Goal: Task Accomplishment & Management: Use online tool/utility

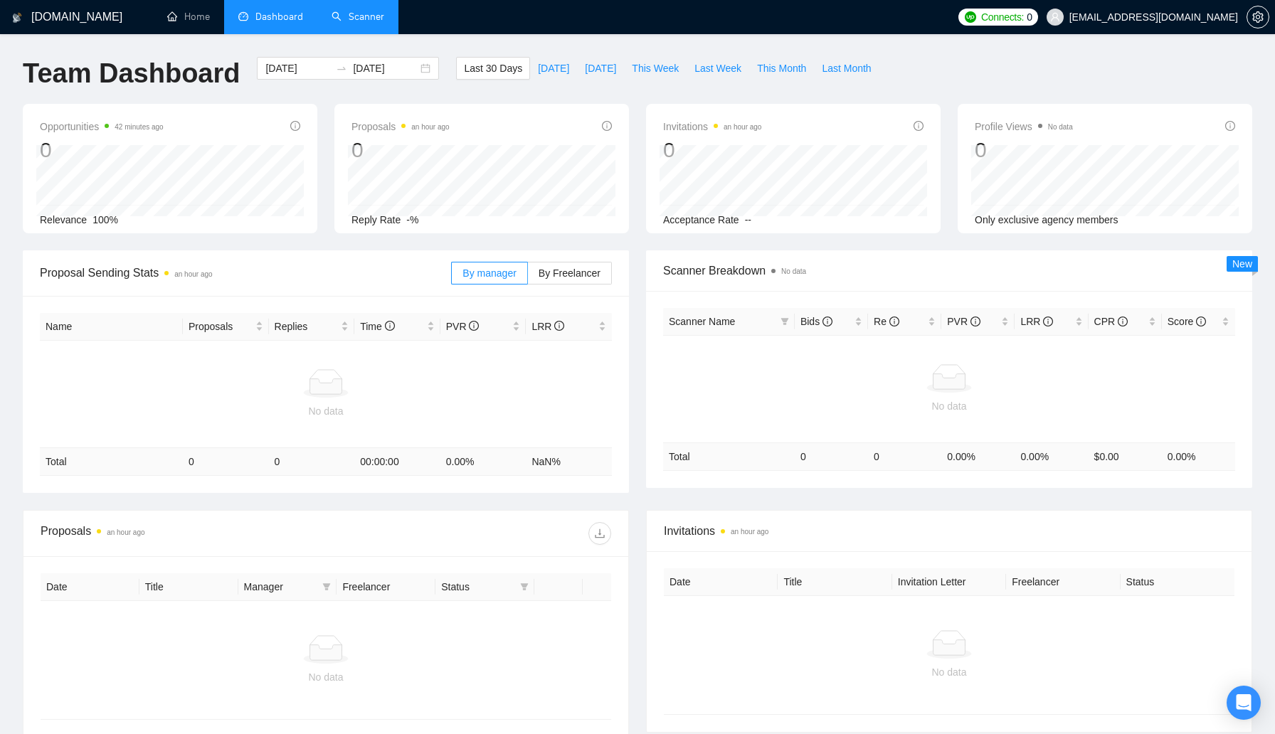
click at [362, 17] on link "Scanner" at bounding box center [358, 17] width 53 height 12
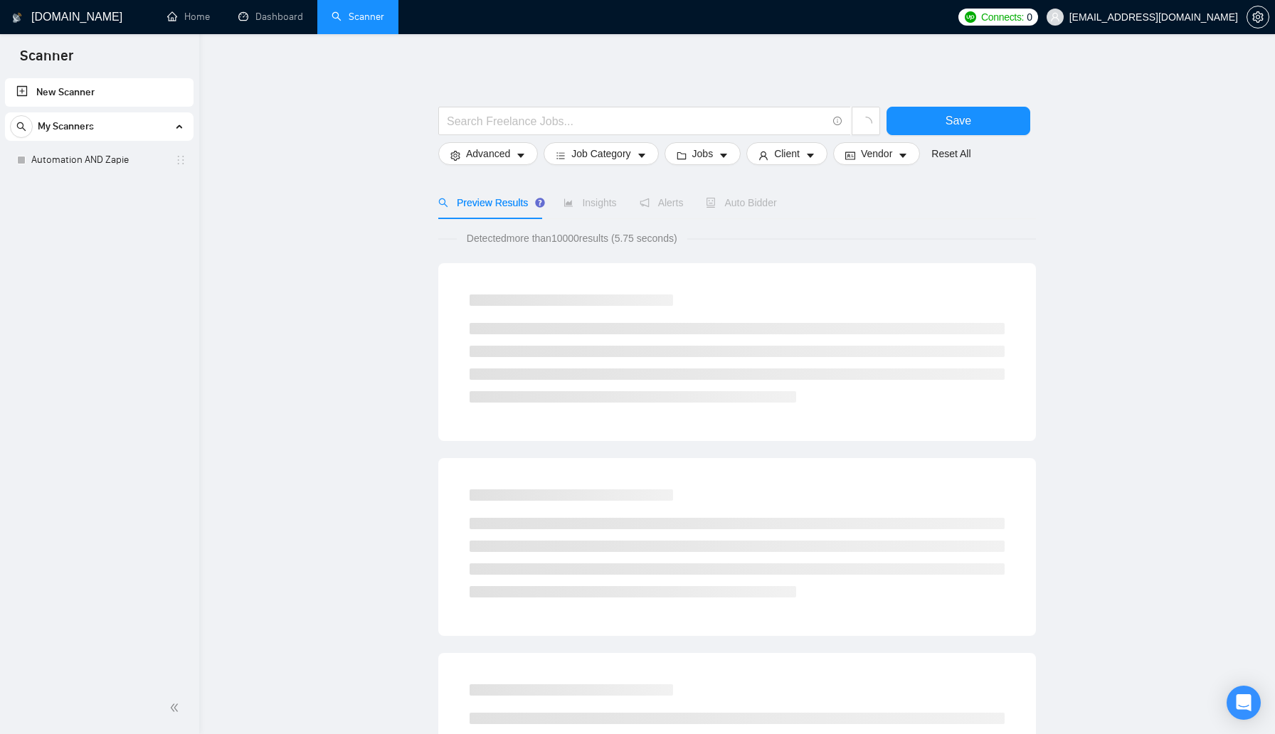
click at [125, 129] on div "My Scanners" at bounding box center [99, 126] width 179 height 28
click at [121, 160] on link "Automation AND Zapie" at bounding box center [98, 160] width 135 height 28
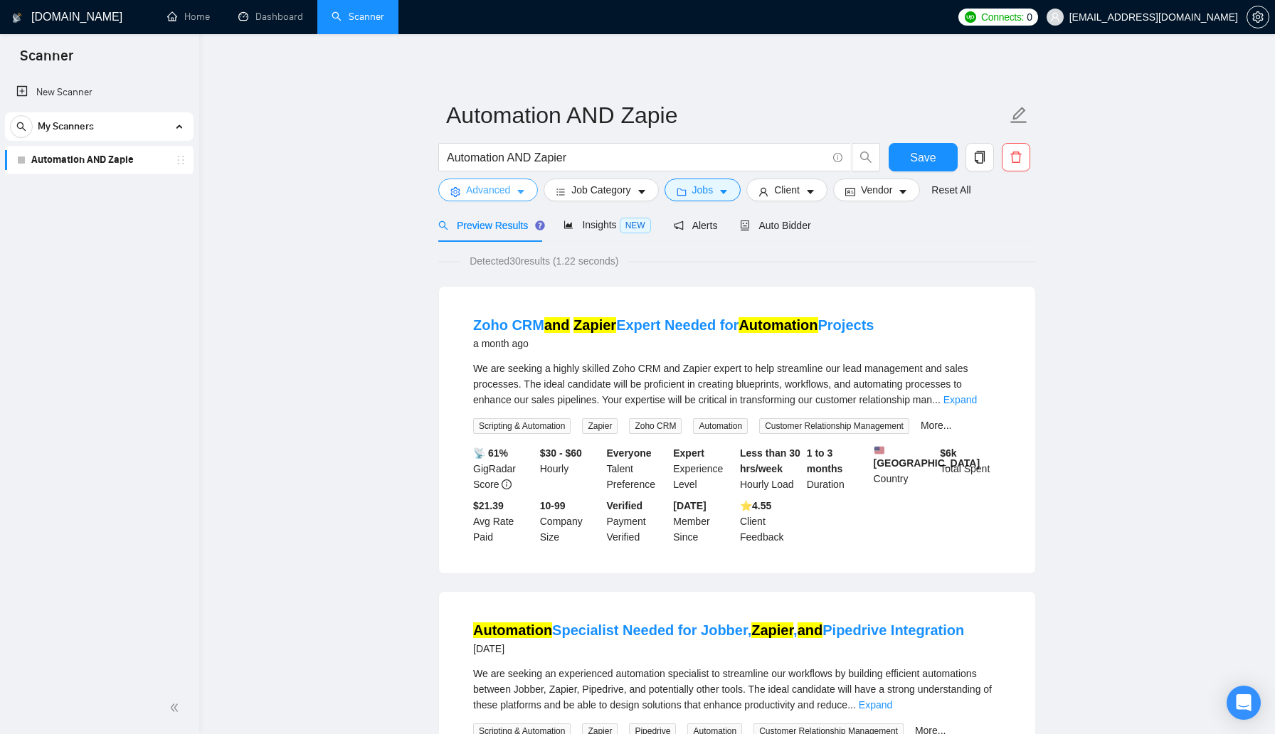
click at [508, 197] on span "Advanced" at bounding box center [488, 190] width 44 height 16
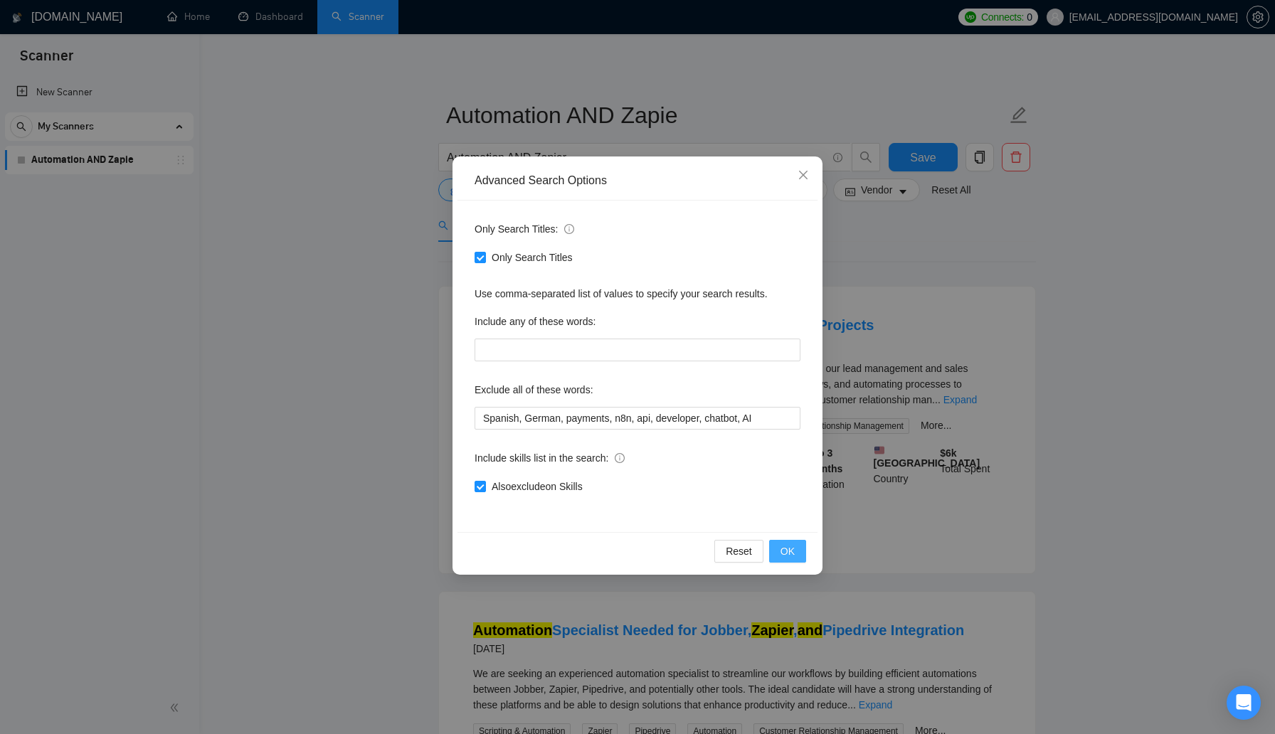
click at [796, 550] on button "OK" at bounding box center [787, 551] width 37 height 23
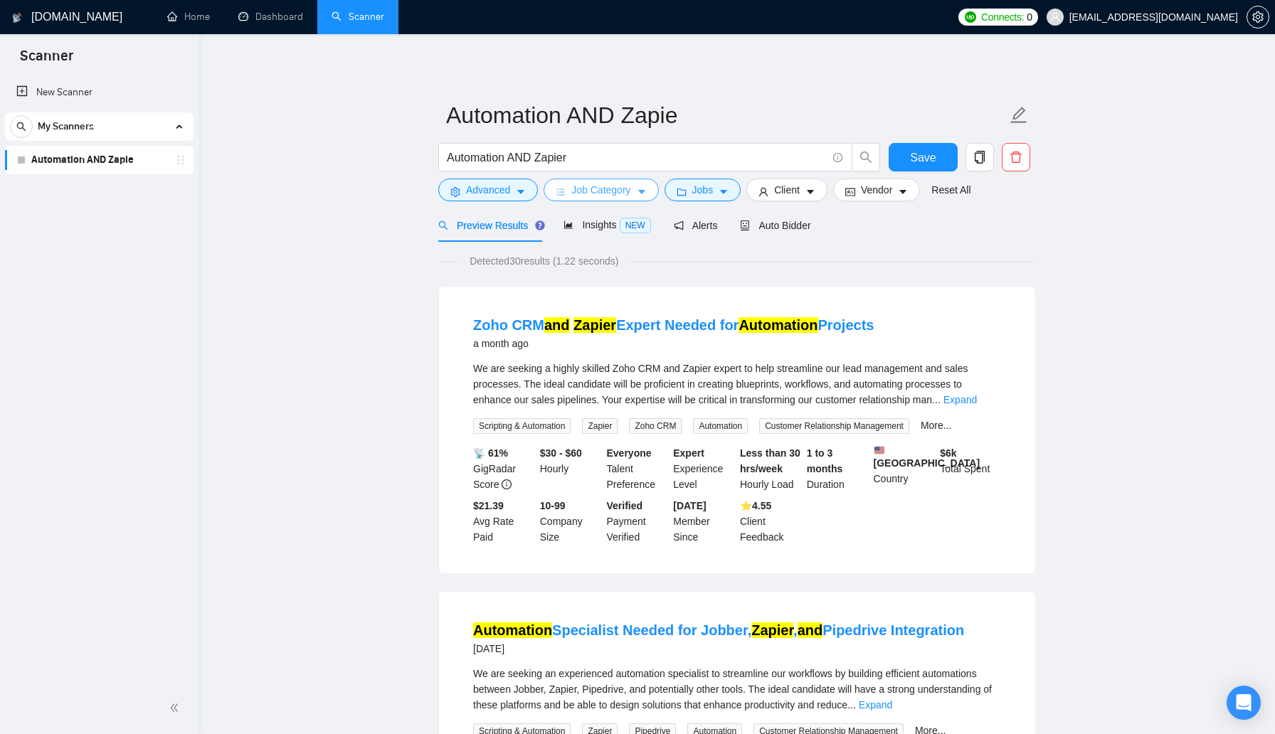
click at [643, 192] on icon "caret-down" at bounding box center [642, 192] width 10 height 10
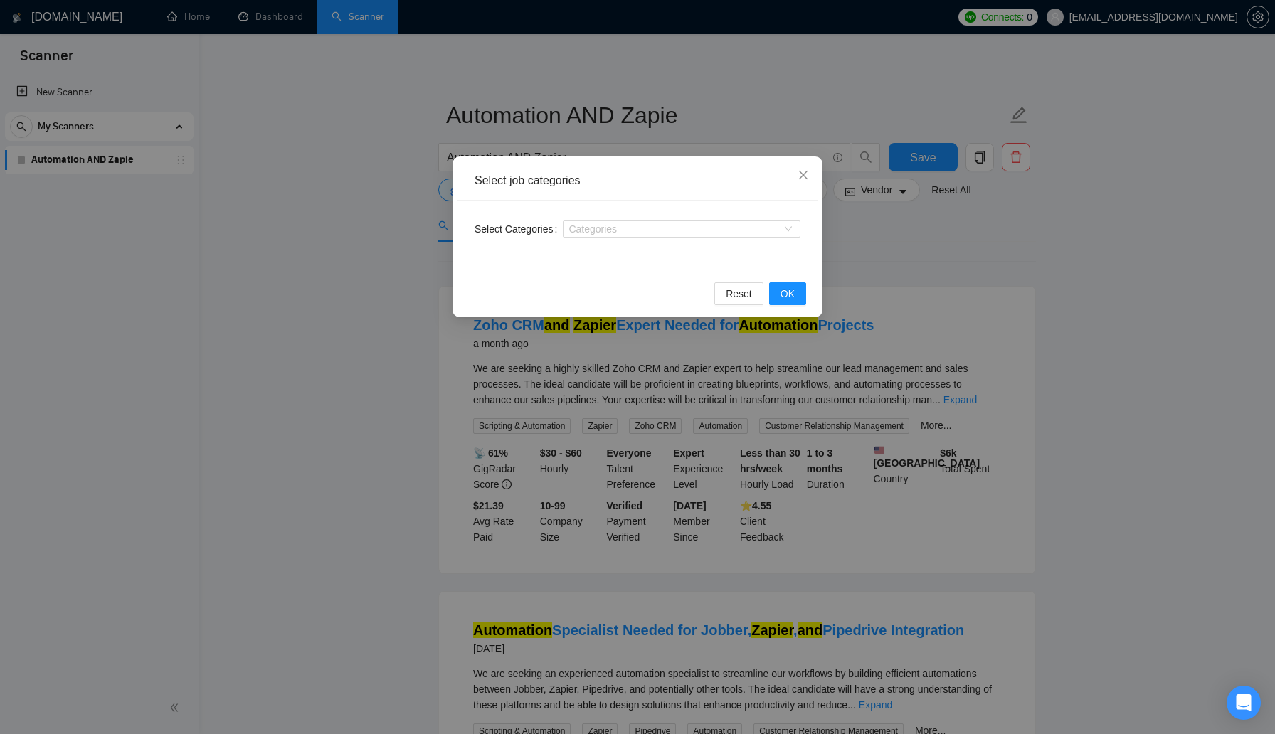
click at [643, 192] on div "Select job categories" at bounding box center [637, 181] width 360 height 39
click at [803, 180] on icon "close" at bounding box center [803, 174] width 11 height 11
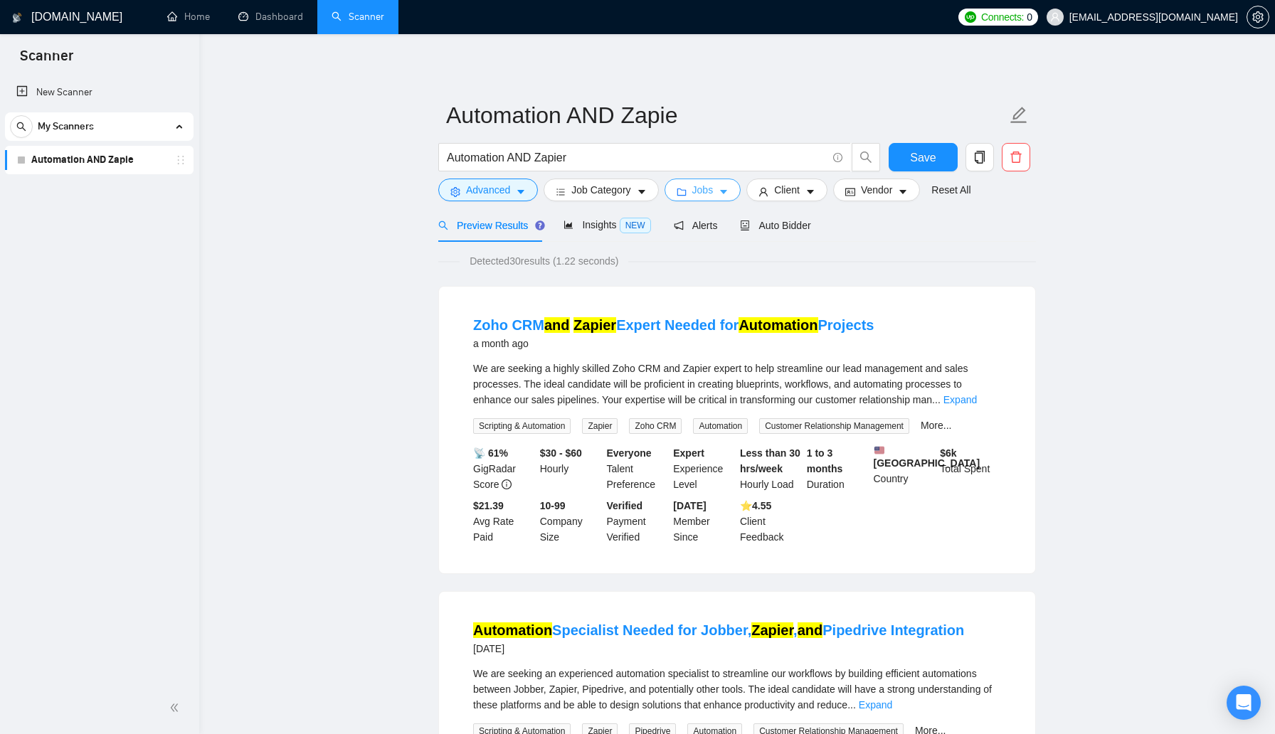
click at [723, 189] on button "Jobs" at bounding box center [703, 190] width 77 height 23
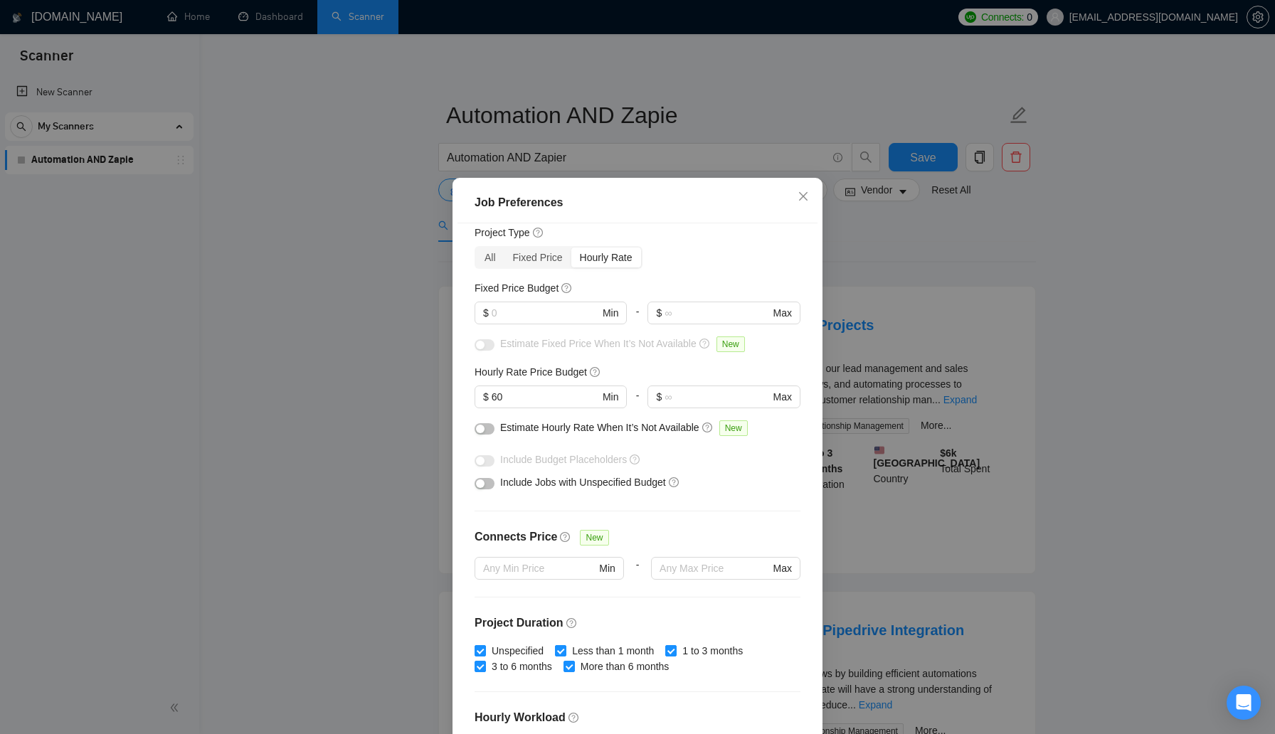
scroll to position [49, 0]
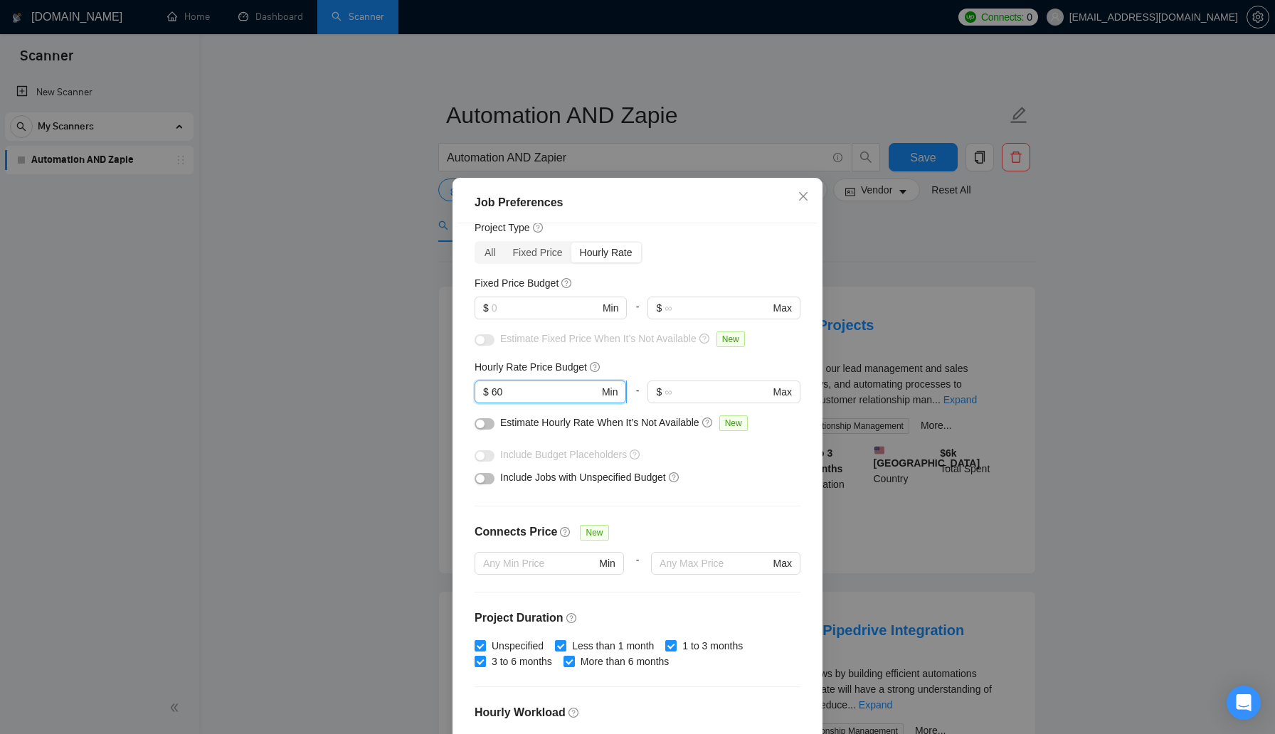
click at [531, 396] on input "60" at bounding box center [545, 392] width 107 height 16
type input "6"
click at [688, 517] on div "Budget Project Type All Fixed Price Hourly Rate Fixed Price Budget $ Min - $ Ma…" at bounding box center [637, 480] width 360 height 514
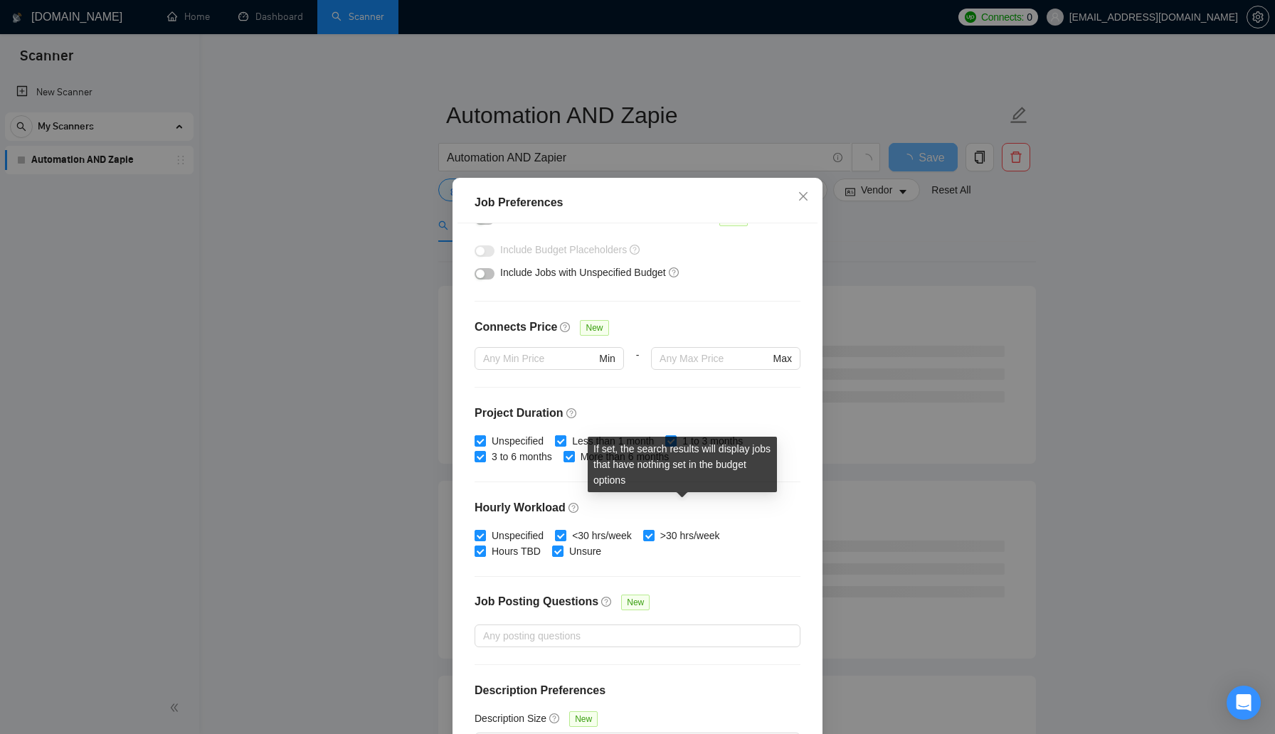
scroll to position [288, 0]
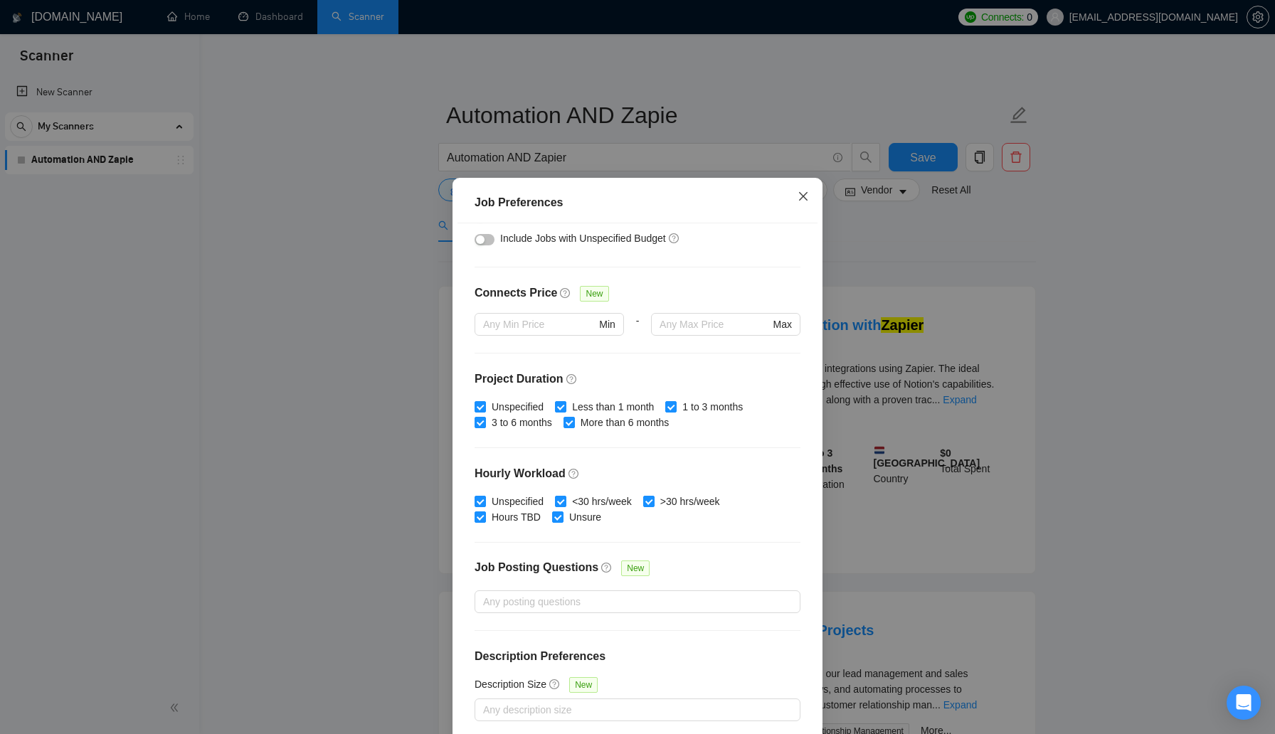
click at [805, 199] on icon "close" at bounding box center [803, 196] width 9 height 9
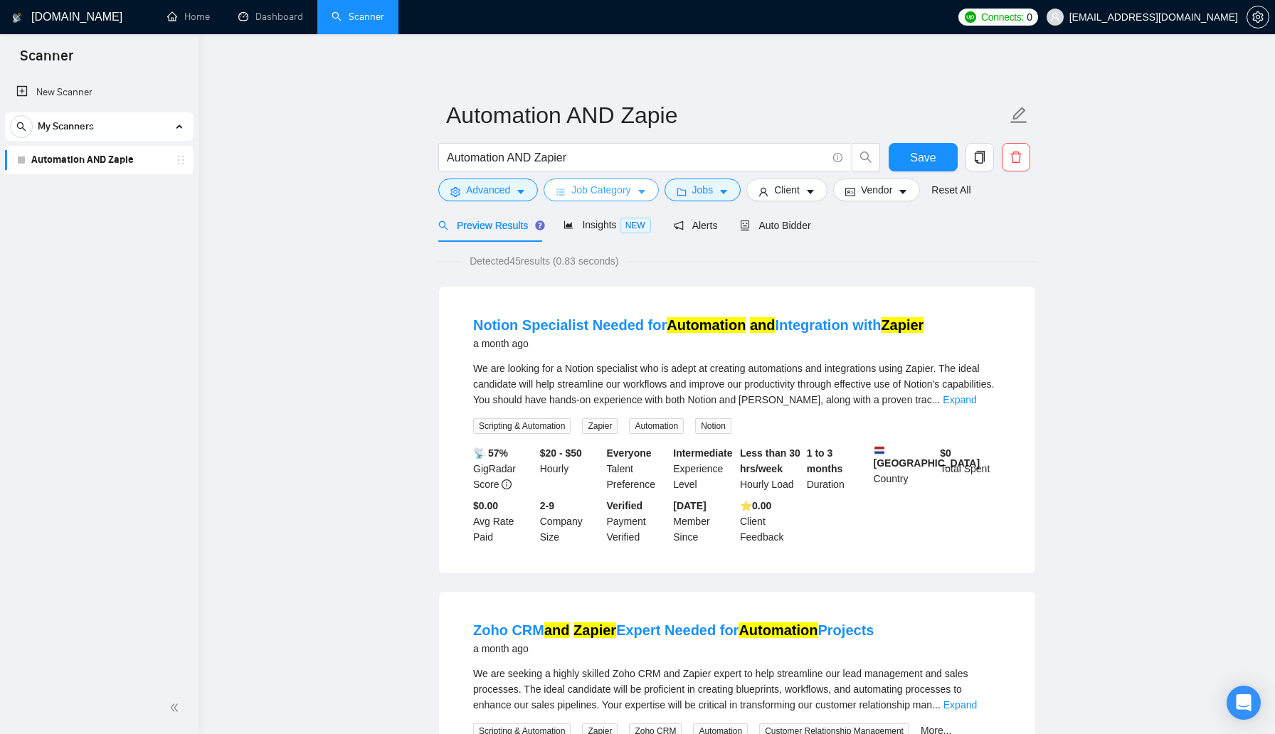
click at [621, 193] on span "Job Category" at bounding box center [600, 190] width 59 height 16
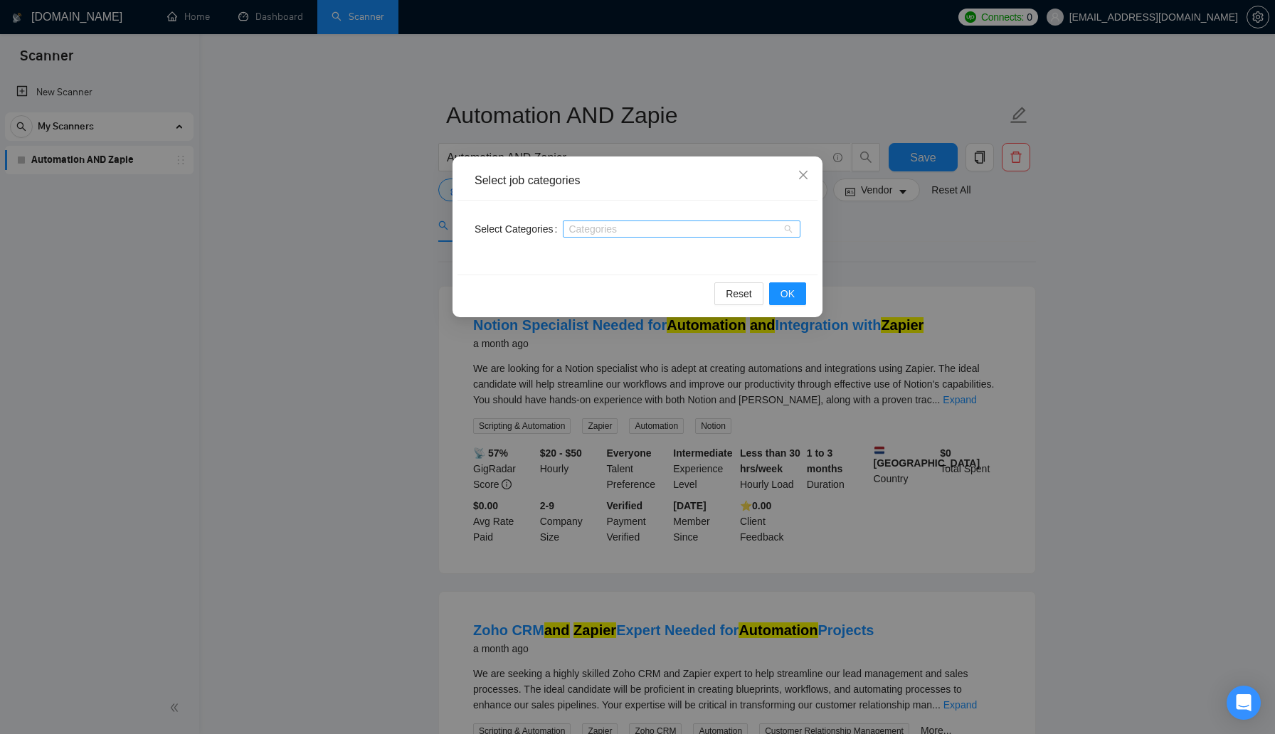
click at [625, 231] on div at bounding box center [674, 228] width 216 height 11
click at [803, 175] on icon "close" at bounding box center [803, 175] width 9 height 9
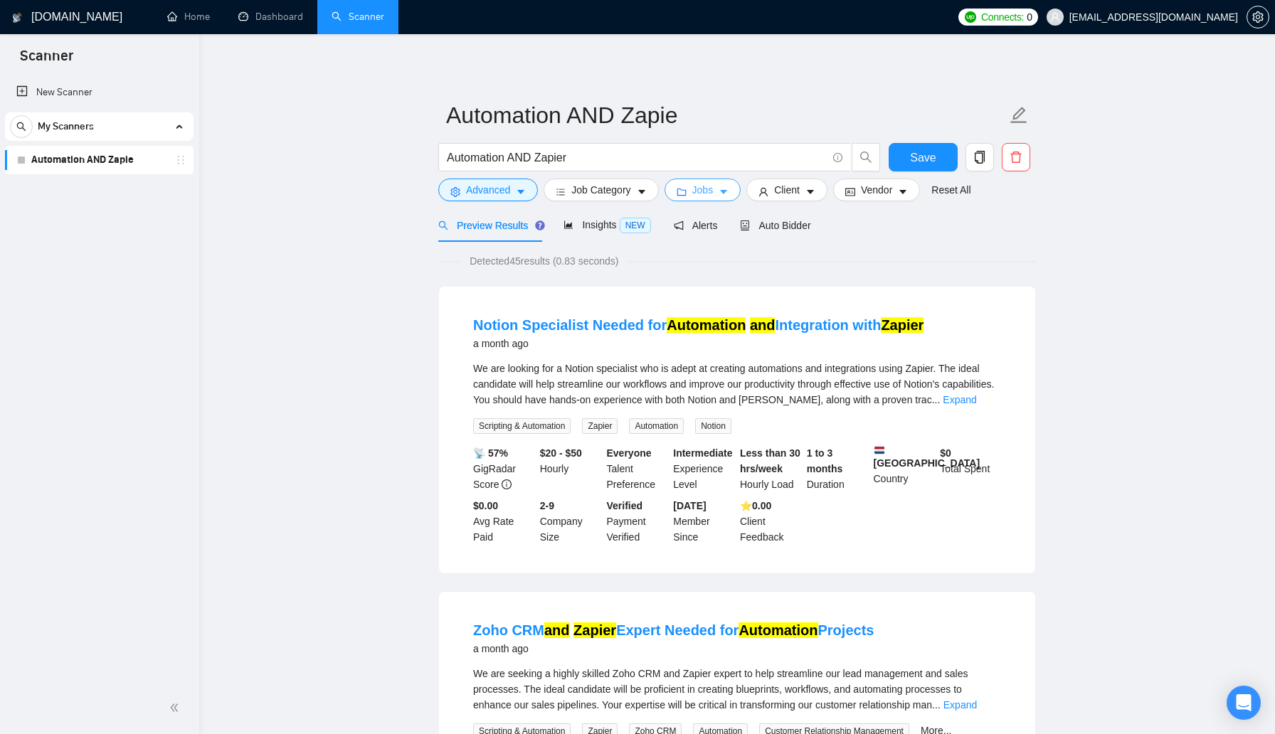
click at [707, 184] on span "Jobs" at bounding box center [702, 190] width 21 height 16
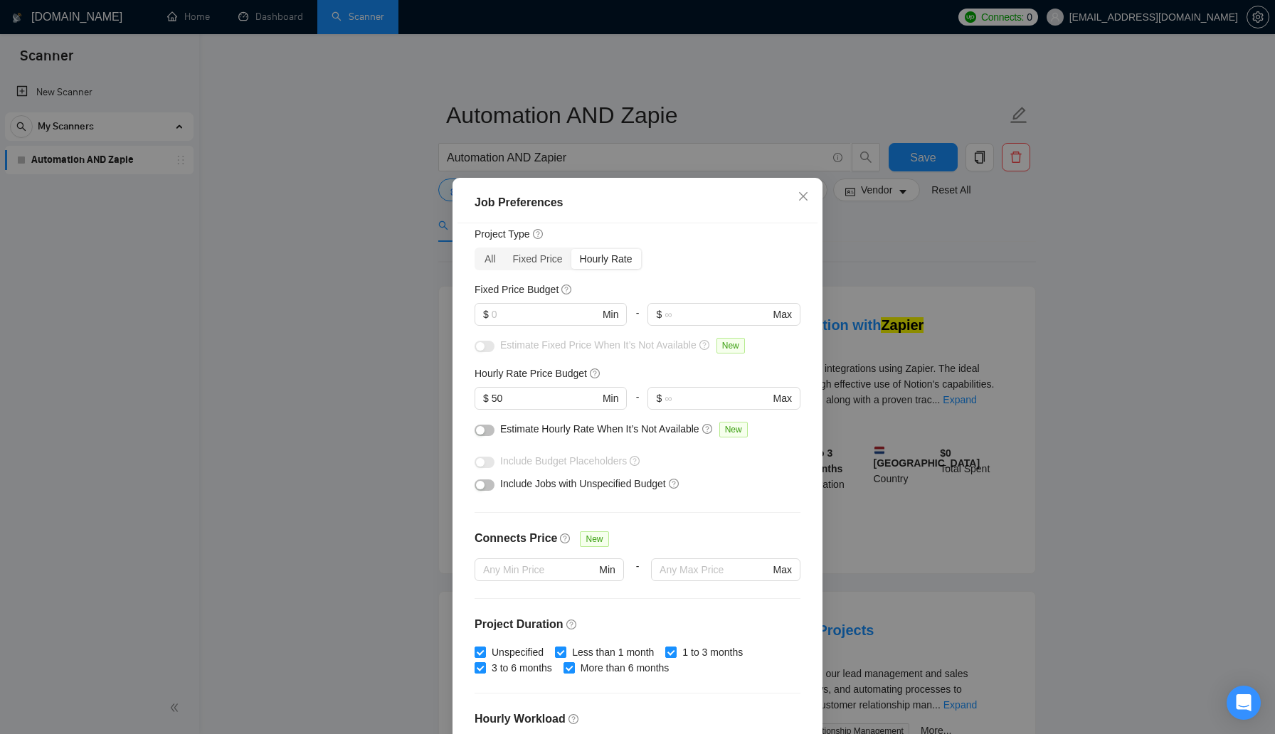
scroll to position [0, 0]
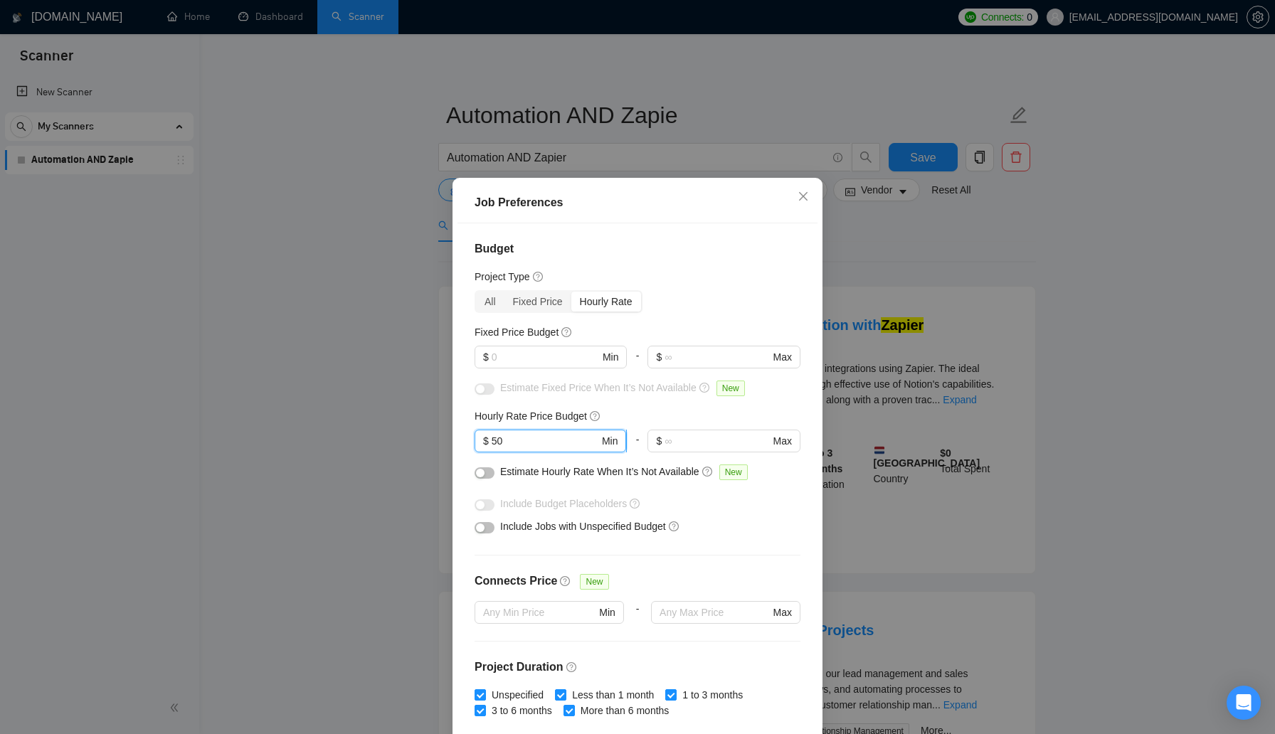
click at [541, 445] on input "50" at bounding box center [545, 441] width 107 height 16
type input "40"
click at [732, 556] on div "Budget Project Type All Fixed Price Hourly Rate Fixed Price Budget $ Min - $ Ma…" at bounding box center [637, 480] width 360 height 514
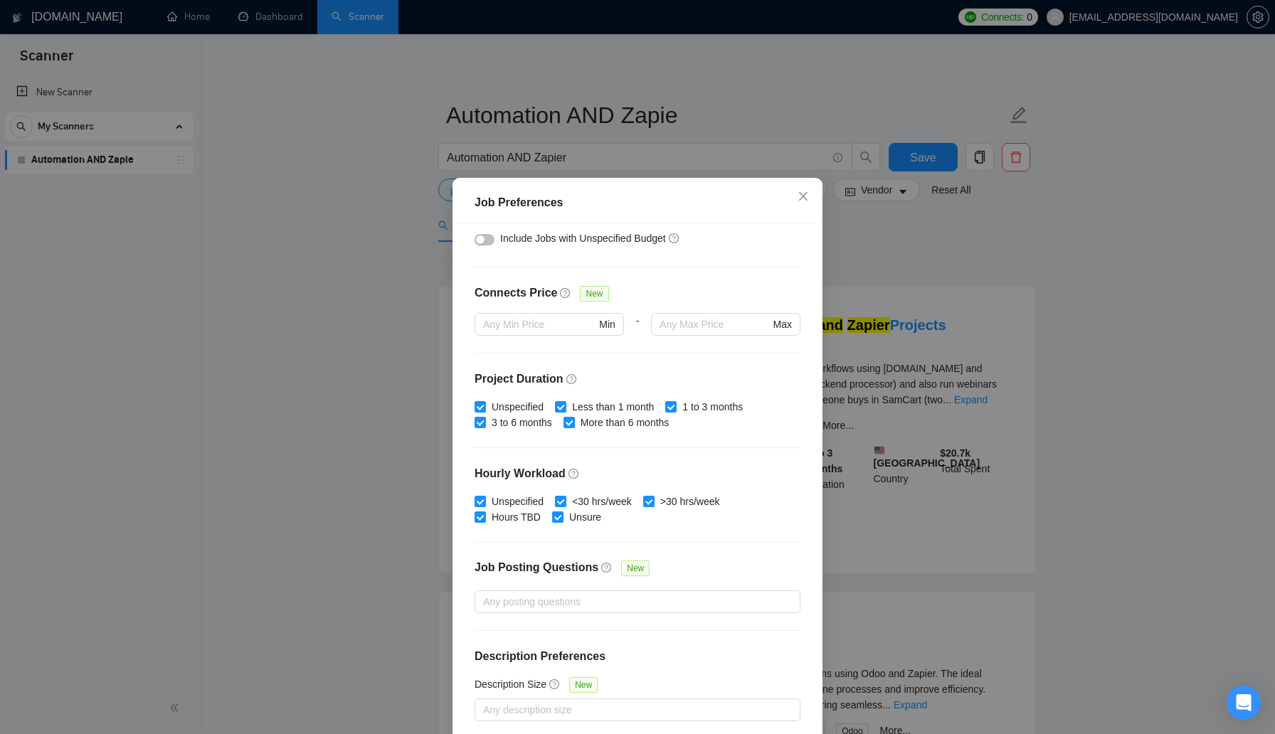
scroll to position [65, 0]
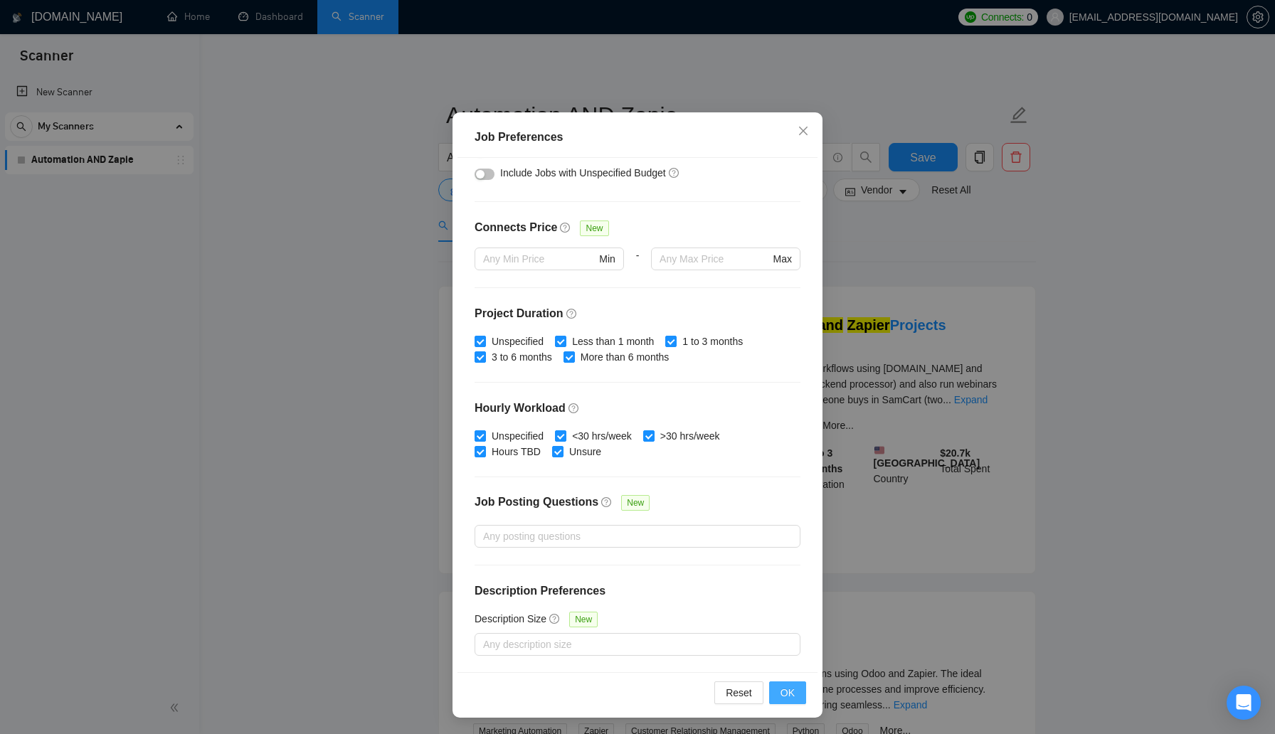
click at [793, 694] on span "OK" at bounding box center [787, 693] width 14 height 16
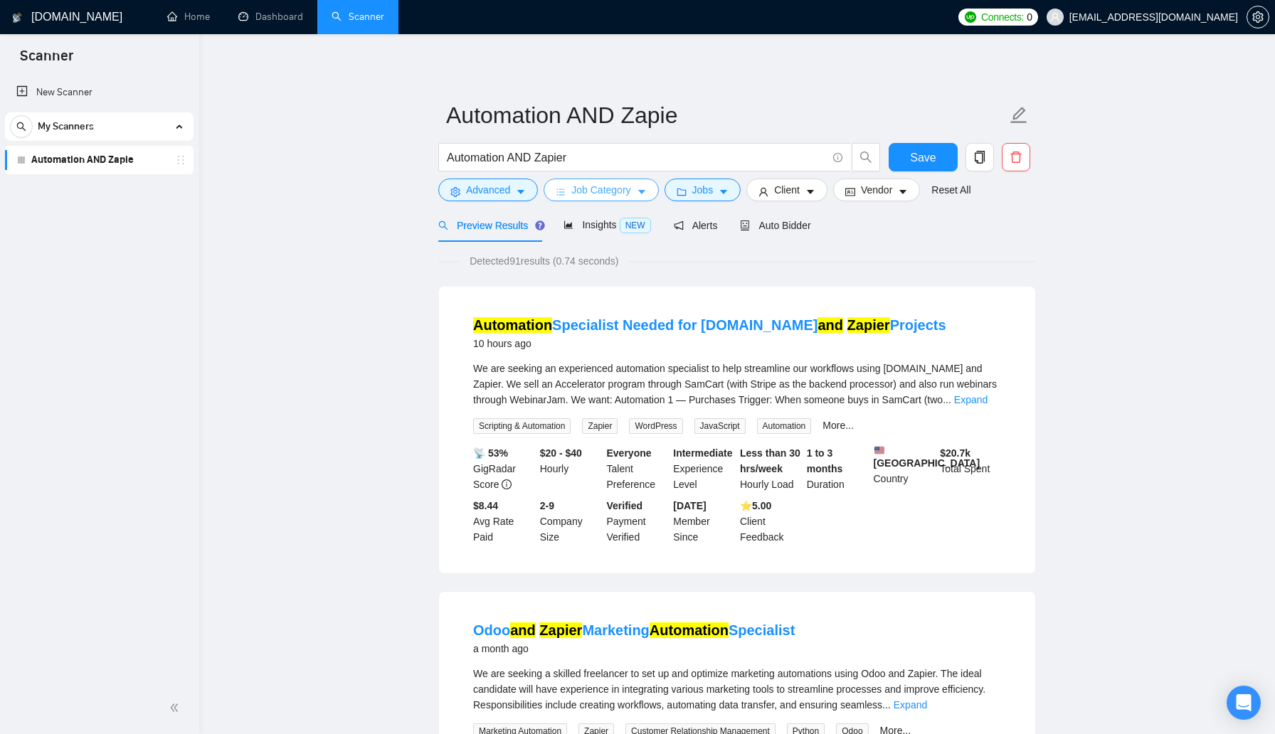
click at [623, 187] on span "Job Category" at bounding box center [600, 190] width 59 height 16
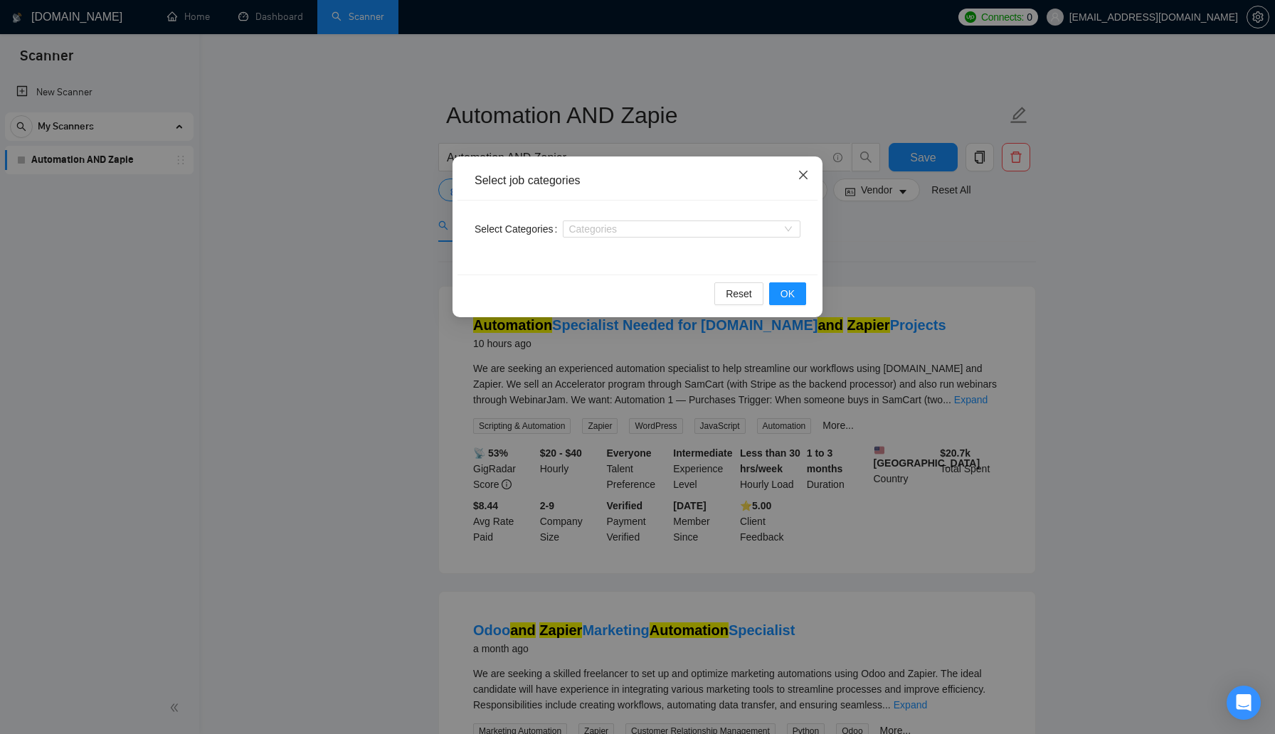
click at [802, 171] on icon "close" at bounding box center [803, 174] width 11 height 11
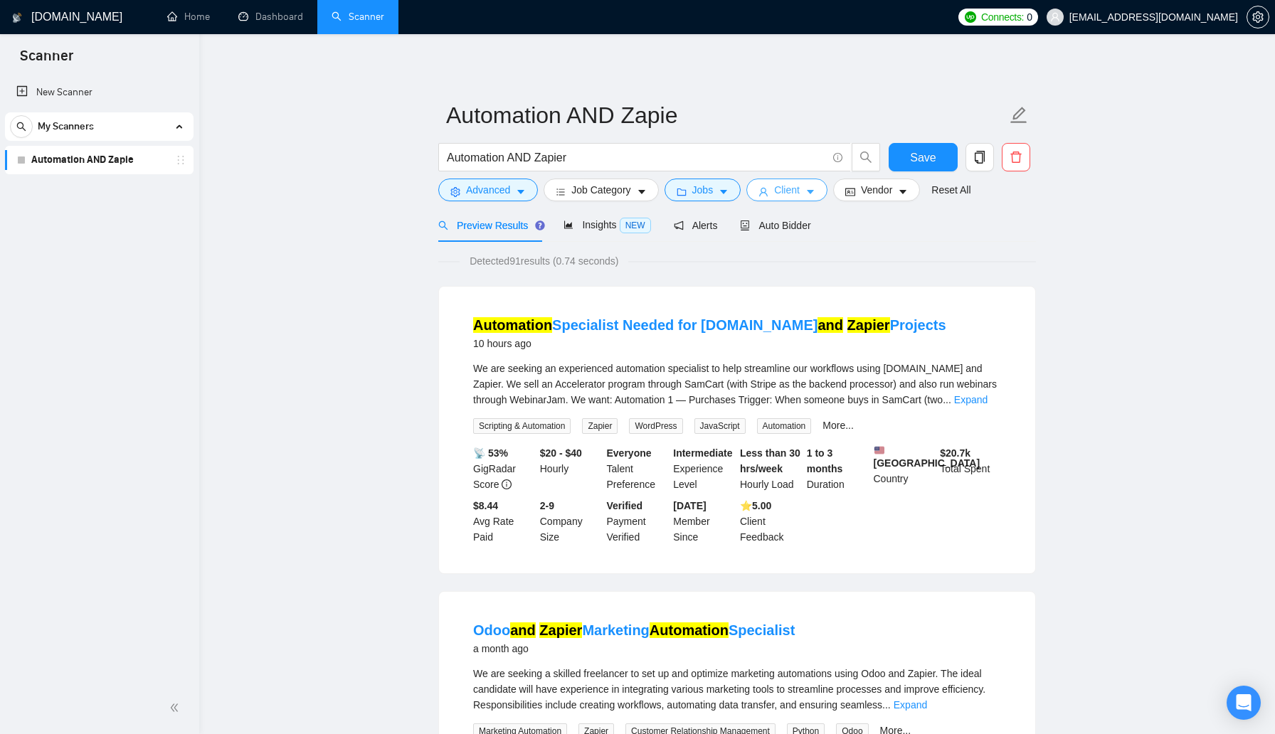
click at [793, 195] on span "Client" at bounding box center [787, 190] width 26 height 16
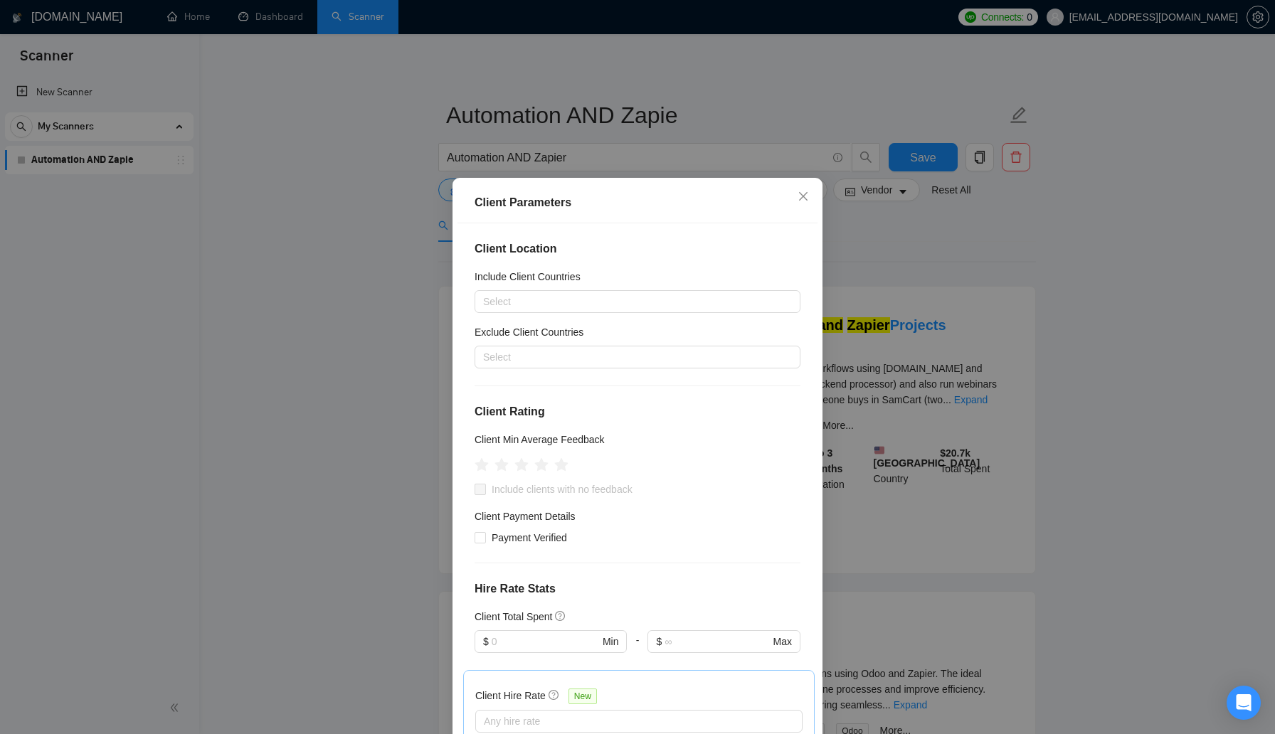
click at [952, 264] on div "Client Parameters Client Location Include Client Countries Select Exclude Clien…" at bounding box center [637, 367] width 1275 height 734
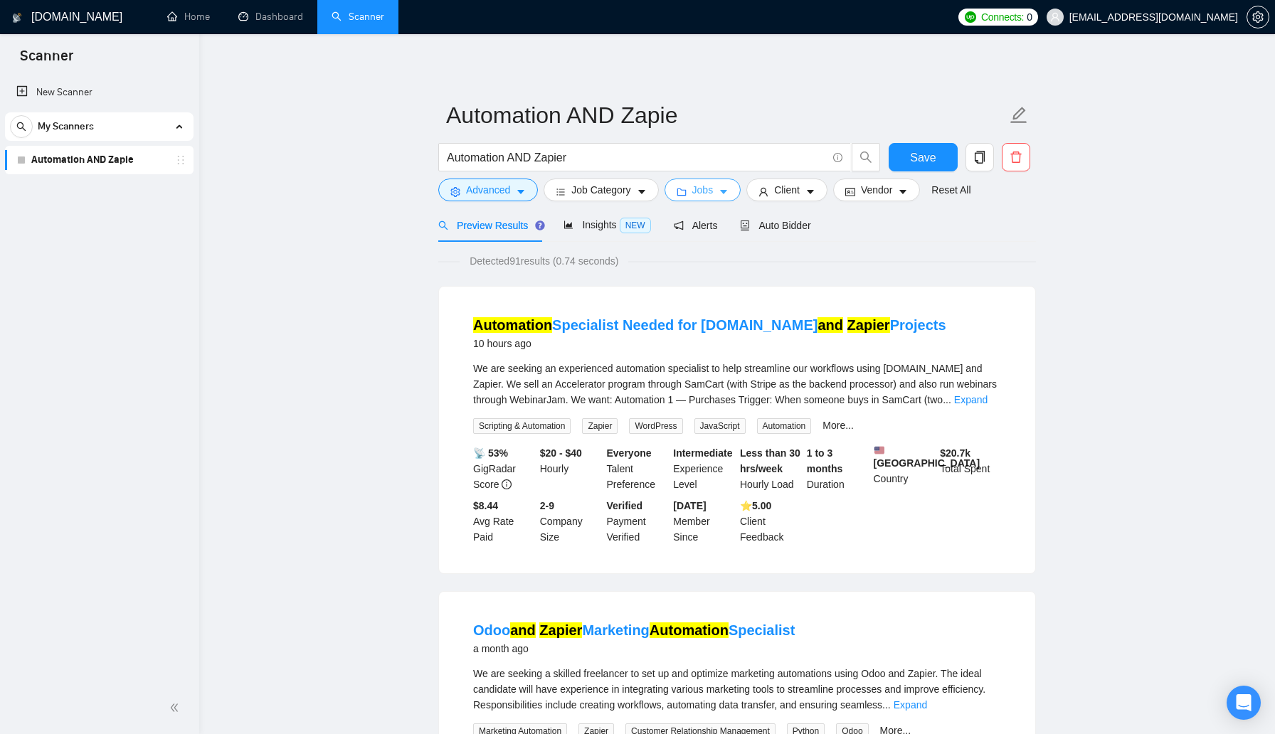
click at [691, 196] on button "Jobs" at bounding box center [703, 190] width 77 height 23
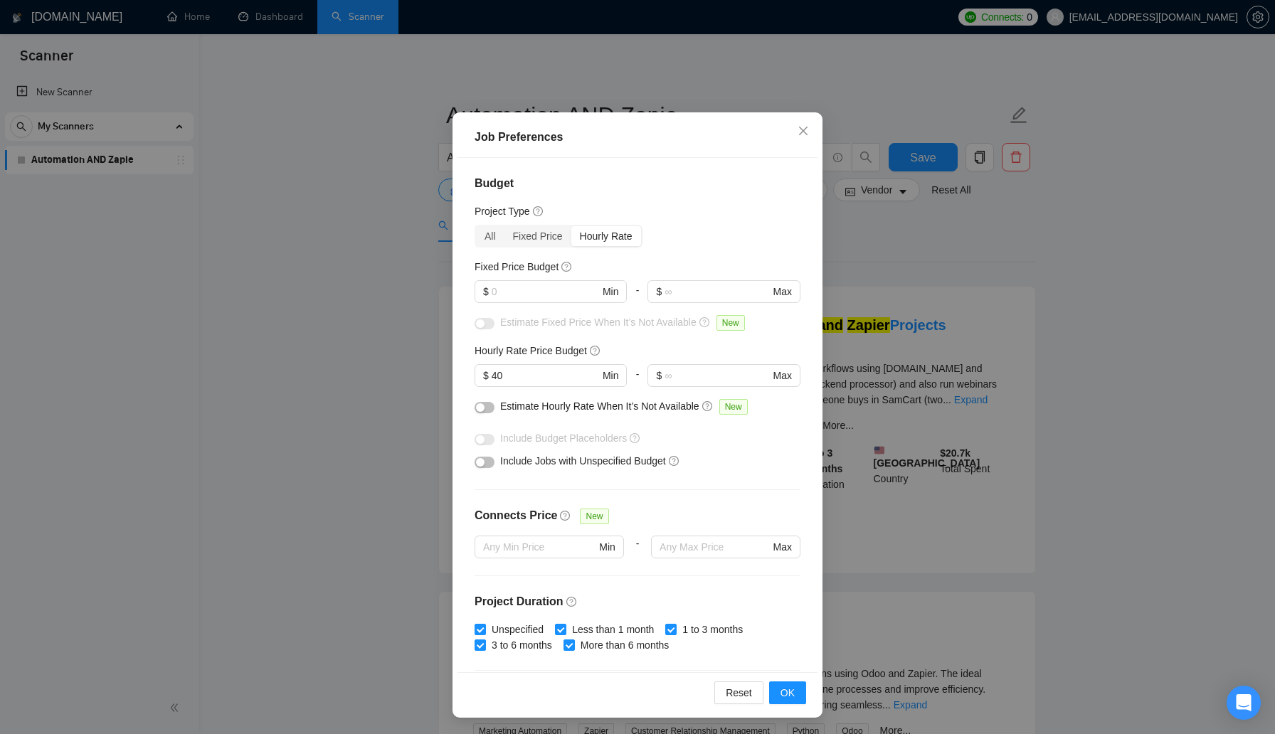
click at [907, 452] on div "Job Preferences Budget Project Type All Fixed Price Hourly Rate Fixed Price Bud…" at bounding box center [637, 367] width 1275 height 734
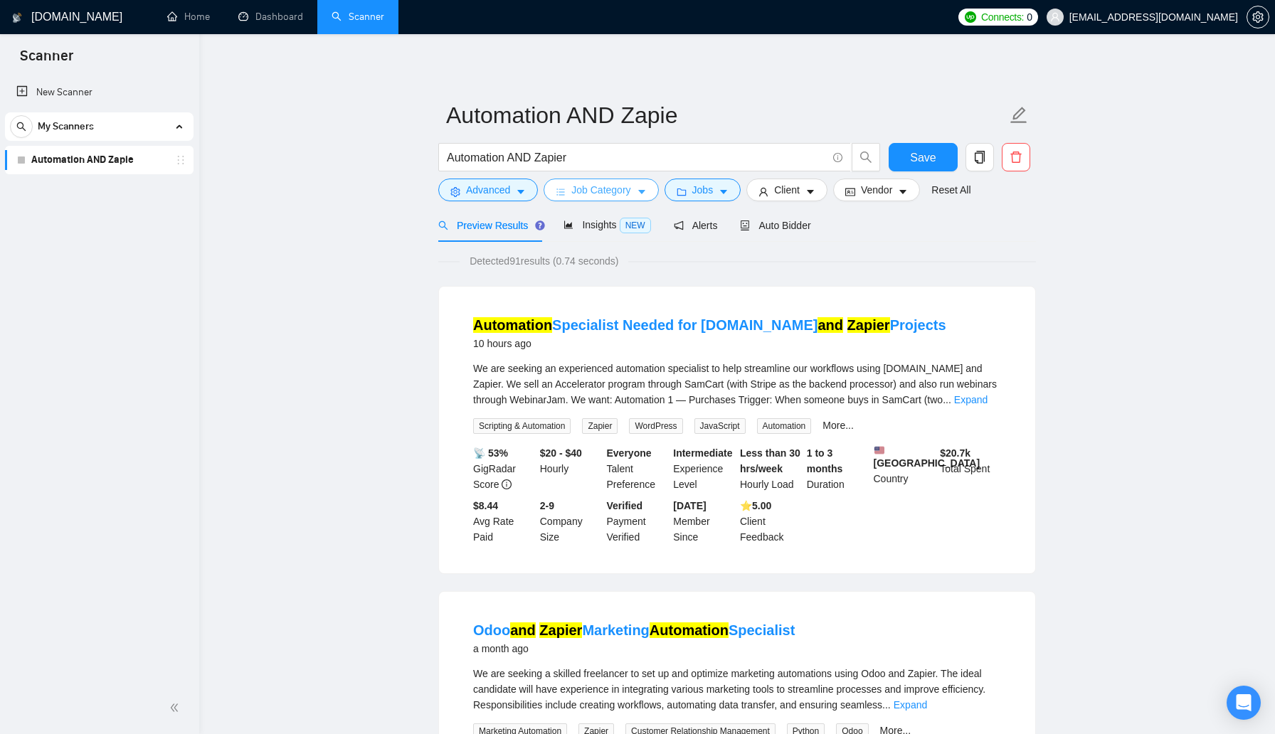
click at [607, 189] on span "Job Category" at bounding box center [600, 190] width 59 height 16
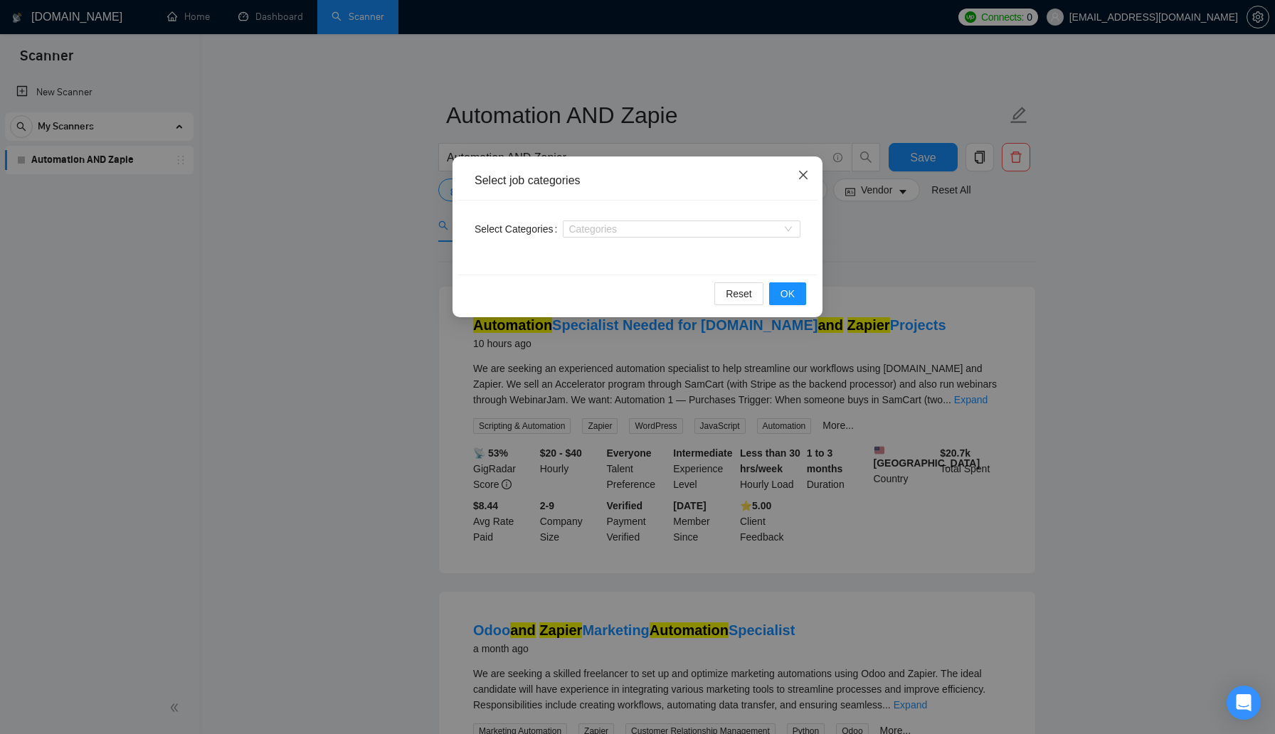
click at [800, 172] on icon "close" at bounding box center [803, 175] width 9 height 9
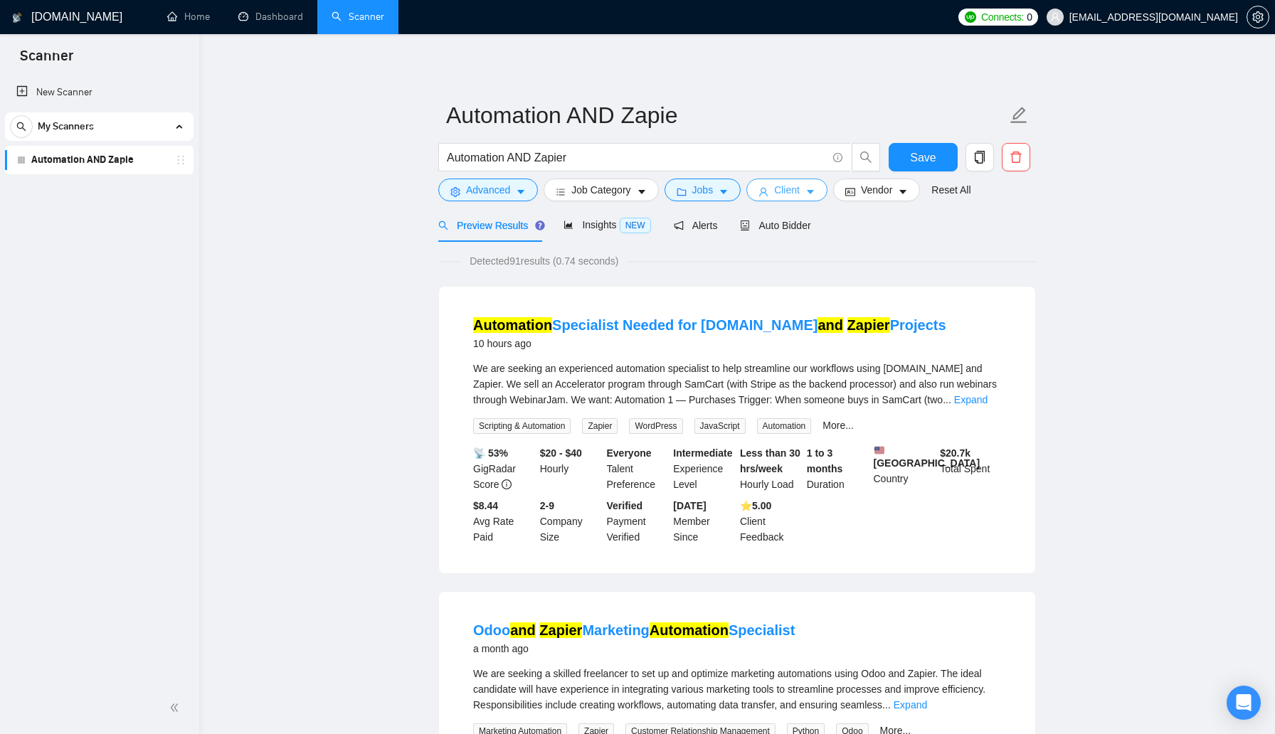
click at [778, 187] on button "Client" at bounding box center [786, 190] width 81 height 23
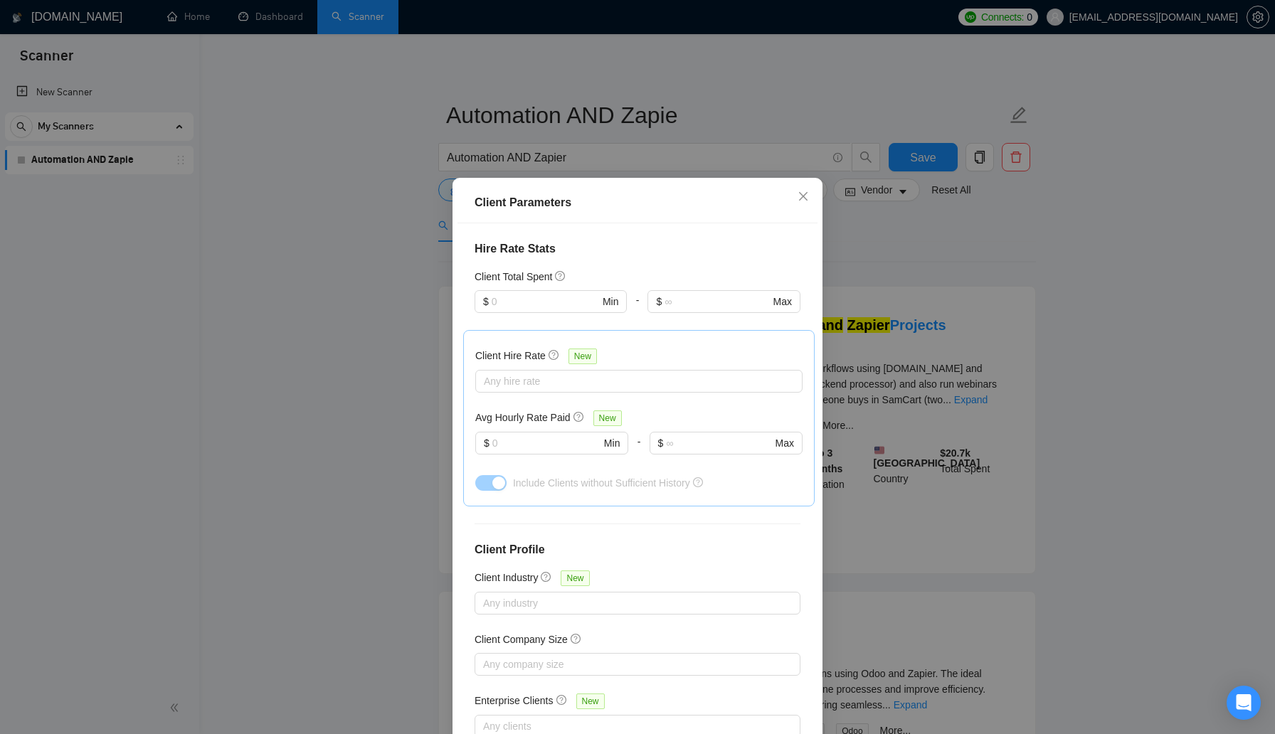
scroll to position [373, 0]
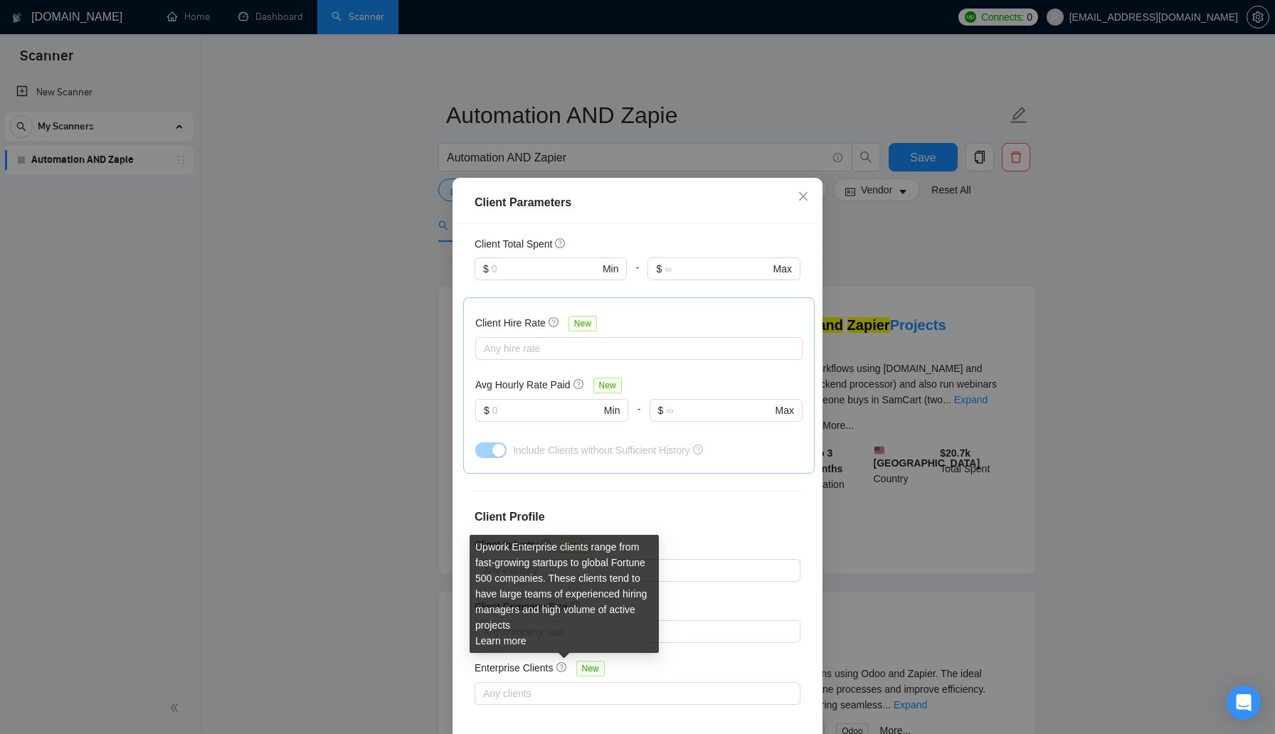
click at [561, 667] on icon "question-circle" at bounding box center [561, 667] width 10 height 10
click at [486, 685] on input "Enterprise Clients New" at bounding box center [484, 693] width 3 height 17
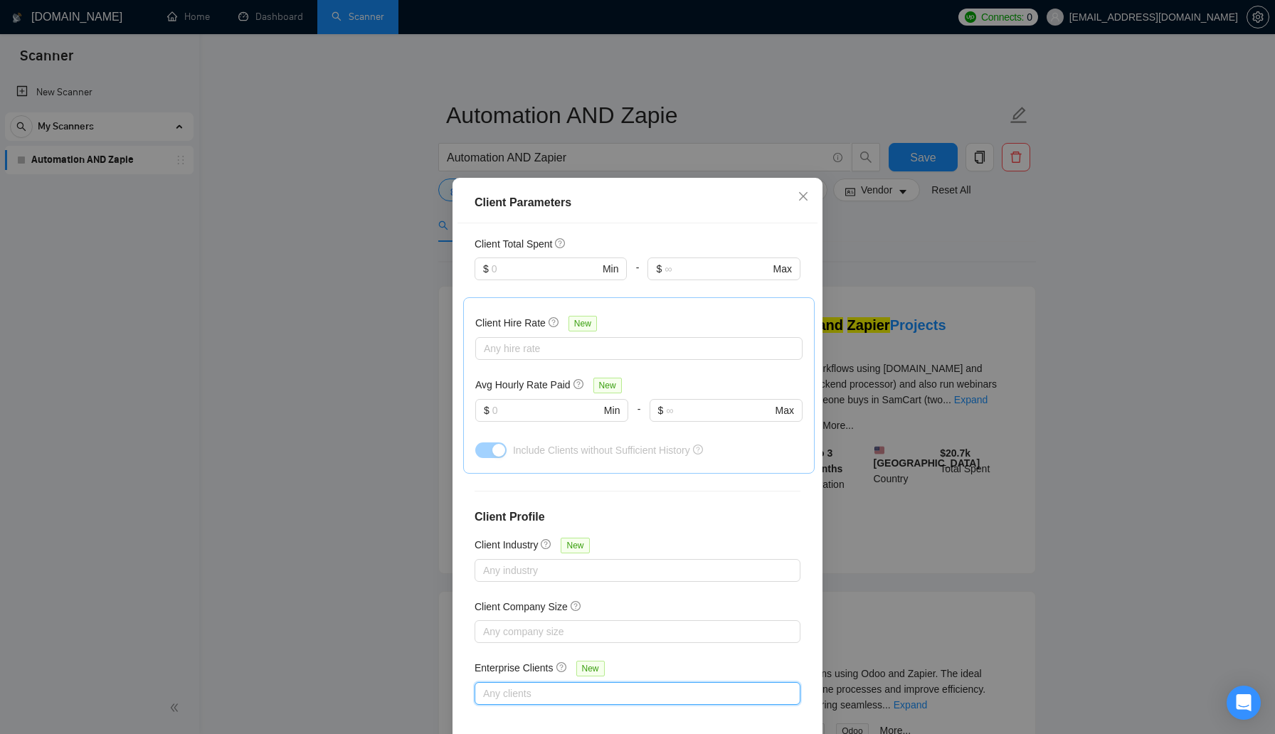
click at [645, 509] on h4 "Client Profile" at bounding box center [638, 517] width 326 height 17
click at [916, 360] on div "Client Parameters Client Location Include Client Countries Select Exclude Clien…" at bounding box center [637, 367] width 1275 height 734
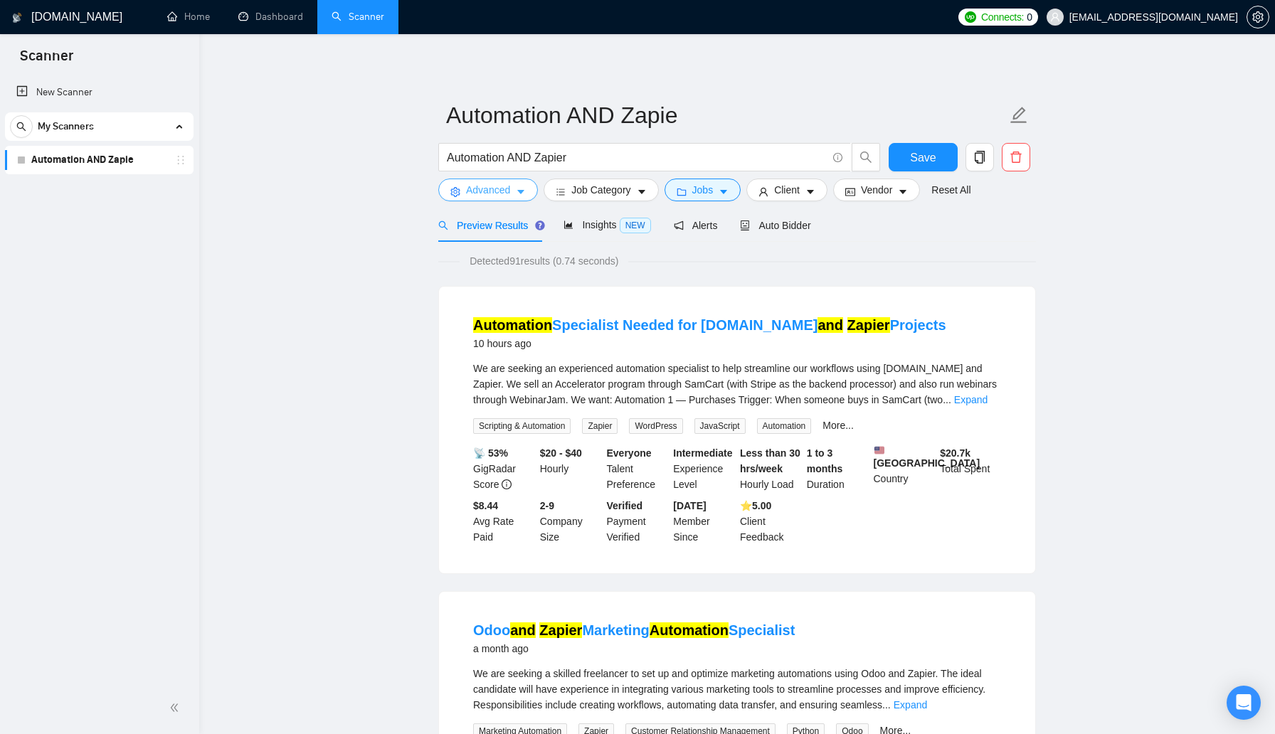
click at [502, 196] on span "Advanced" at bounding box center [488, 190] width 44 height 16
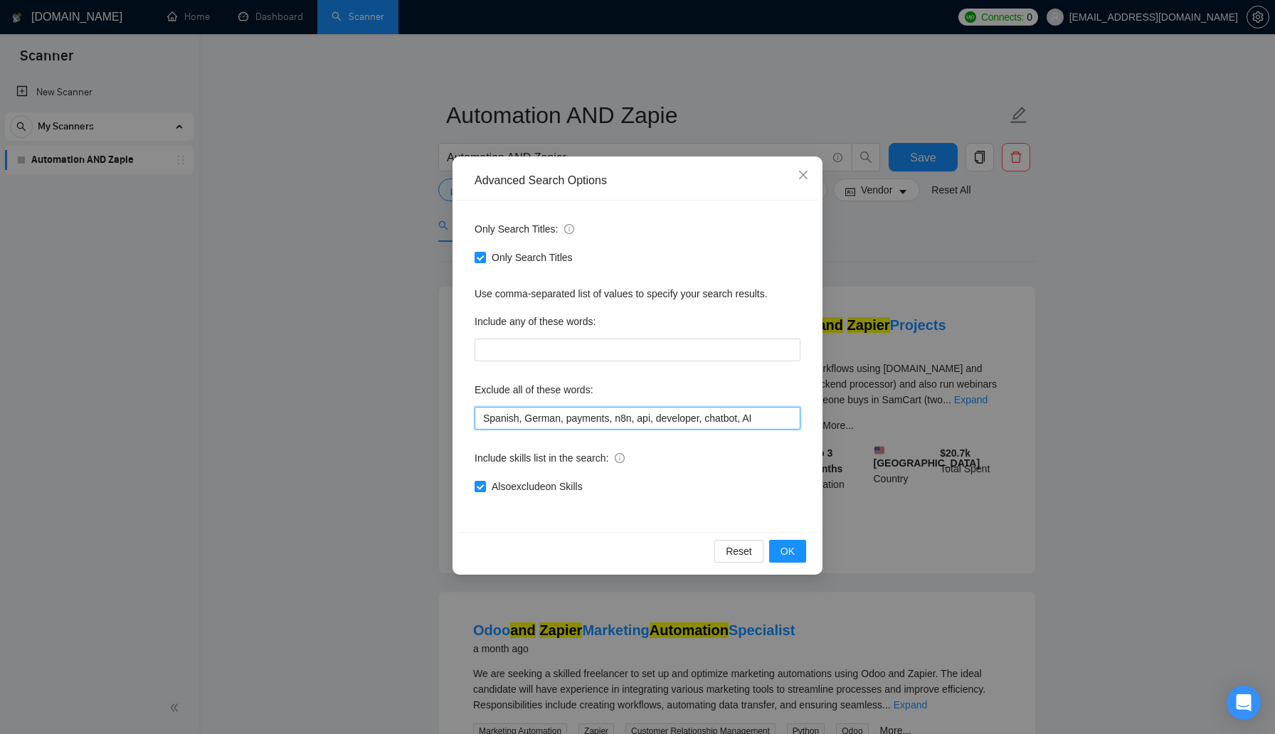
click at [520, 419] on input "Spanish, German, payments, n8n, api, developer, chatbot, AI" at bounding box center [638, 418] width 326 height 23
click at [536, 418] on input ""Spanish", German, payments, n8n, api, developer, chatbot, AI" at bounding box center [638, 418] width 326 height 23
click at [573, 421] on input ""Spanish", "German, payments, n8n, api, developer, chatbot, AI" at bounding box center [638, 418] width 326 height 23
click at [584, 419] on input ""Spanish", "German", payments, n8n, api, developer, chatbot, AI" at bounding box center [638, 418] width 326 height 23
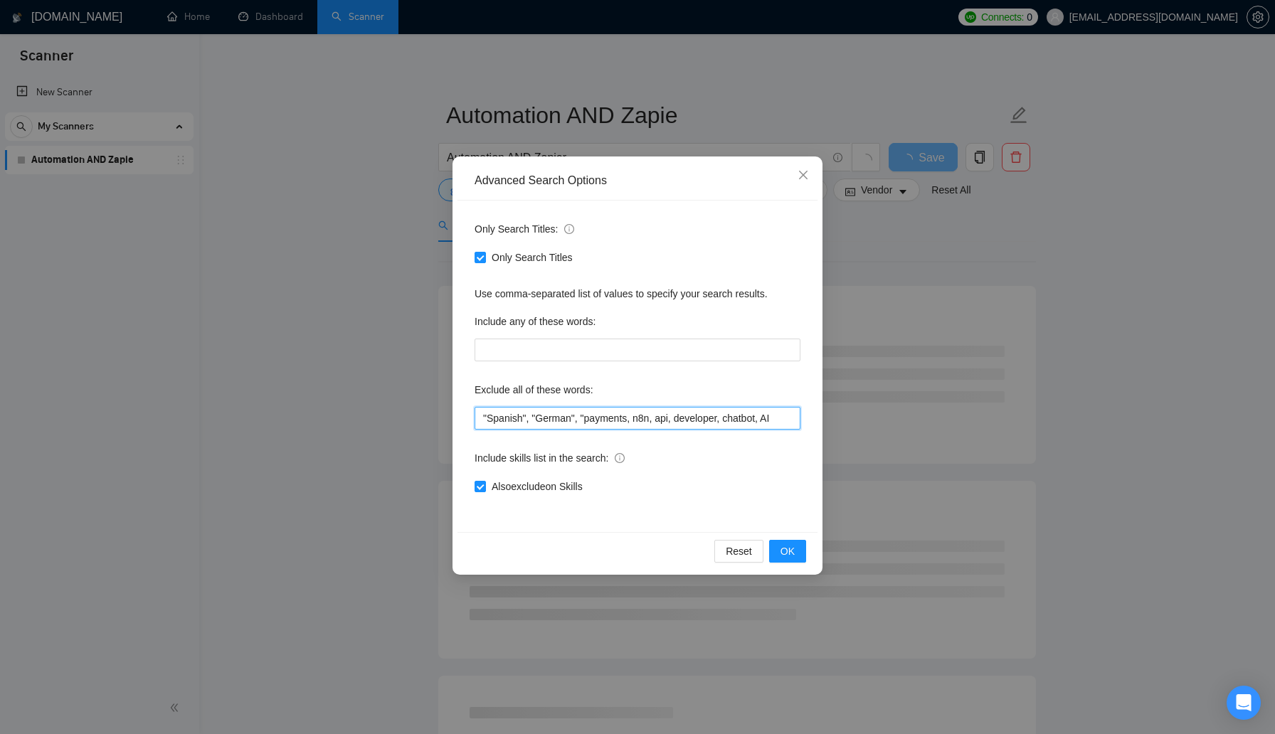
click at [633, 420] on input ""Spanish", "German", "payments, n8n, api, developer, chatbot, AI" at bounding box center [638, 418] width 326 height 23
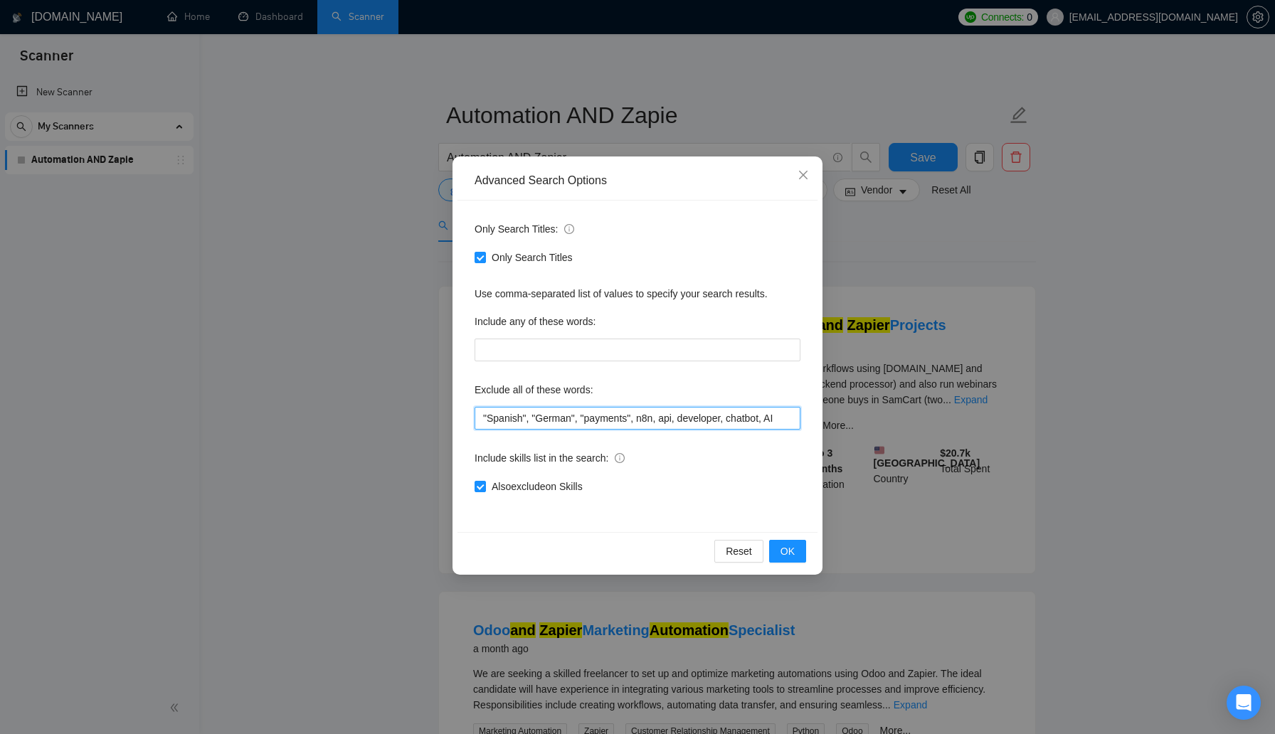
click at [659, 418] on input ""Spanish", "German", "payments", n8n, api, developer, chatbot, AI" at bounding box center [638, 418] width 326 height 23
click at [674, 422] on input ""Spanish", "German", "payments", "n8n", api, developer, chatbot, AI" at bounding box center [638, 418] width 326 height 23
click at [692, 420] on input ""Spanish", "German", "payments", "n8n", "api, developer, chatbot, AI" at bounding box center [638, 418] width 326 height 23
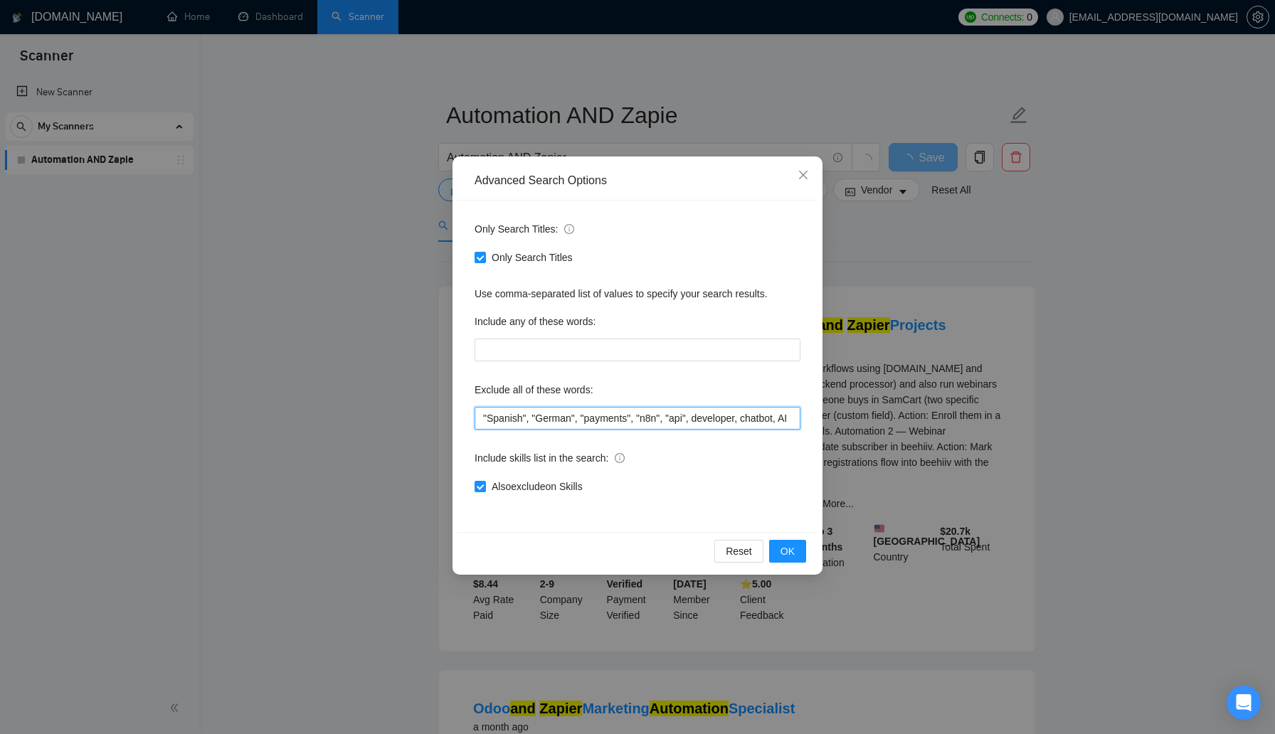
click at [704, 420] on input ""Spanish", "German", "payments", "n8n", "api", developer, chatbot, AI" at bounding box center [638, 418] width 326 height 23
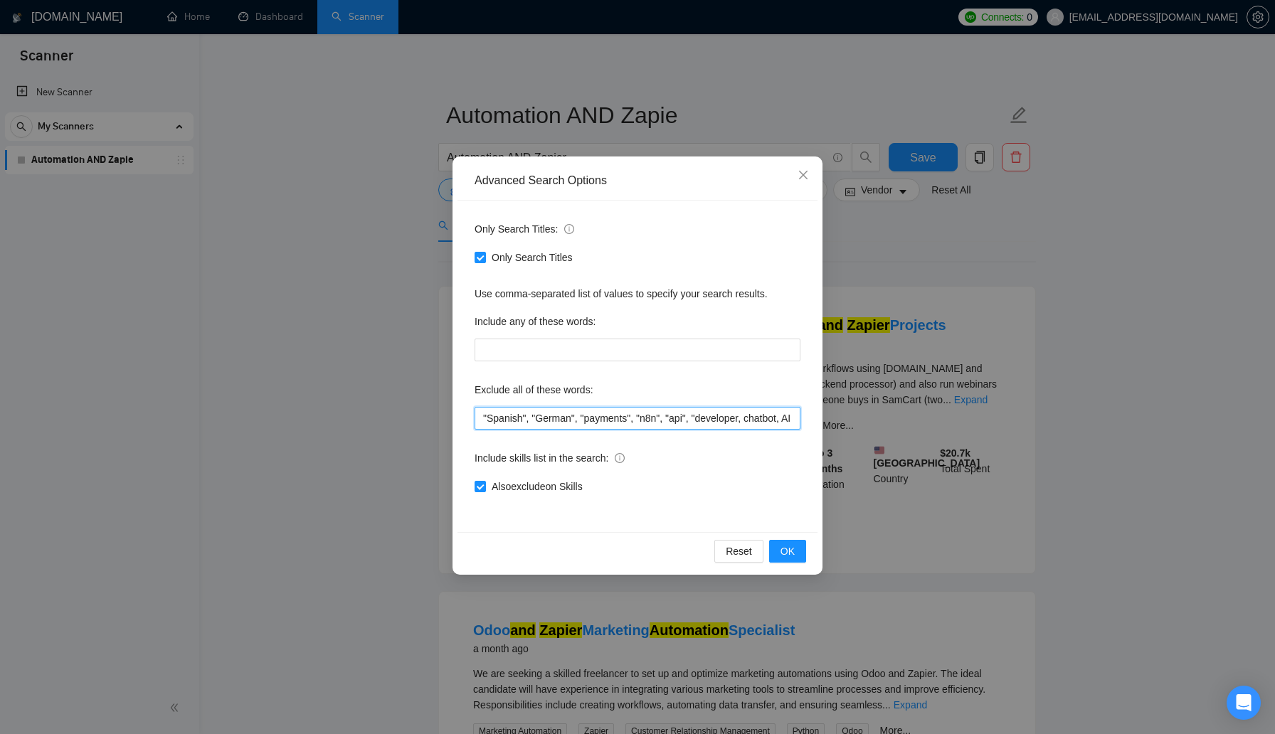
click at [752, 422] on input ""Spanish", "German", "payments", "n8n", "api", "developer, chatbot, AI" at bounding box center [638, 418] width 326 height 23
type input ""Spanish", "German", "payments", "n8n", "api", "developer", "chatbot", "AI""
click at [790, 553] on span "OK" at bounding box center [787, 552] width 14 height 16
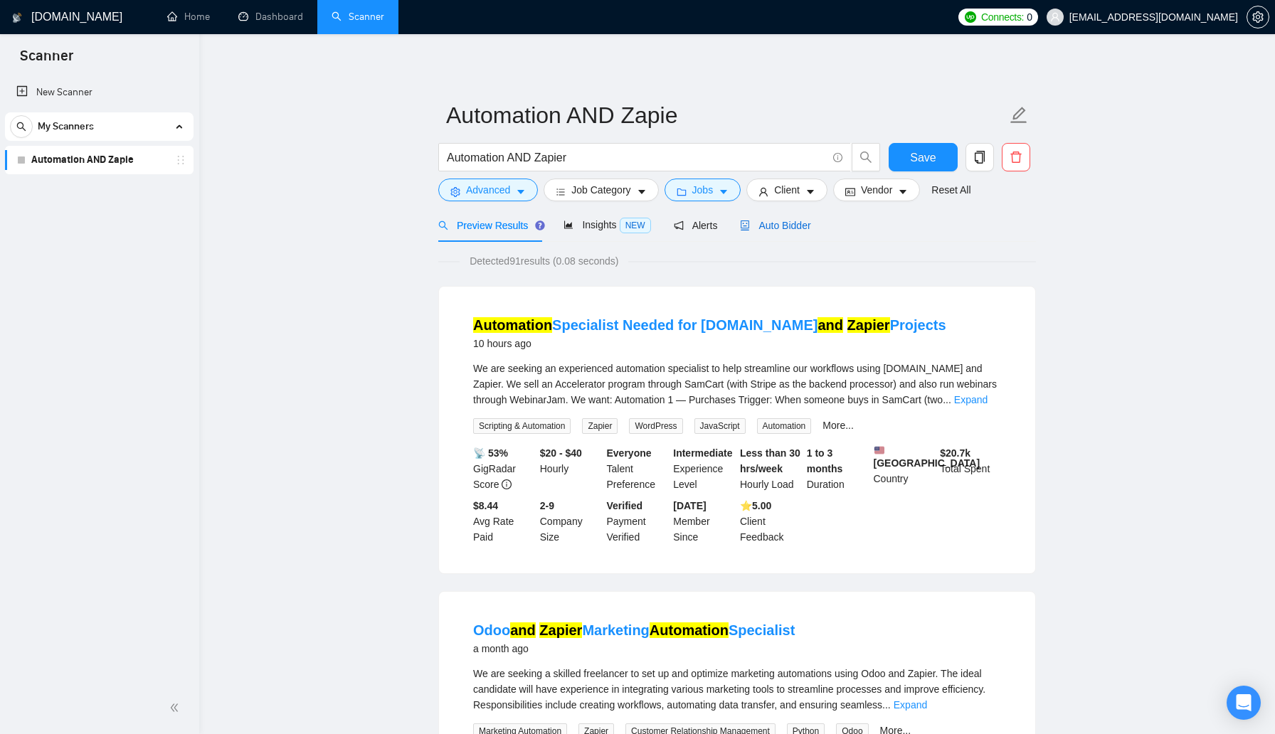
click at [781, 224] on span "Auto Bidder" at bounding box center [775, 225] width 70 height 11
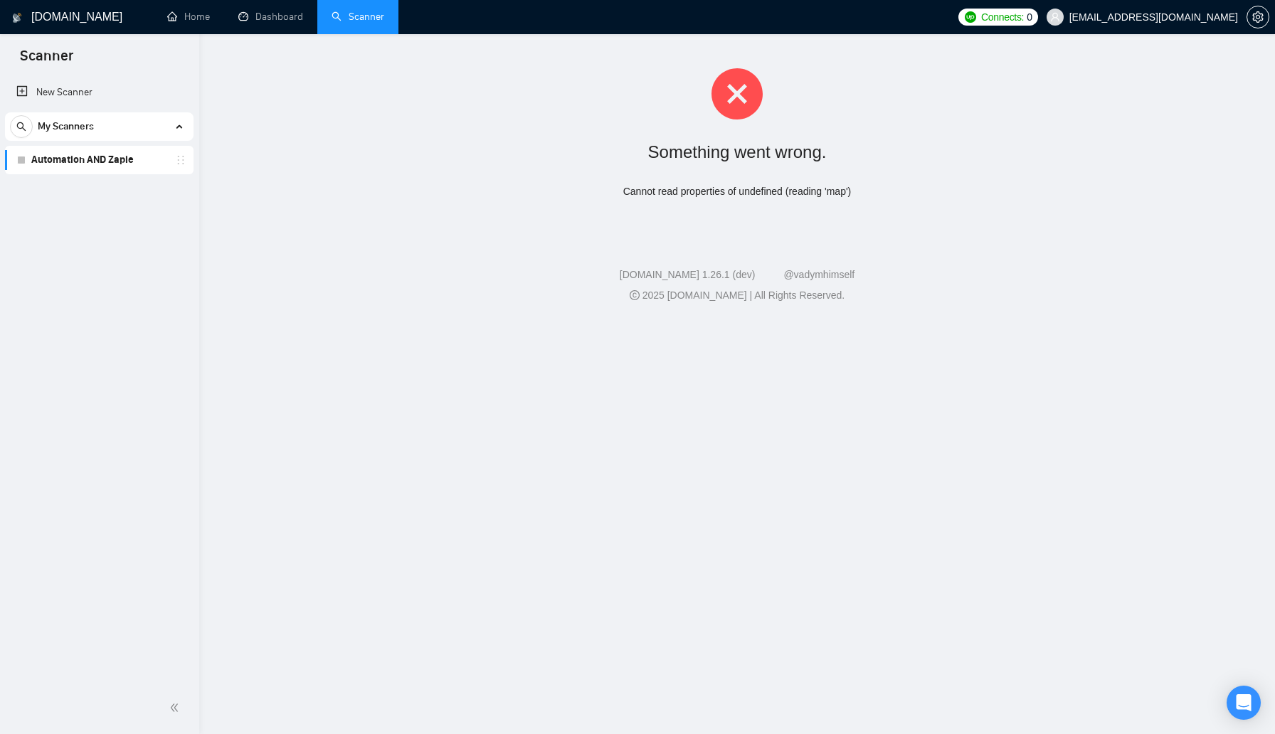
click at [363, 20] on link "Scanner" at bounding box center [358, 17] width 53 height 12
click at [137, 153] on link "Automation AND Zapie" at bounding box center [98, 160] width 135 height 28
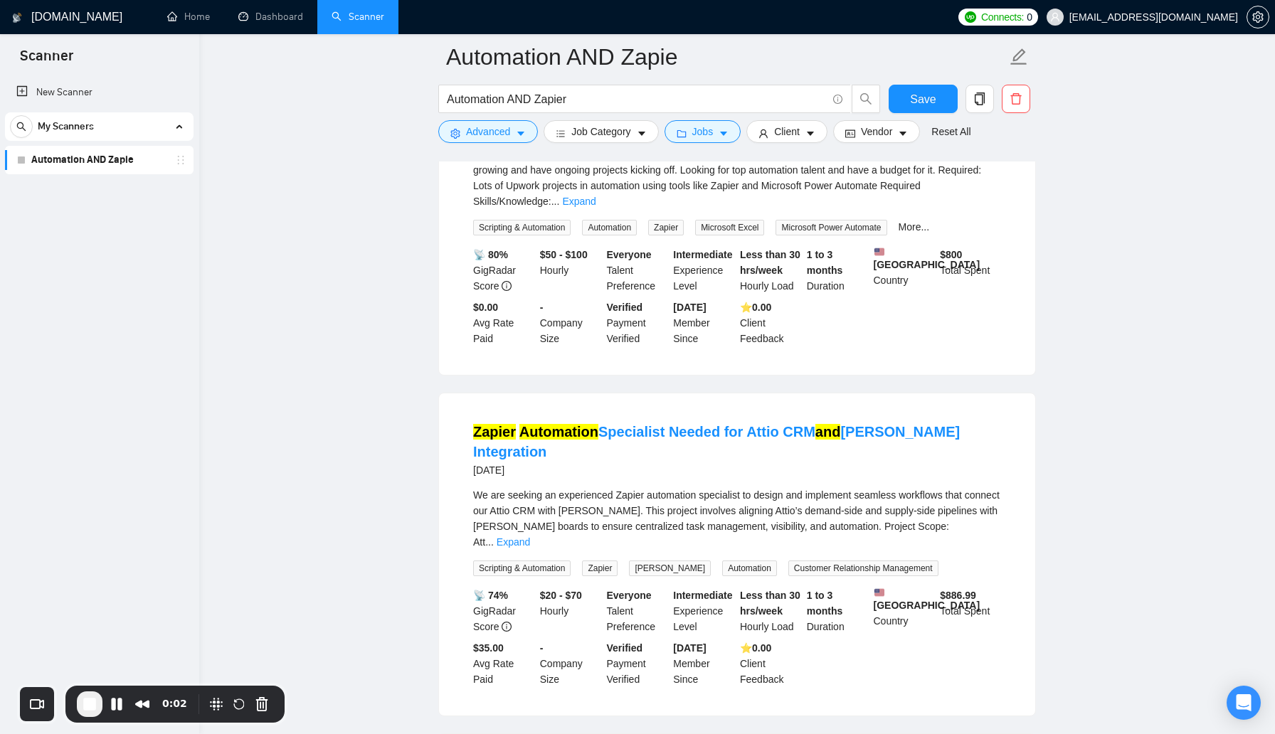
scroll to position [1899, 0]
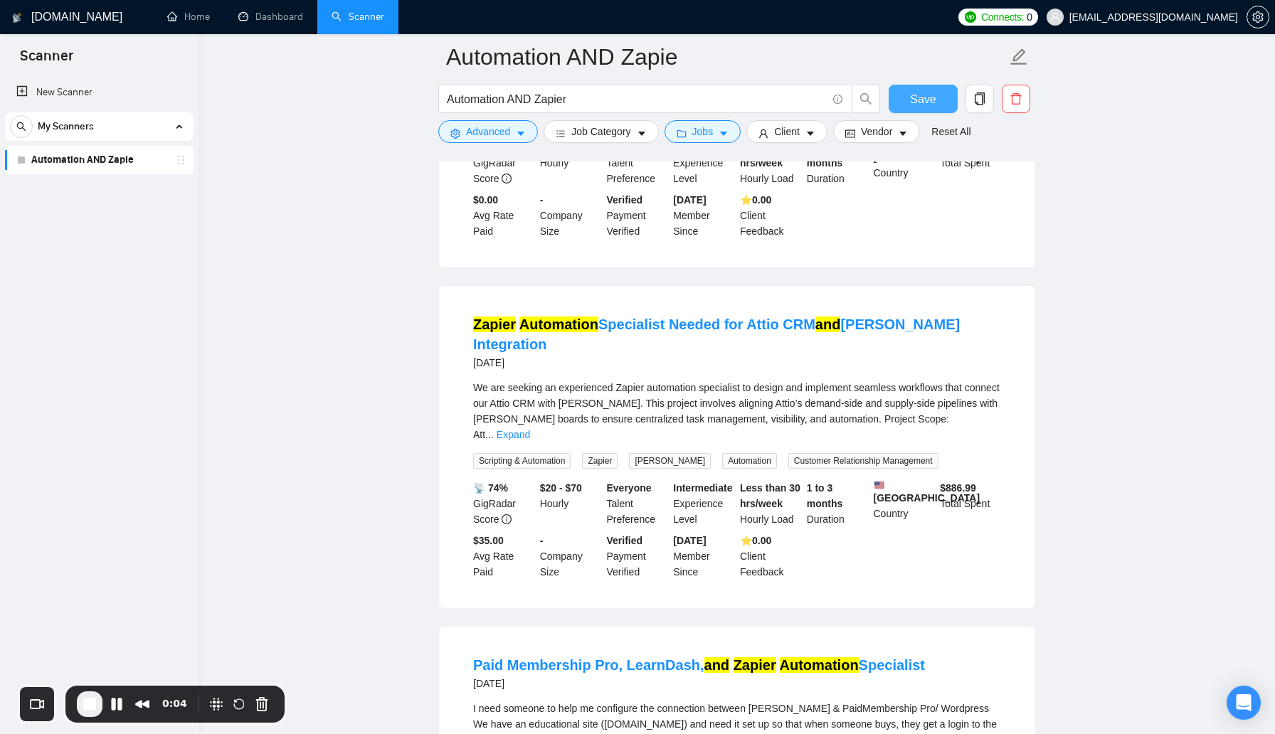
click at [934, 97] on span "Save" at bounding box center [923, 99] width 26 height 18
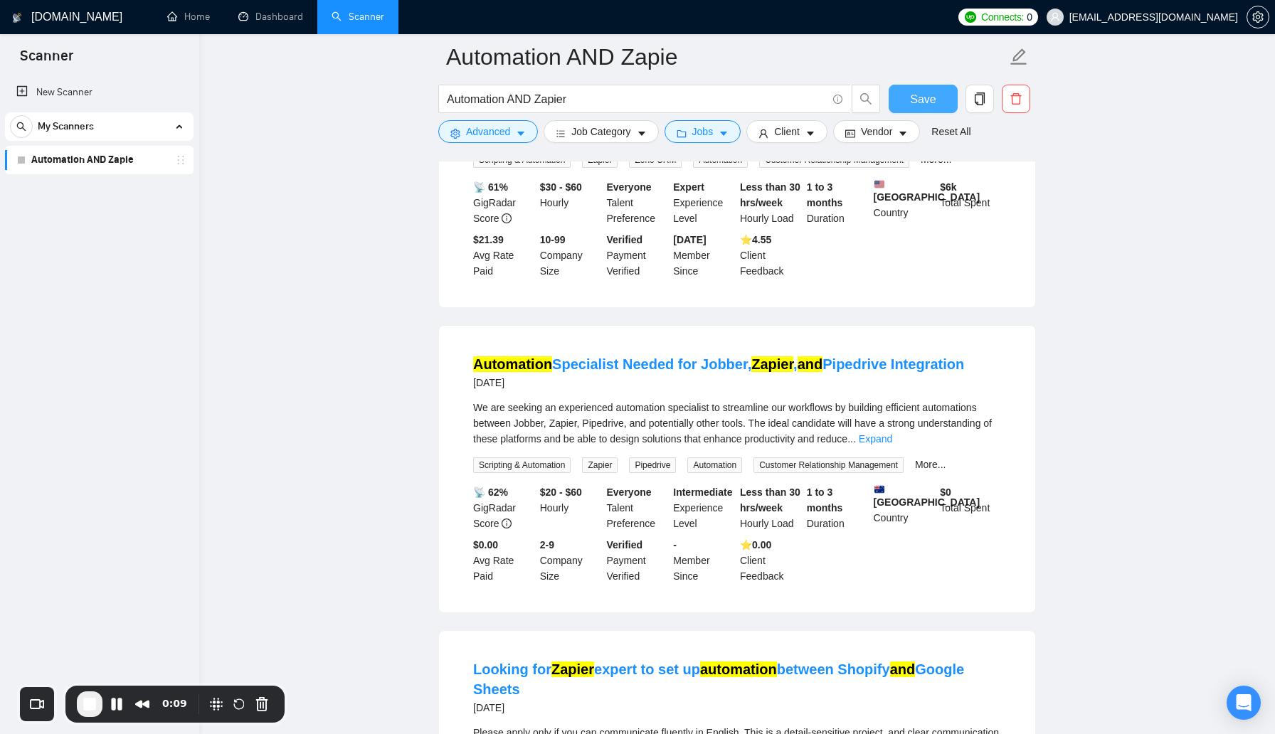
scroll to position [0, 0]
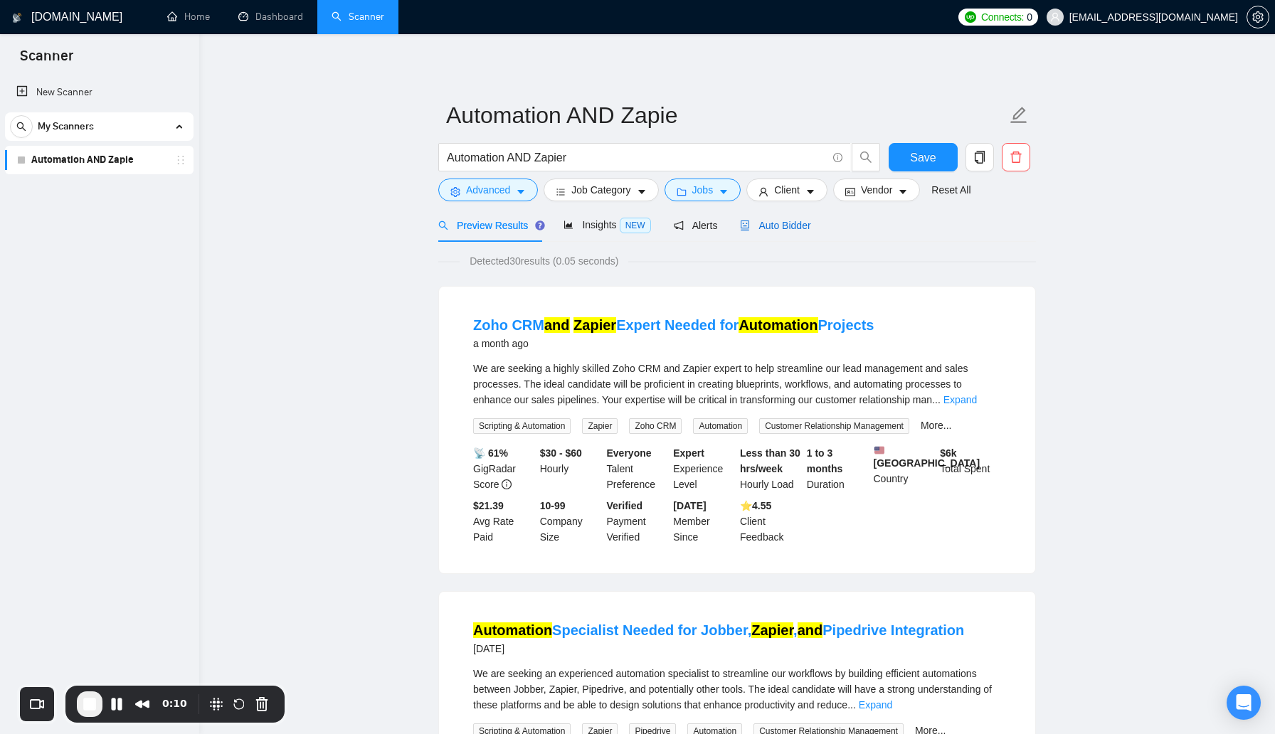
click at [774, 229] on span "Auto Bidder" at bounding box center [775, 225] width 70 height 11
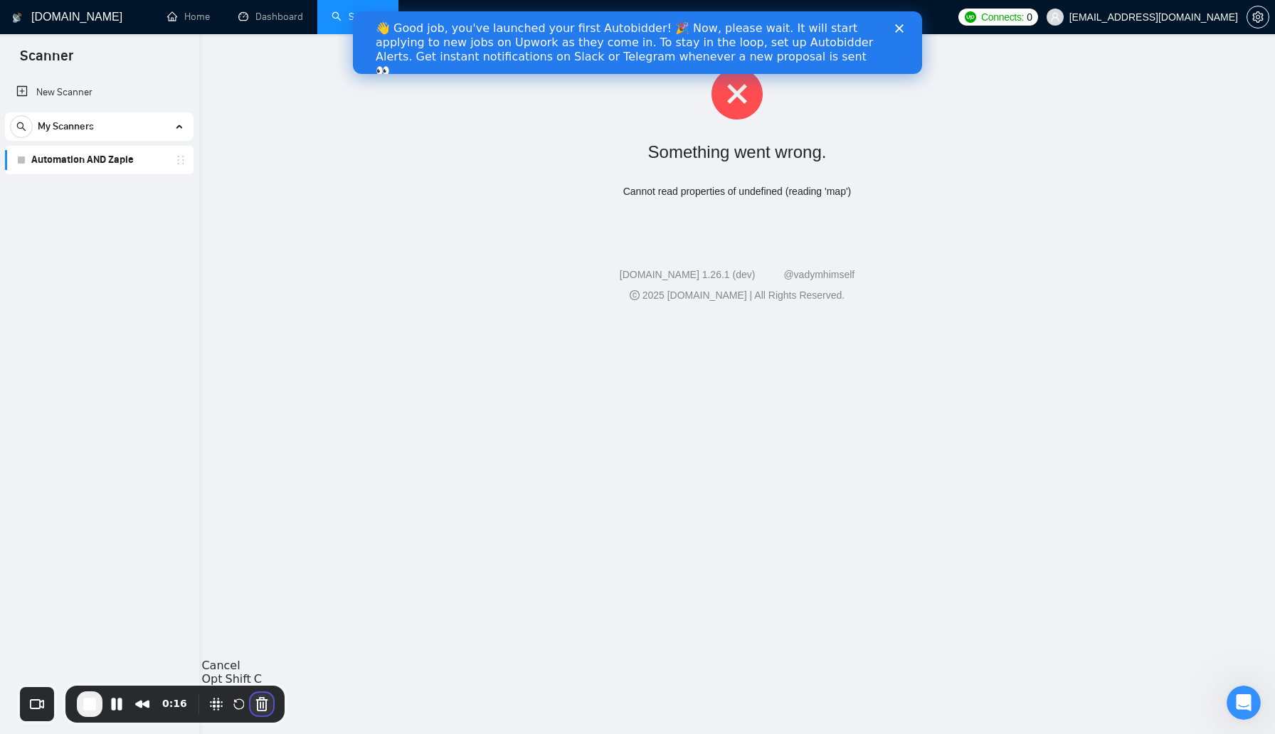
click at [263, 704] on button "Cancel Recording" at bounding box center [261, 704] width 23 height 23
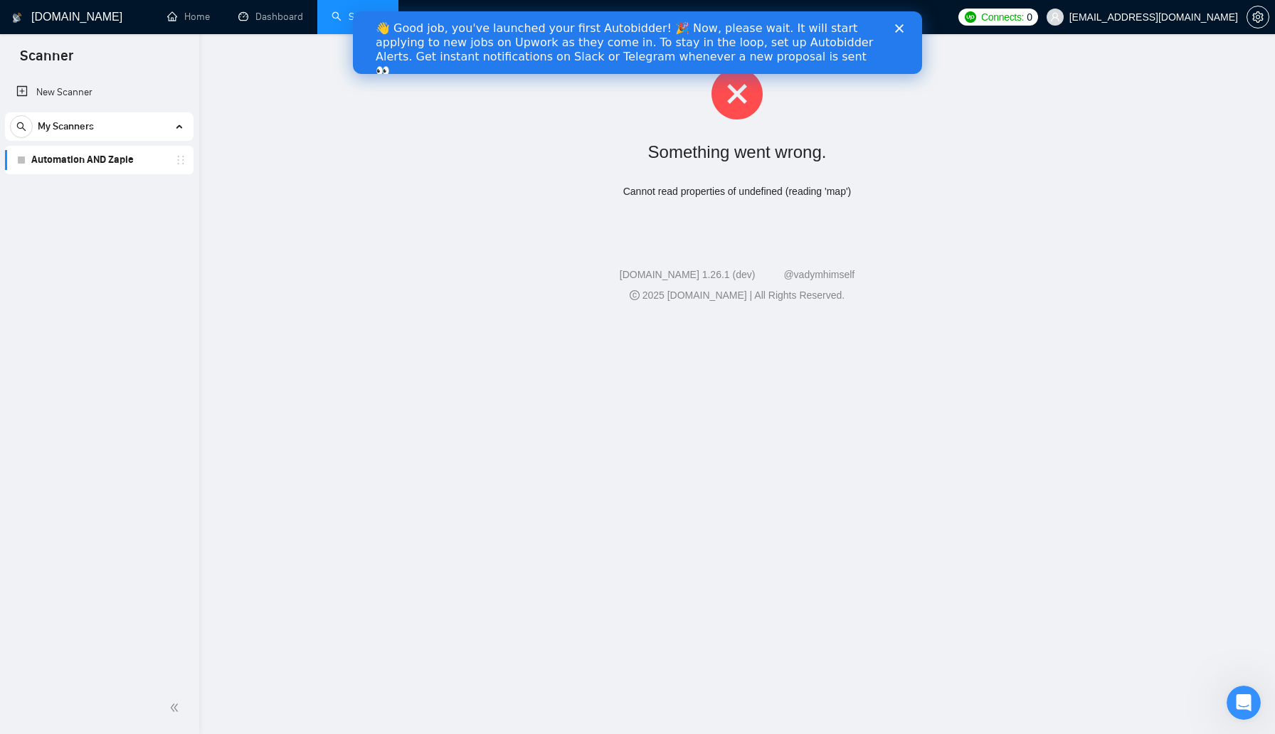
click at [906, 28] on div "Close" at bounding box center [902, 28] width 14 height 9
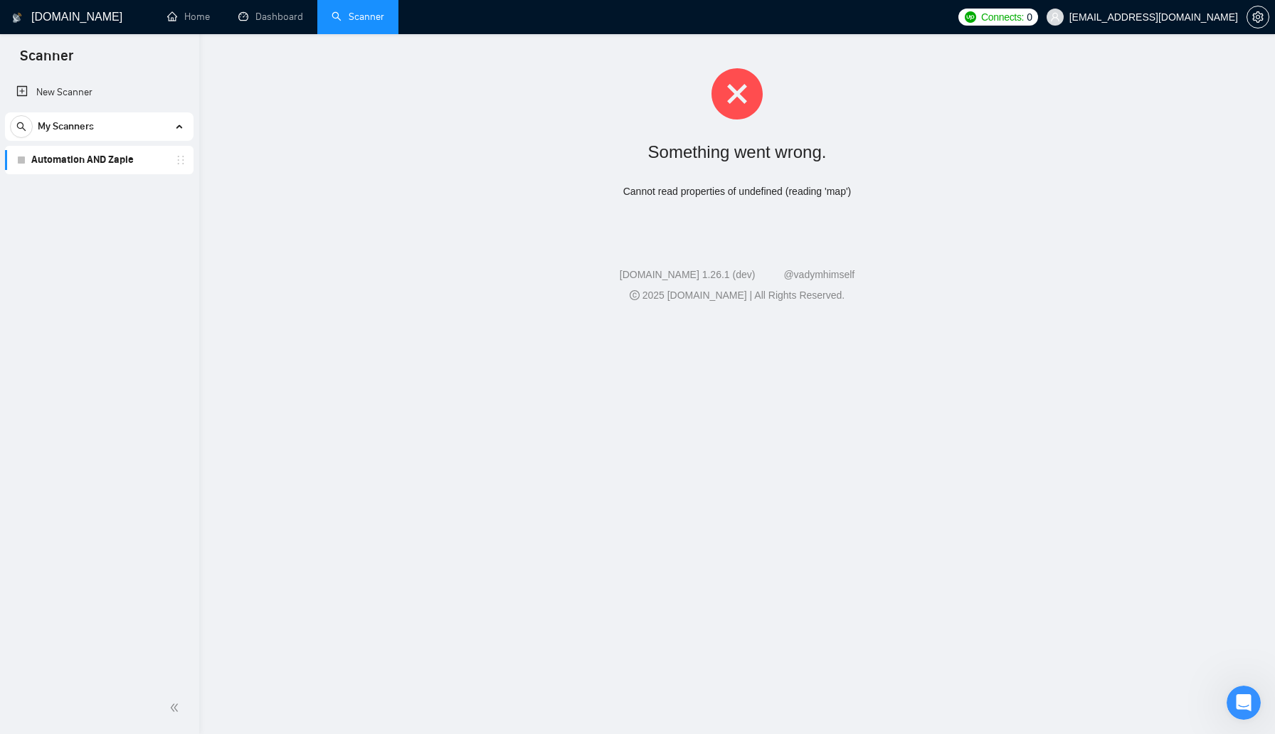
click at [55, 162] on link "Automation AND Zapie" at bounding box center [98, 160] width 135 height 28
click at [110, 159] on link "Automation AND Zapie" at bounding box center [98, 160] width 135 height 28
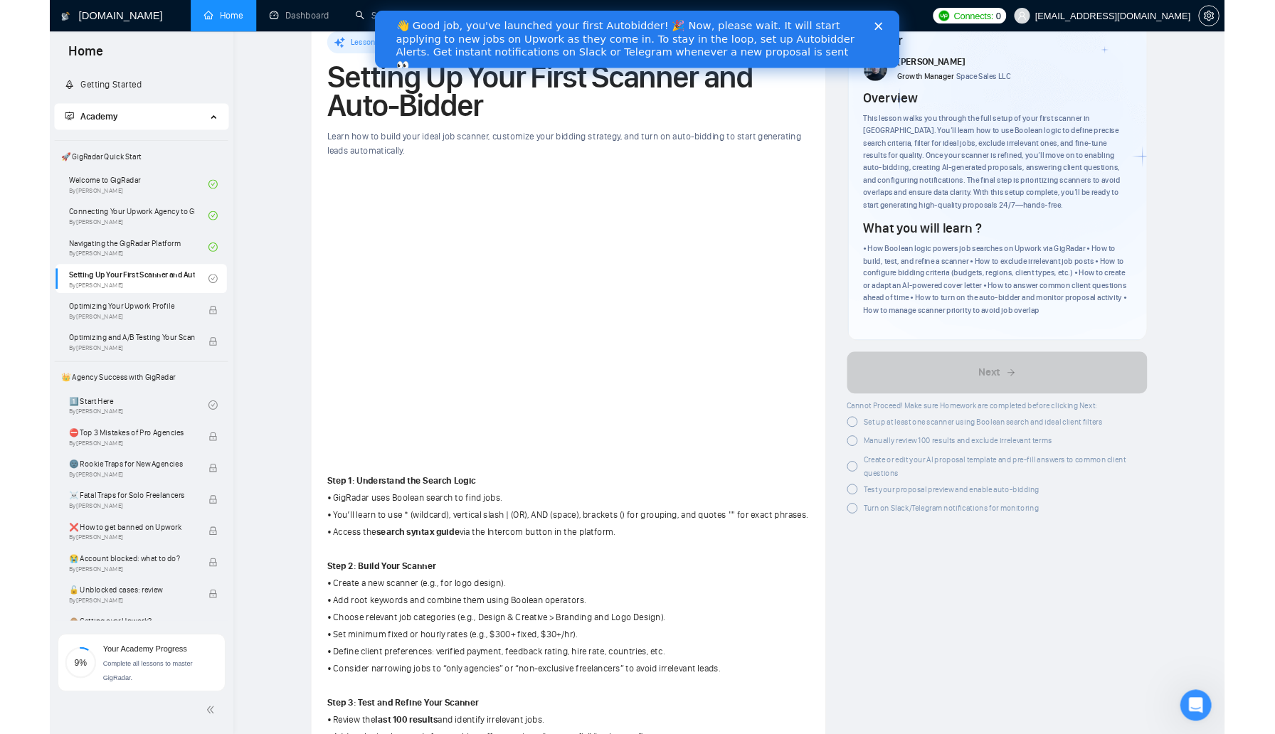
scroll to position [4989, 0]
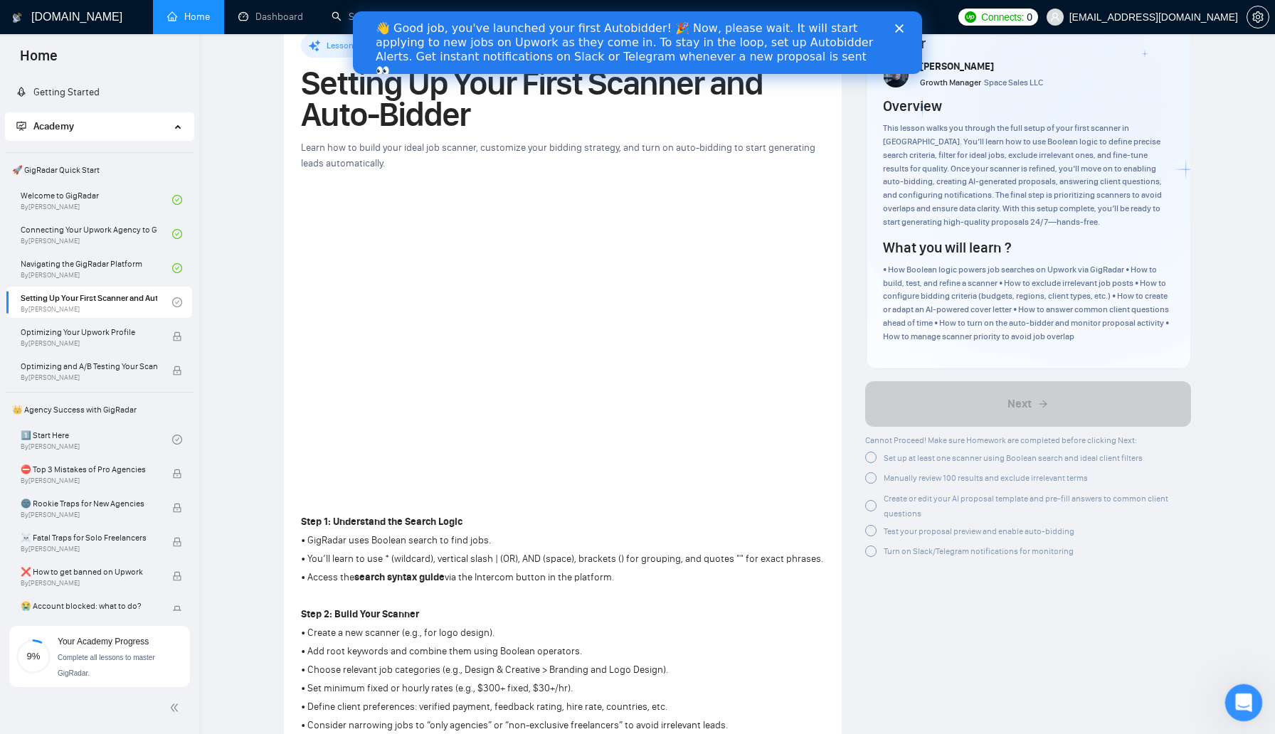
click at [1256, 703] on div "Open Intercom Messenger" at bounding box center [1241, 700] width 47 height 47
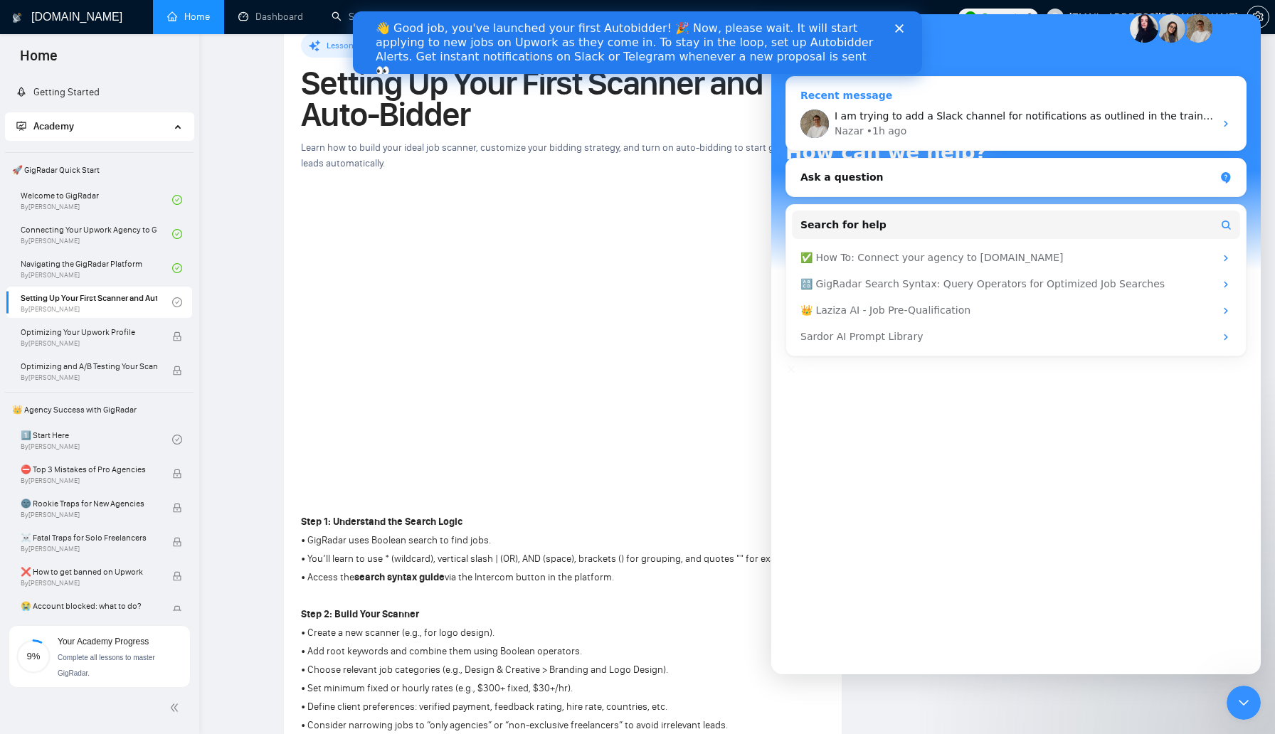
click at [1008, 139] on div "Nazar • 1h ago" at bounding box center [1025, 131] width 380 height 15
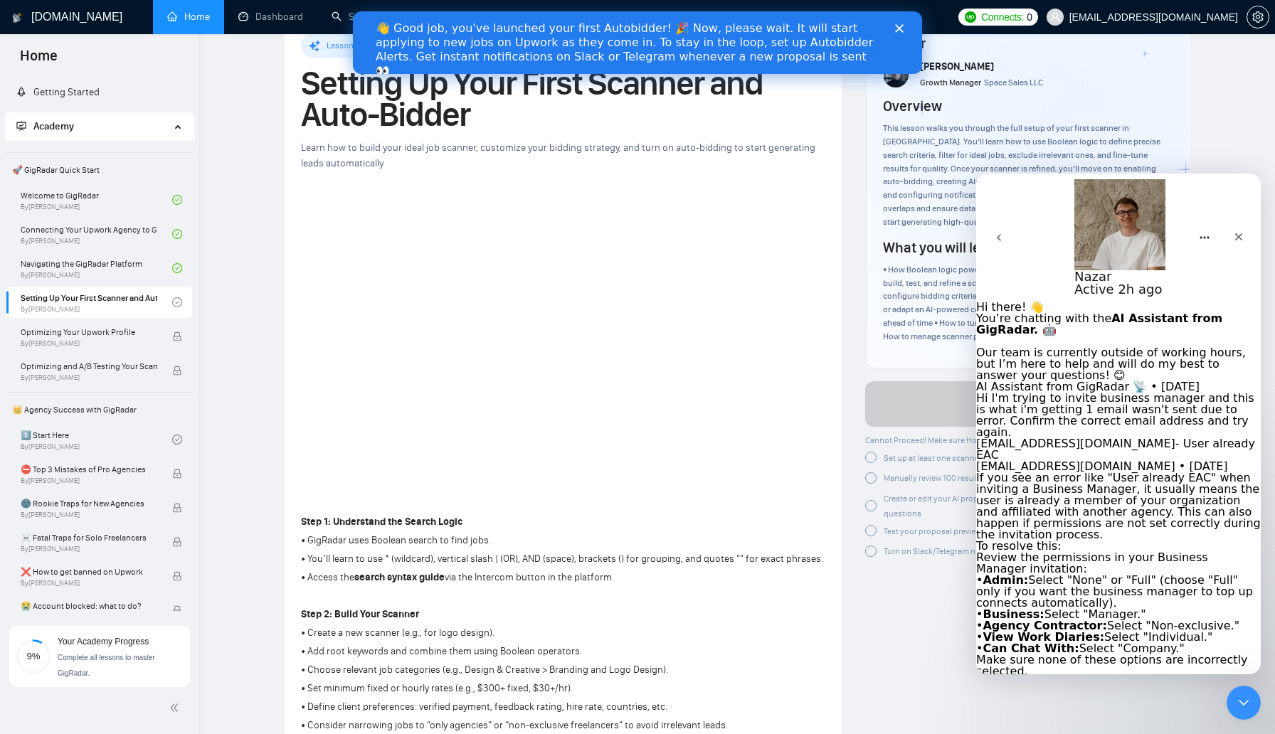
scroll to position [3703, 0]
type textarea "Also I set up my scanner and clicked auto-bid and am getting this screen. Is th…"
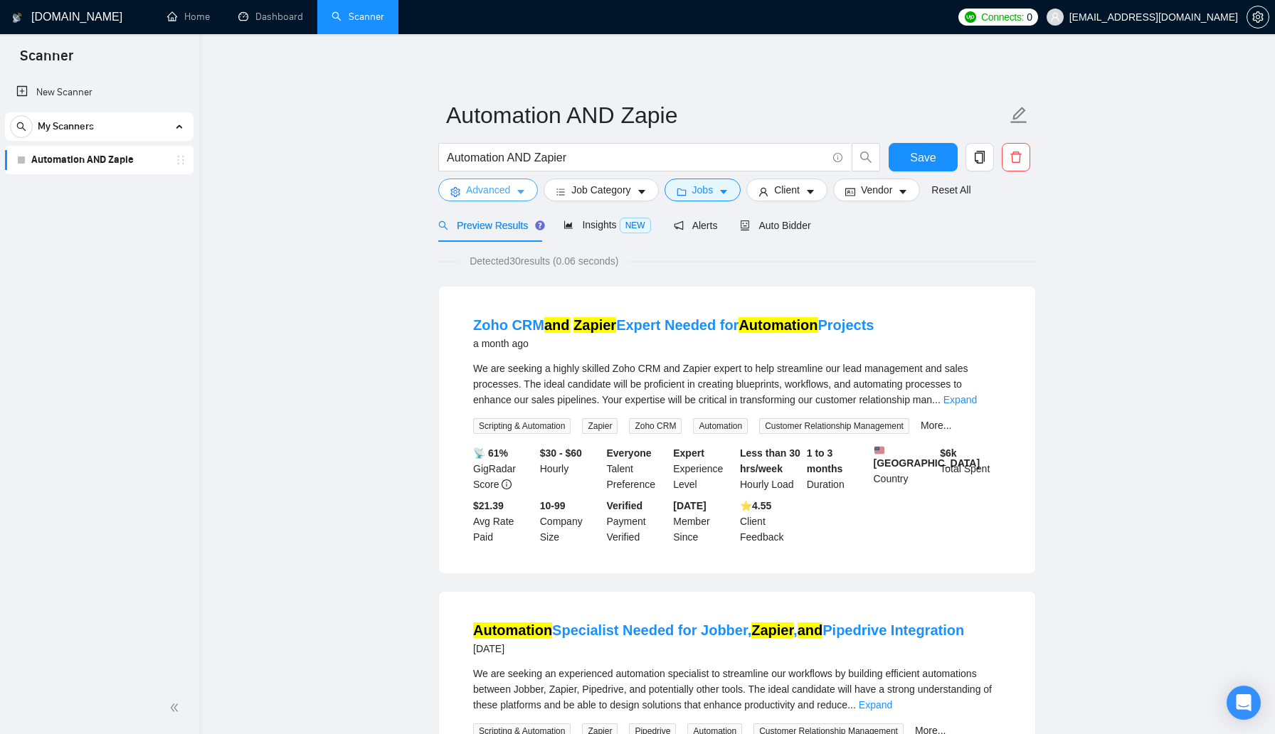
click at [497, 189] on span "Advanced" at bounding box center [488, 190] width 44 height 16
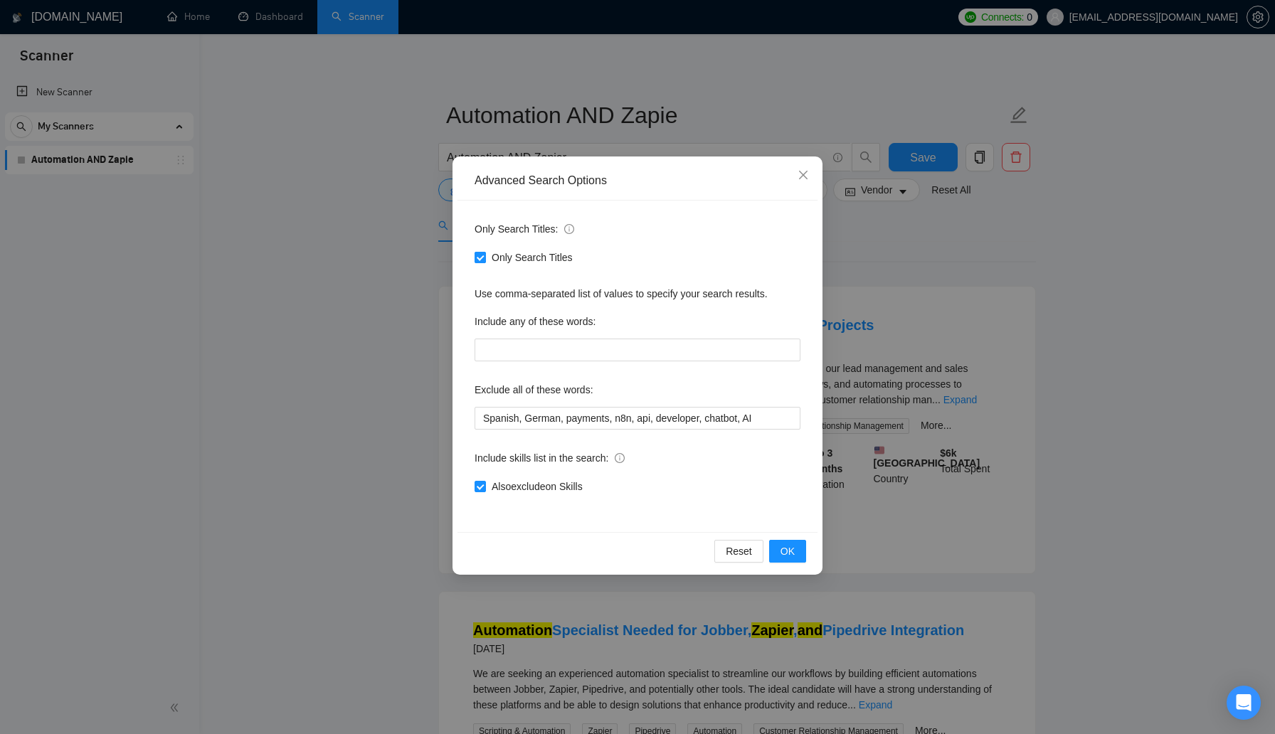
click at [478, 260] on input "Only Search Titles" at bounding box center [480, 257] width 10 height 10
checkbox input "false"
click at [793, 555] on span "OK" at bounding box center [787, 552] width 14 height 16
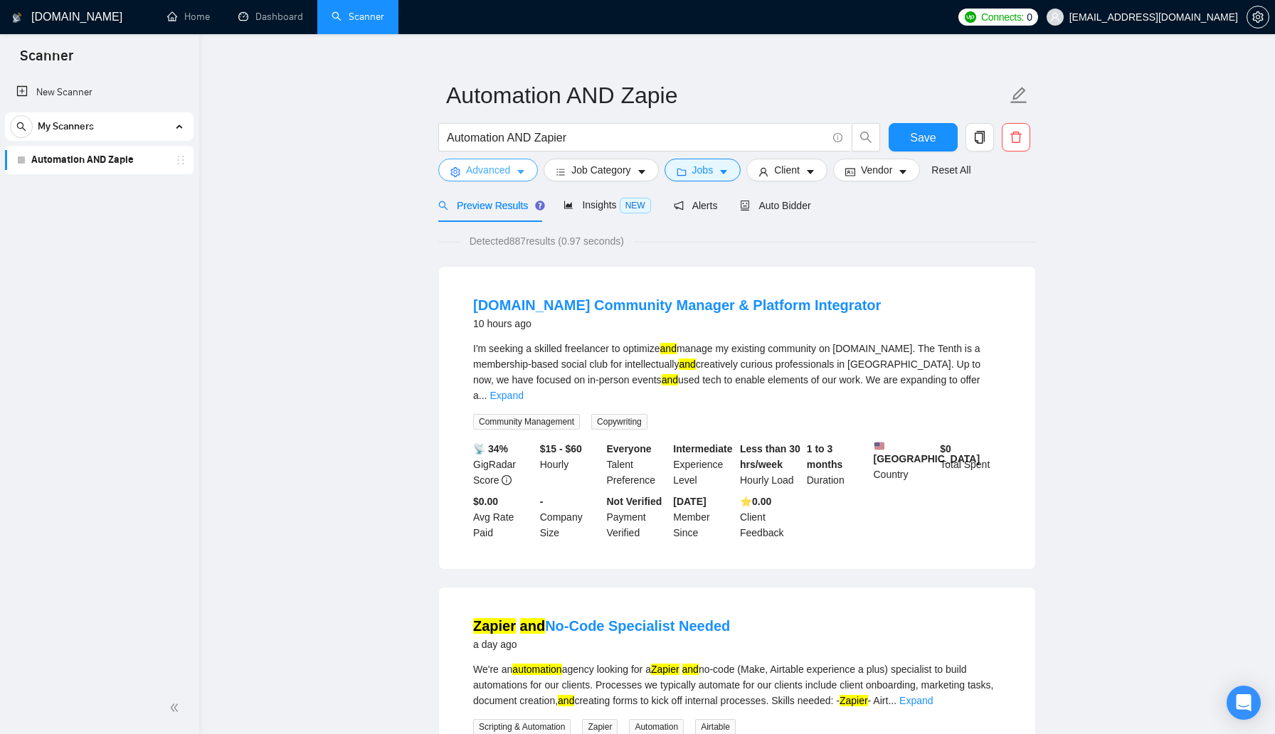
scroll to position [23, 0]
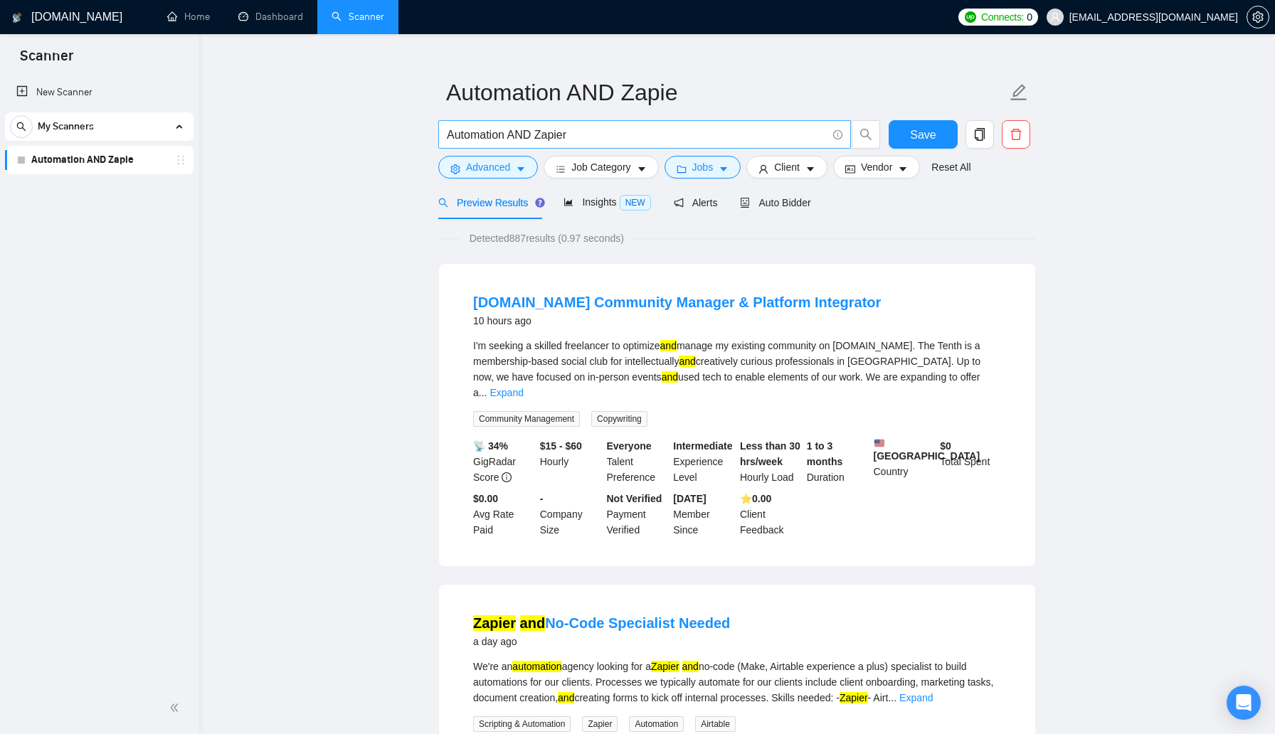
click at [526, 138] on input "Automation AND Zapier" at bounding box center [637, 135] width 380 height 18
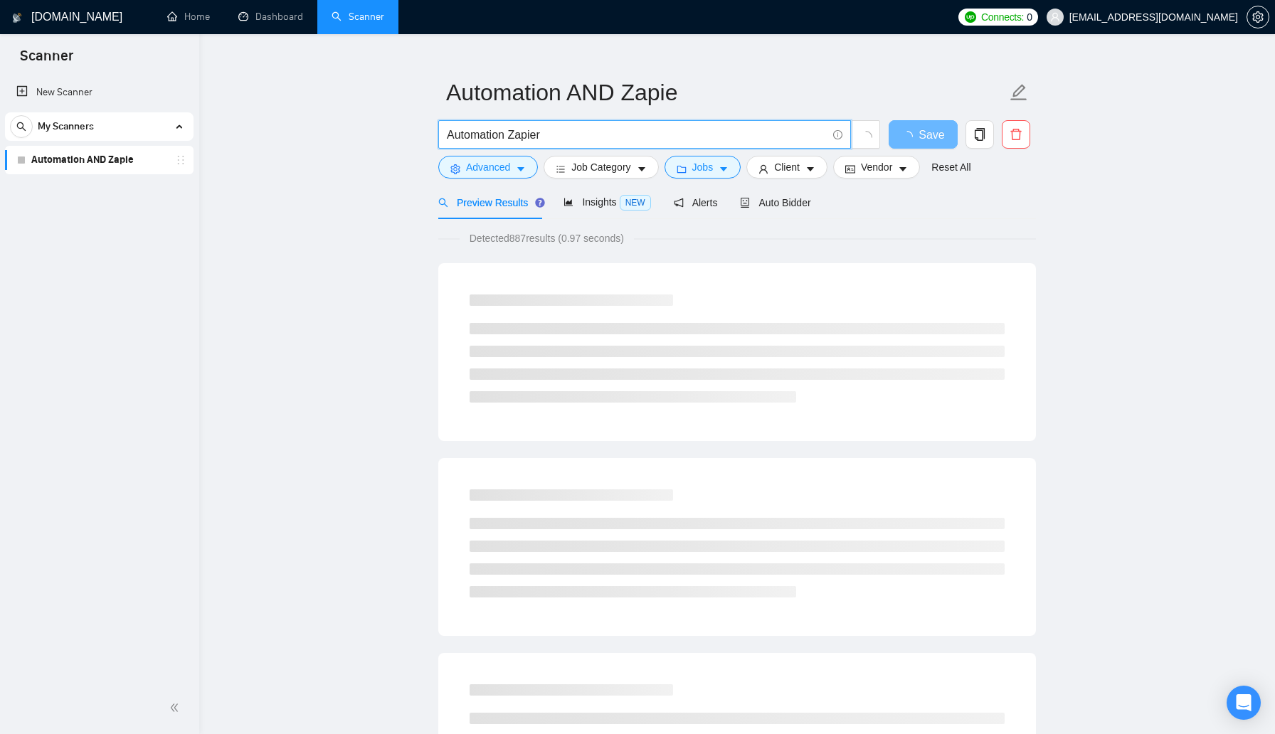
type input "Automation Zapier"
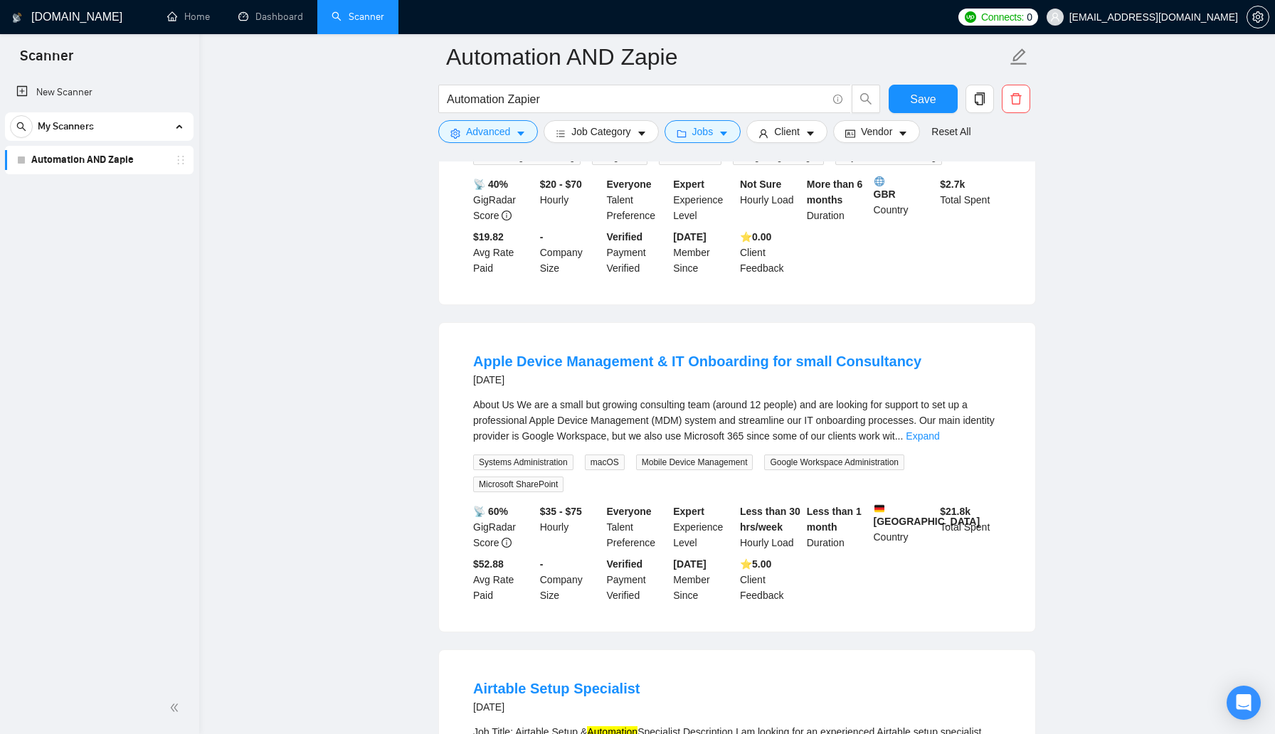
scroll to position [1236, 0]
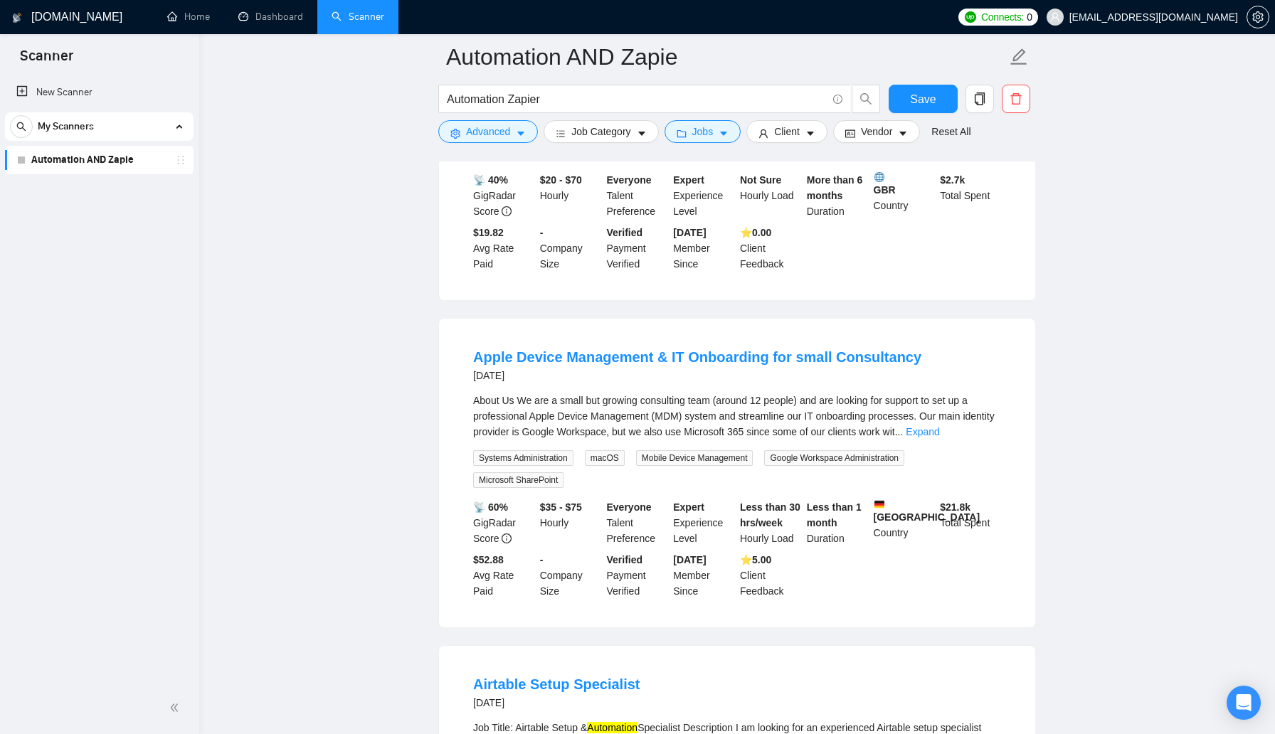
click at [403, 355] on main "Automation AND Zapie Automation Zapier Save Advanced Job Category Jobs Client V…" at bounding box center [737, 515] width 1030 height 3389
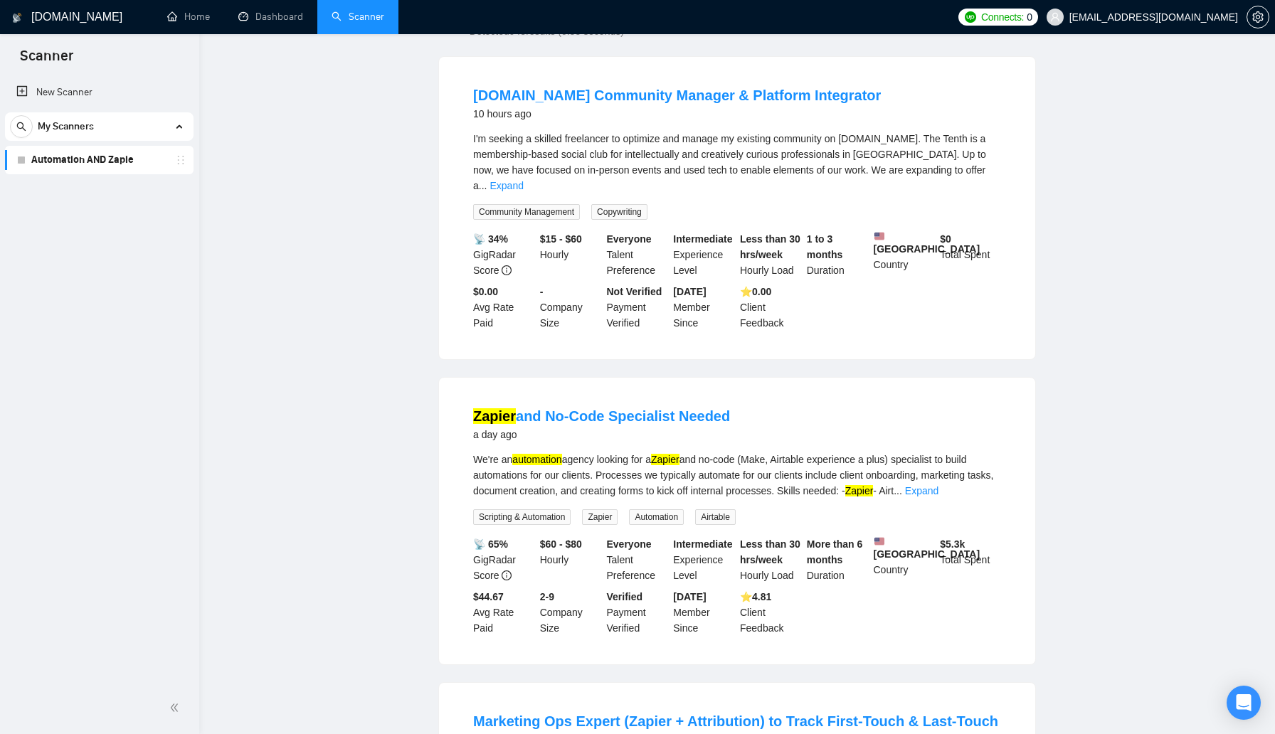
scroll to position [0, 0]
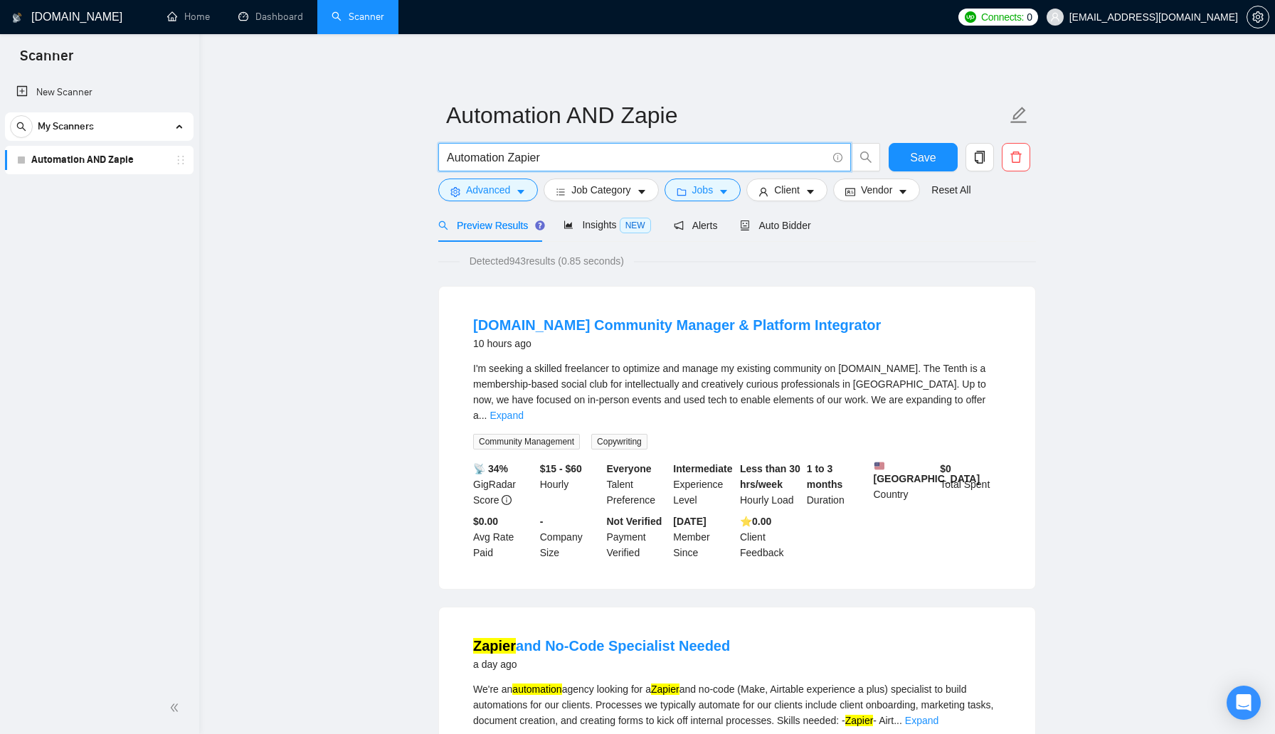
click at [449, 158] on input "Automation Zapier" at bounding box center [637, 158] width 380 height 18
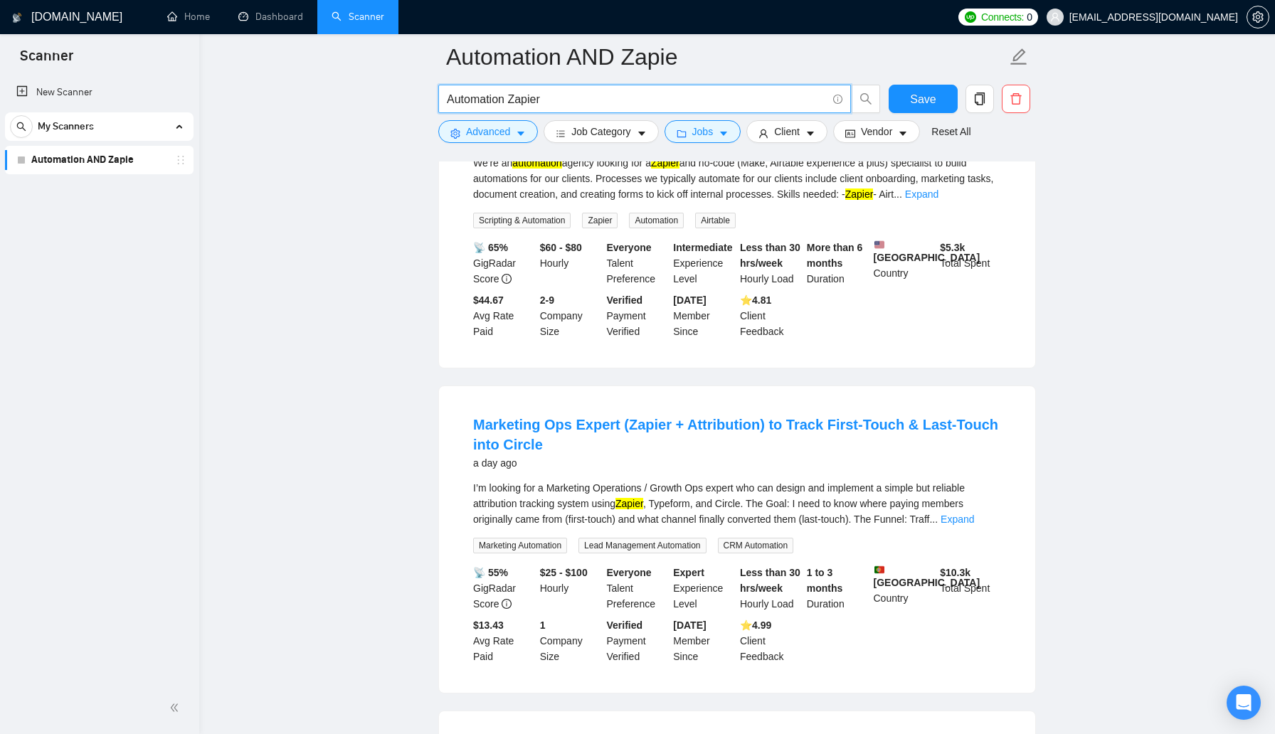
scroll to position [628, 0]
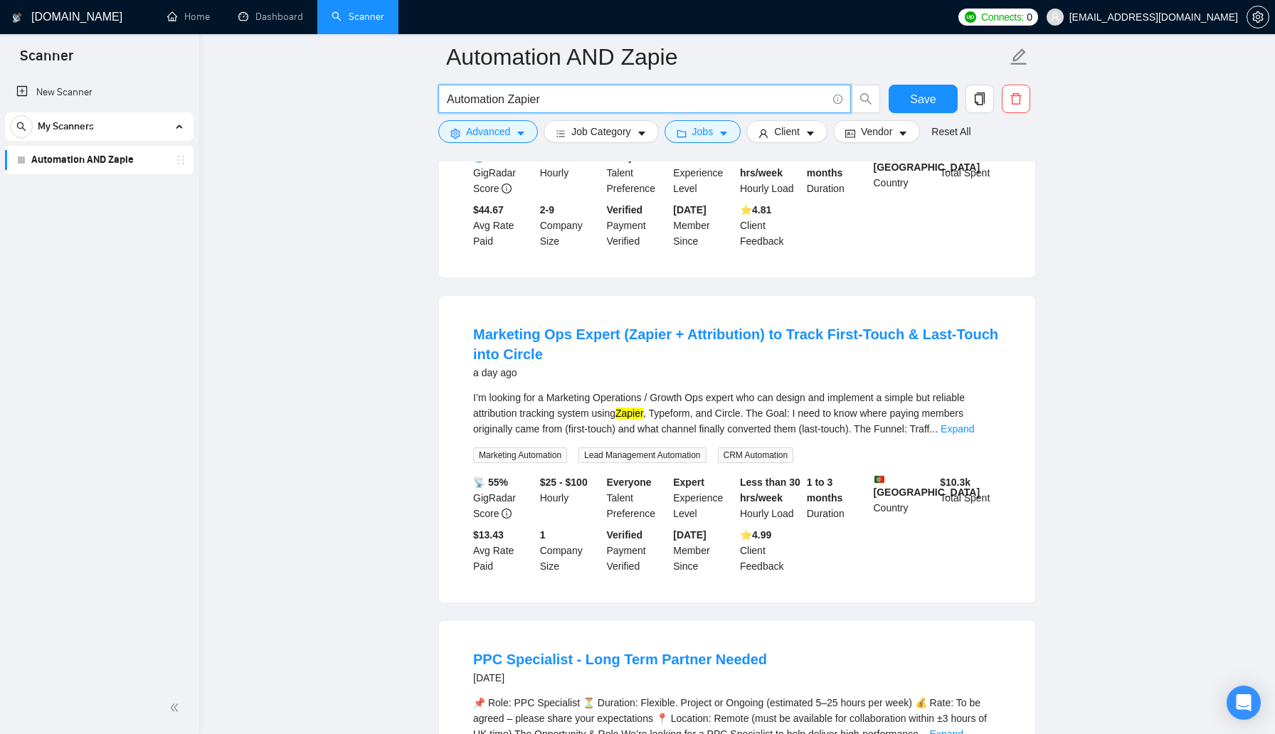
click at [535, 415] on div "I’m looking for a Marketing Operations / Growth Ops expert who can design and i…" at bounding box center [737, 413] width 528 height 47
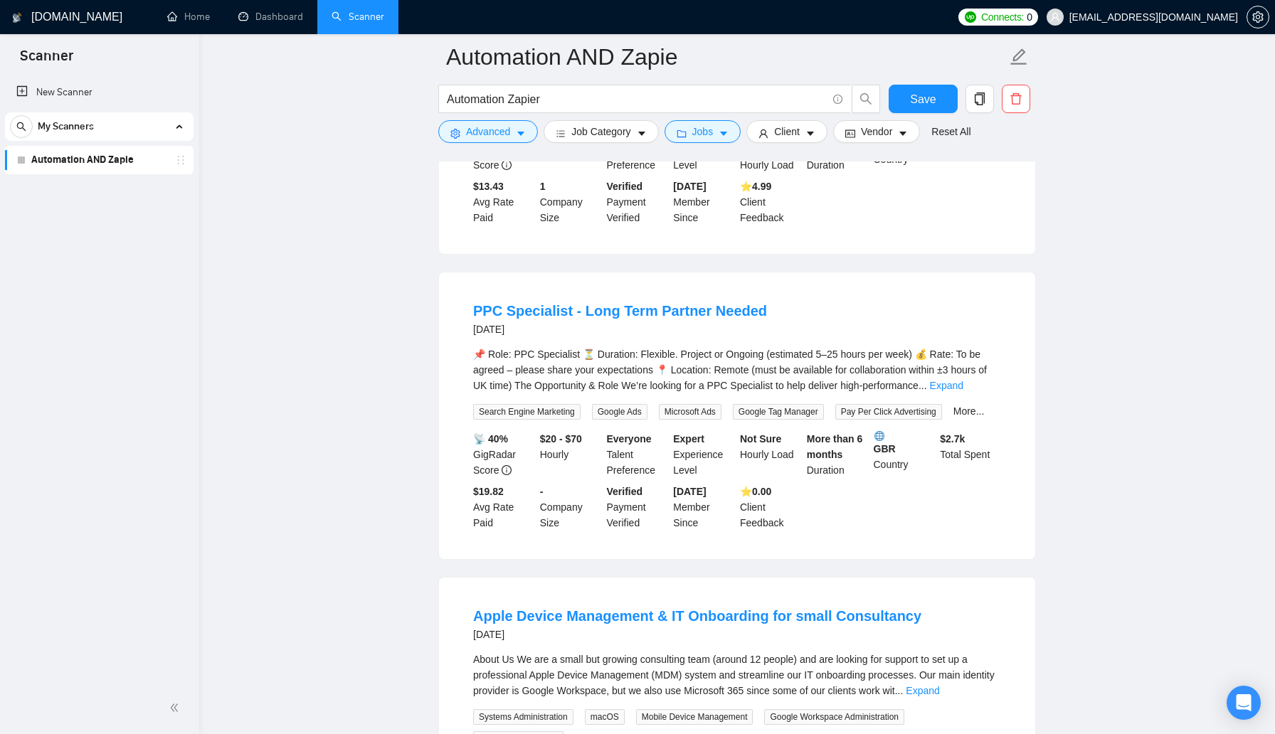
scroll to position [1005, 0]
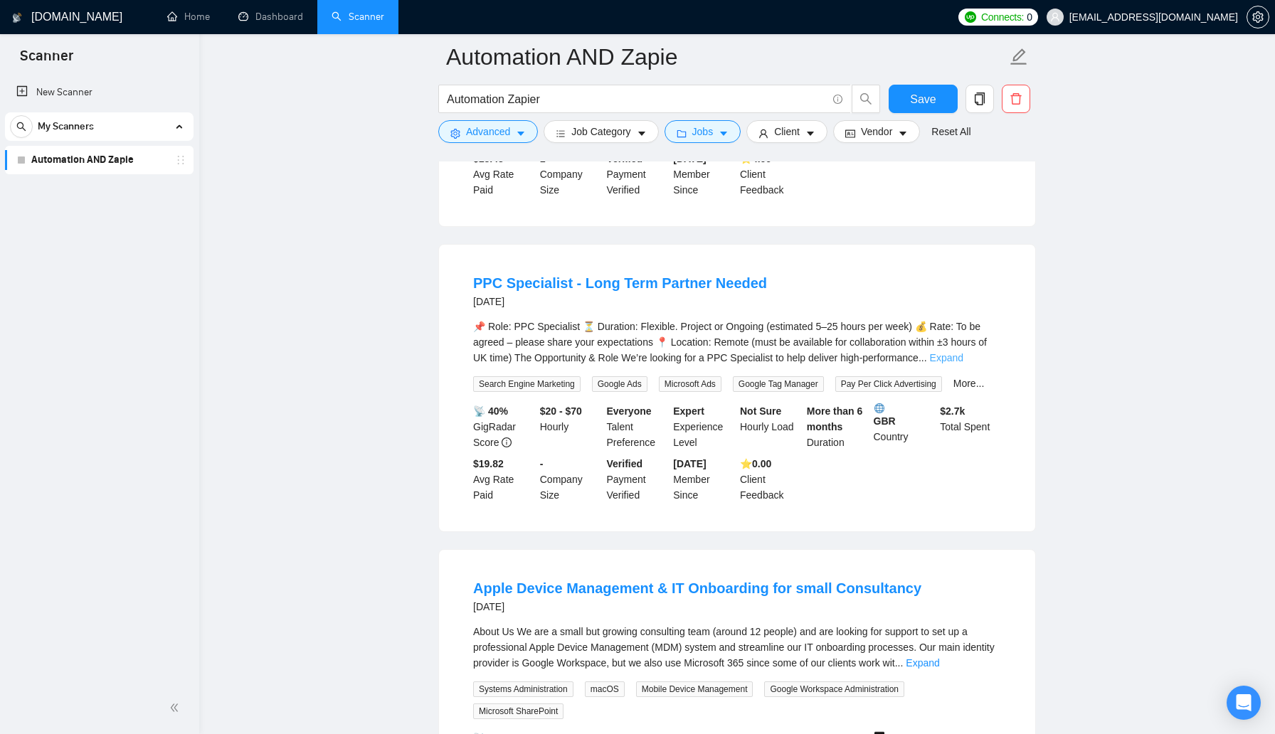
click at [963, 359] on link "Expand" at bounding box center [946, 357] width 33 height 11
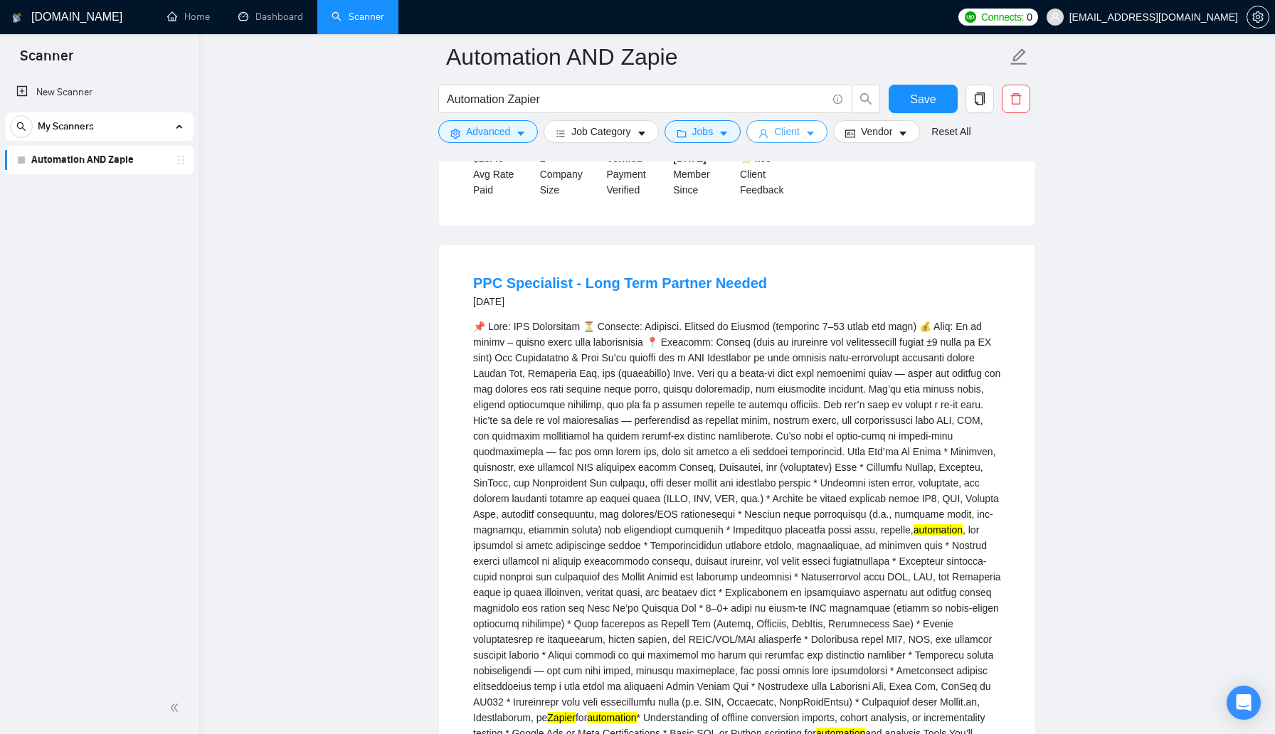
click at [800, 138] on span "Client" at bounding box center [787, 132] width 26 height 16
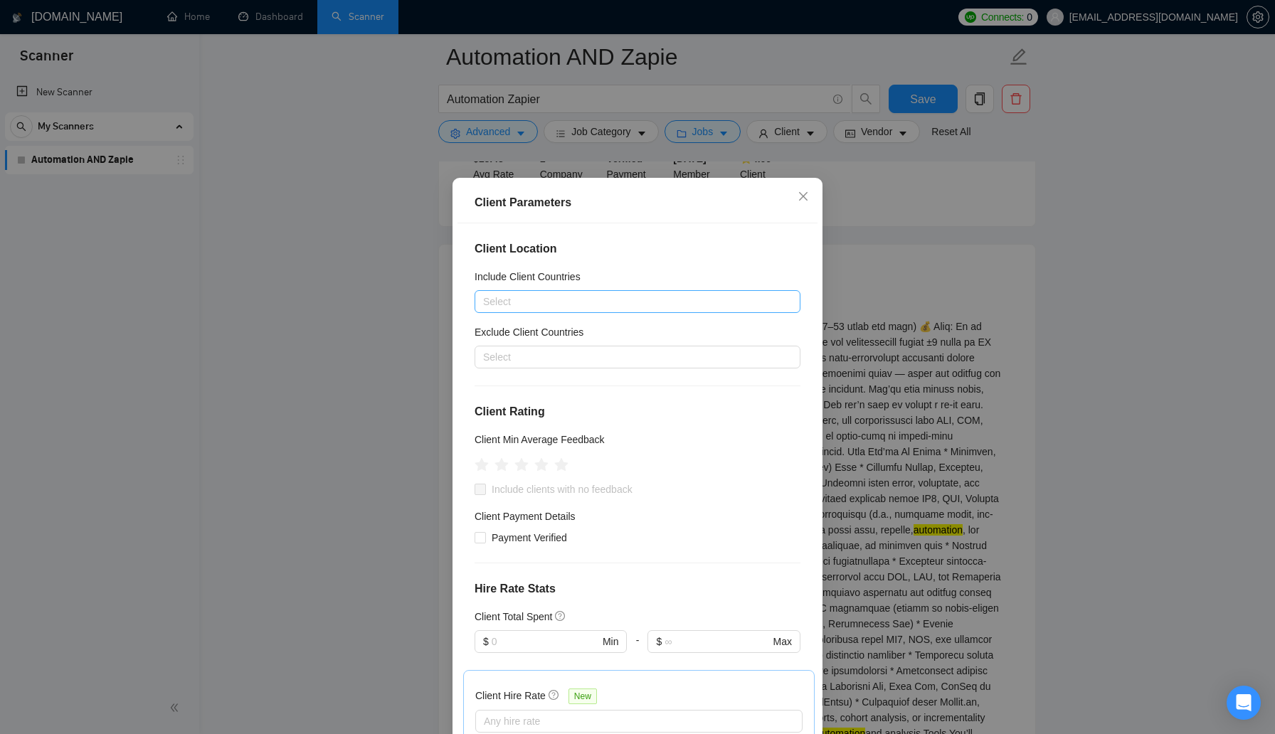
click at [572, 307] on div at bounding box center [630, 301] width 305 height 17
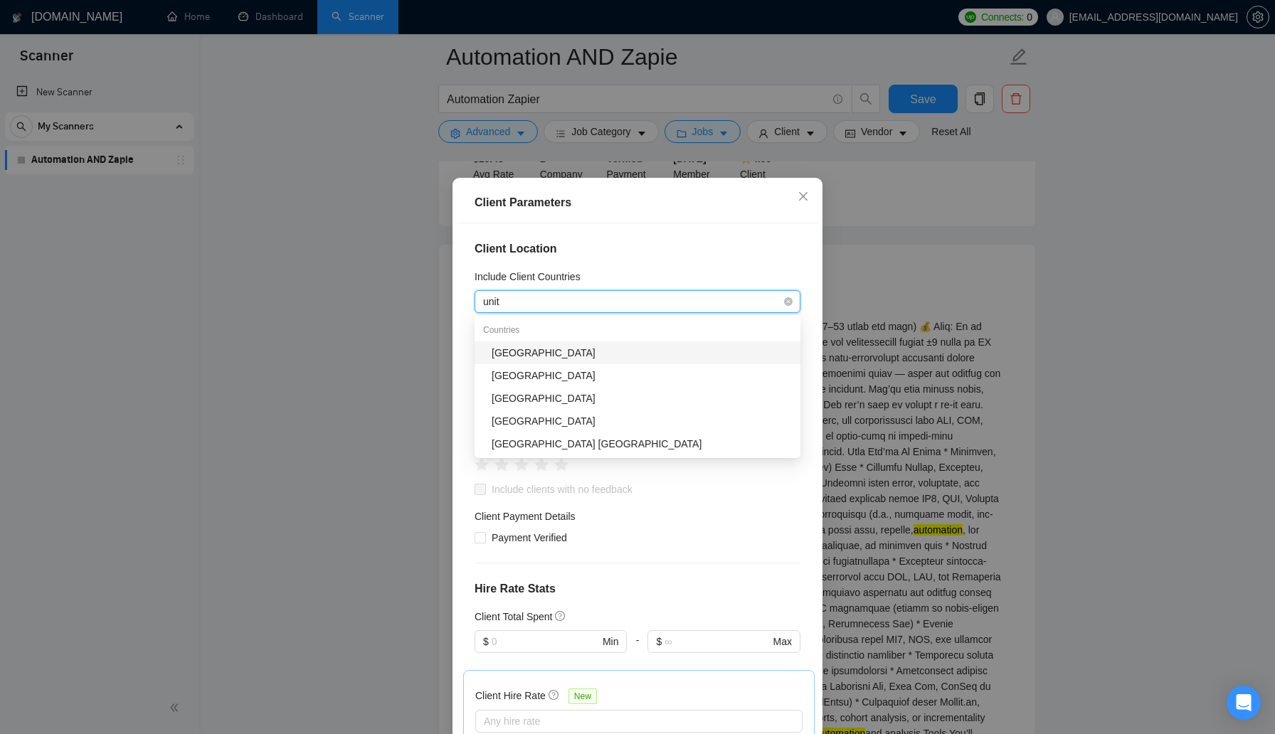
type input "unite"
click at [569, 354] on div "[GEOGRAPHIC_DATA]" at bounding box center [642, 353] width 300 height 16
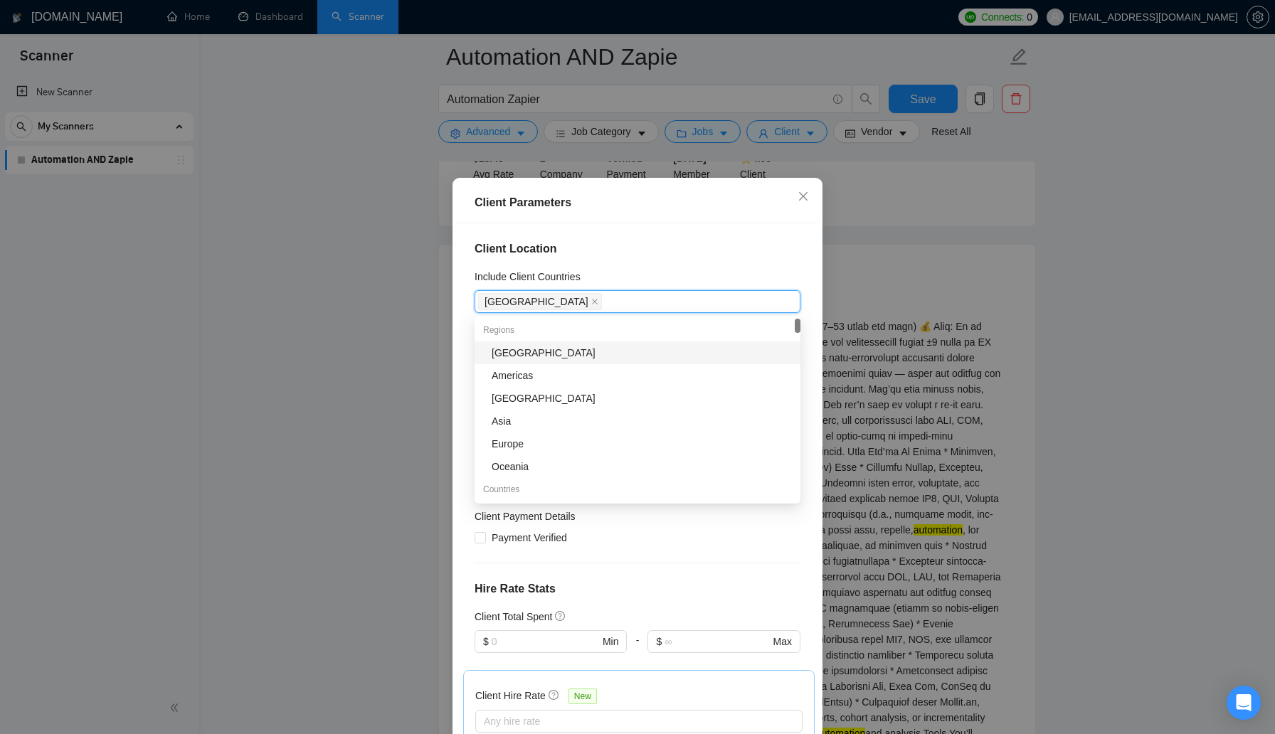
click at [670, 258] on div "Client Location Include Client Countries United States Exclude Client Countries…" at bounding box center [637, 480] width 360 height 514
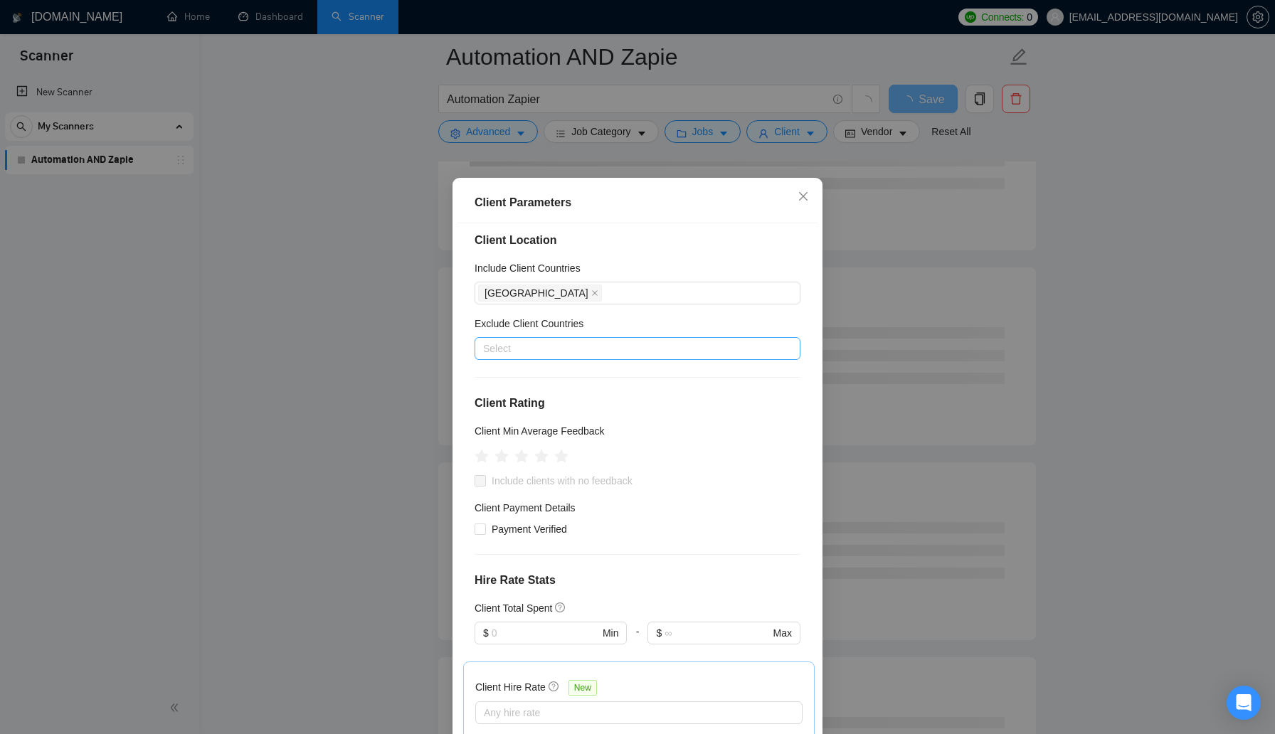
scroll to position [0, 0]
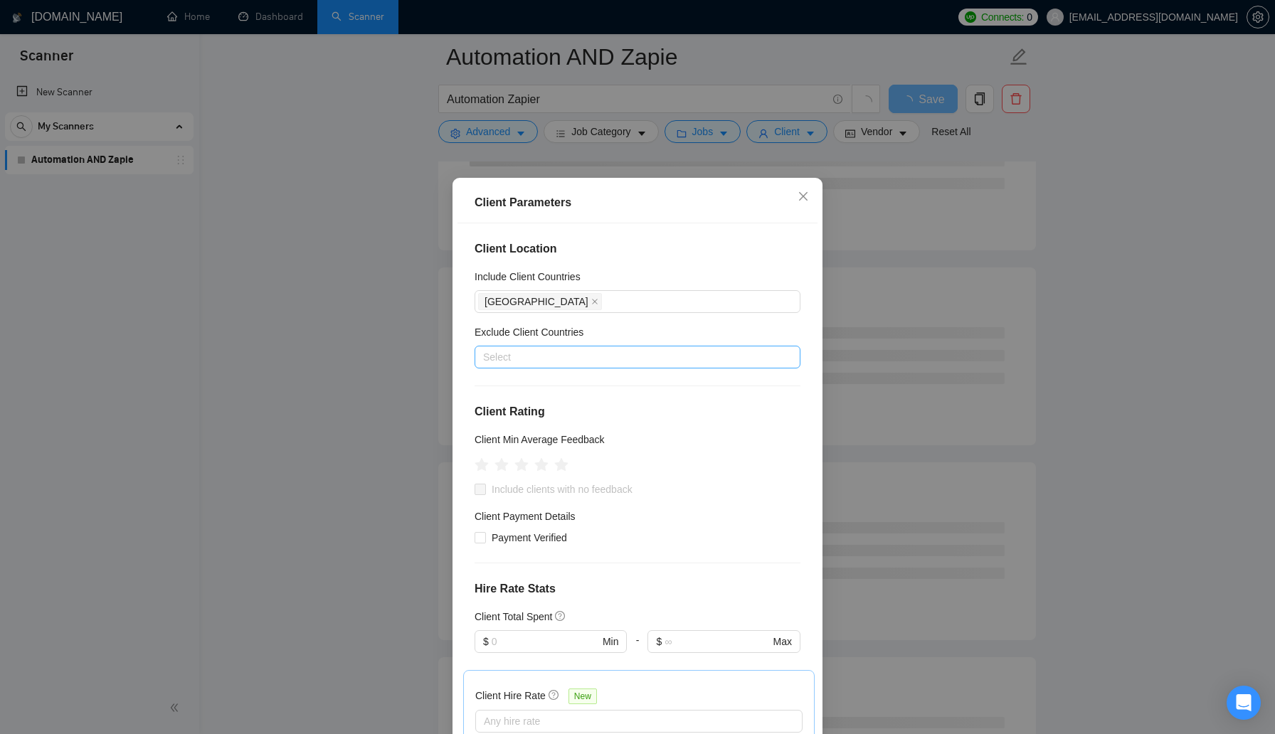
click at [610, 366] on div "Select" at bounding box center [638, 357] width 326 height 23
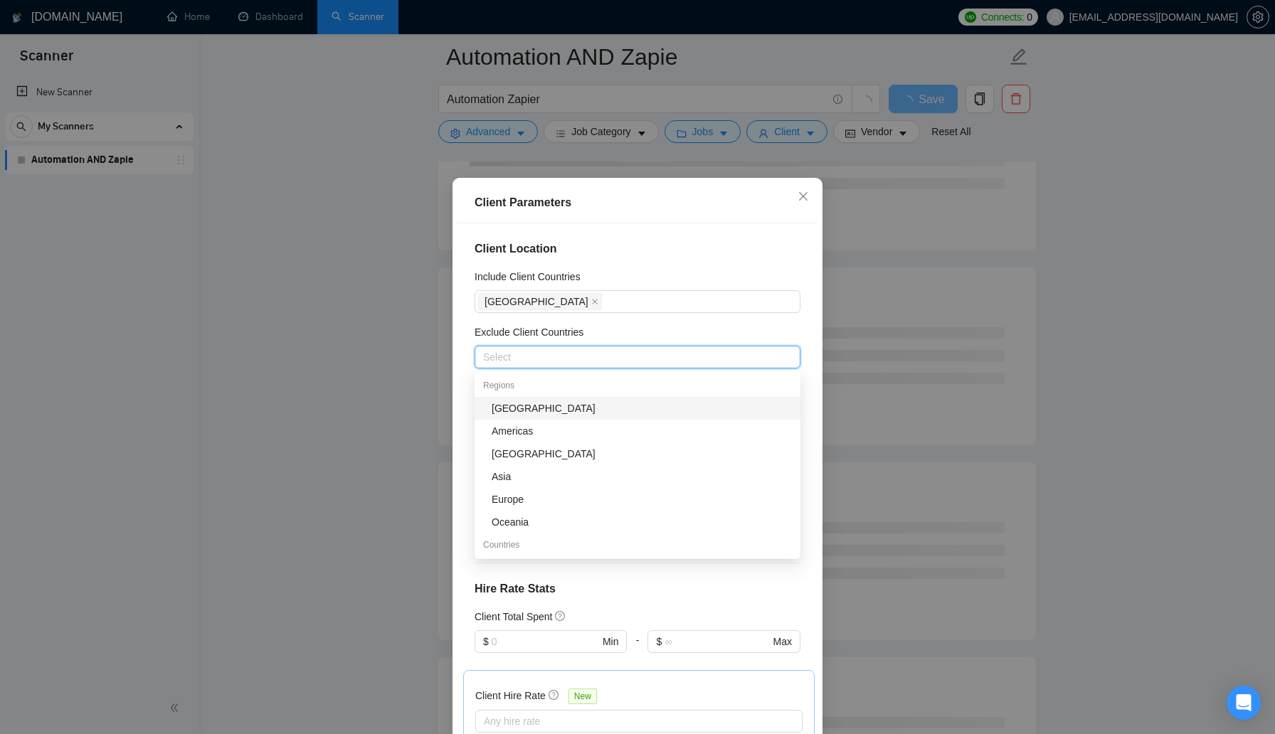
click at [597, 407] on div "Africa" at bounding box center [642, 409] width 300 height 16
drag, startPoint x: 594, startPoint y: 431, endPoint x: 594, endPoint y: 450, distance: 19.2
click at [594, 450] on div "Regions Africa Americas Antarctica Asia Europe Oceania Countries United States …" at bounding box center [638, 488] width 326 height 228
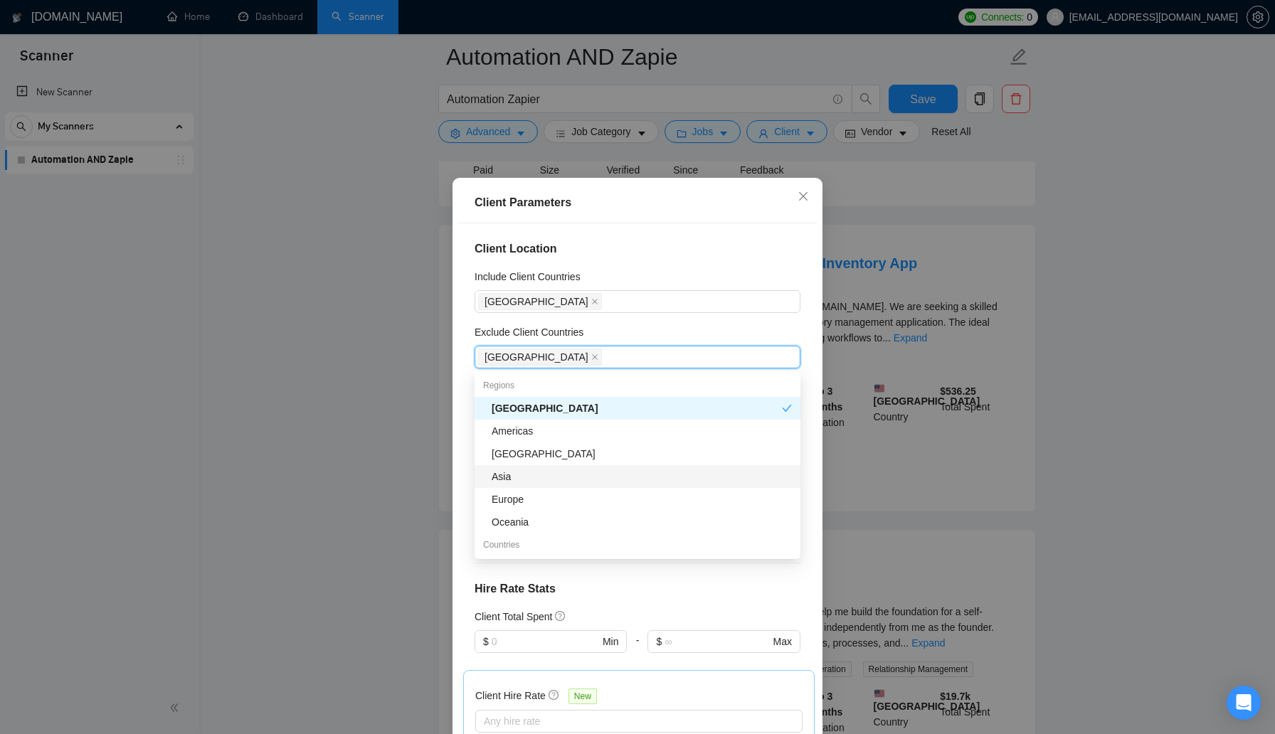
click at [591, 481] on div "Asia" at bounding box center [642, 477] width 300 height 16
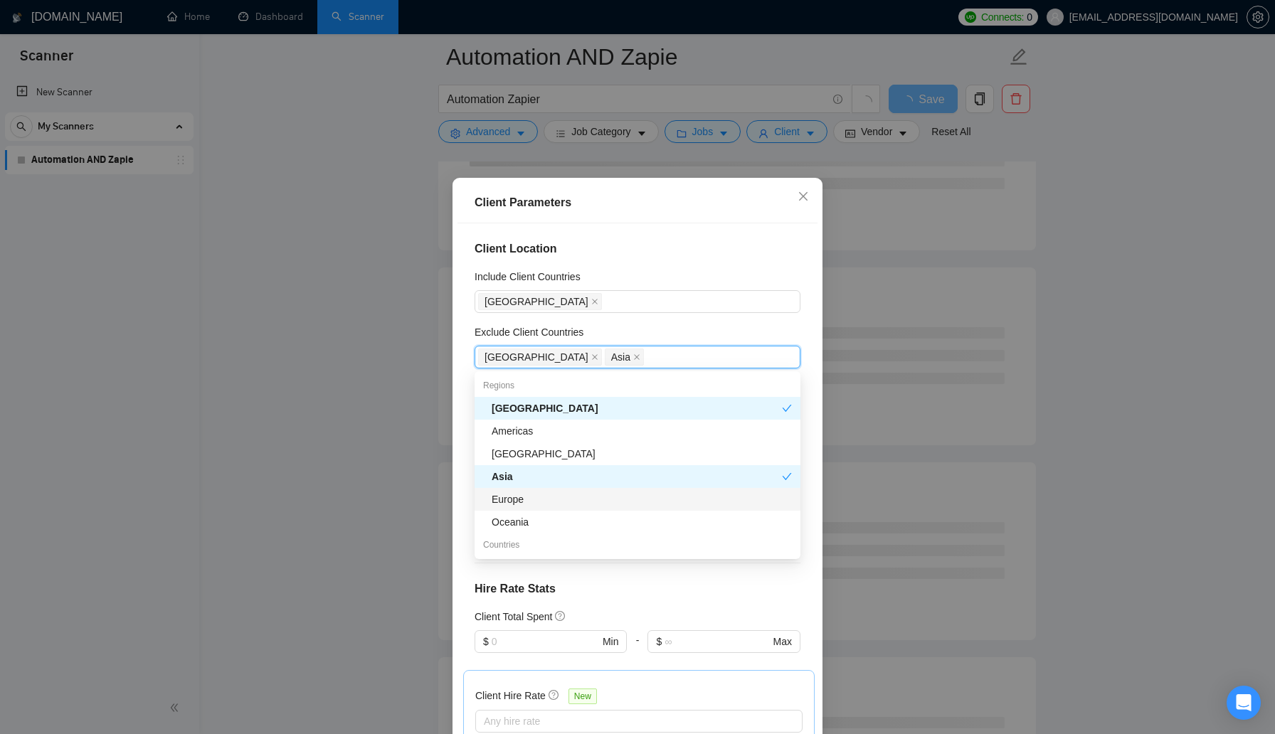
click at [591, 505] on div "Europe" at bounding box center [642, 500] width 300 height 16
click at [587, 529] on div "Oceania" at bounding box center [642, 522] width 300 height 16
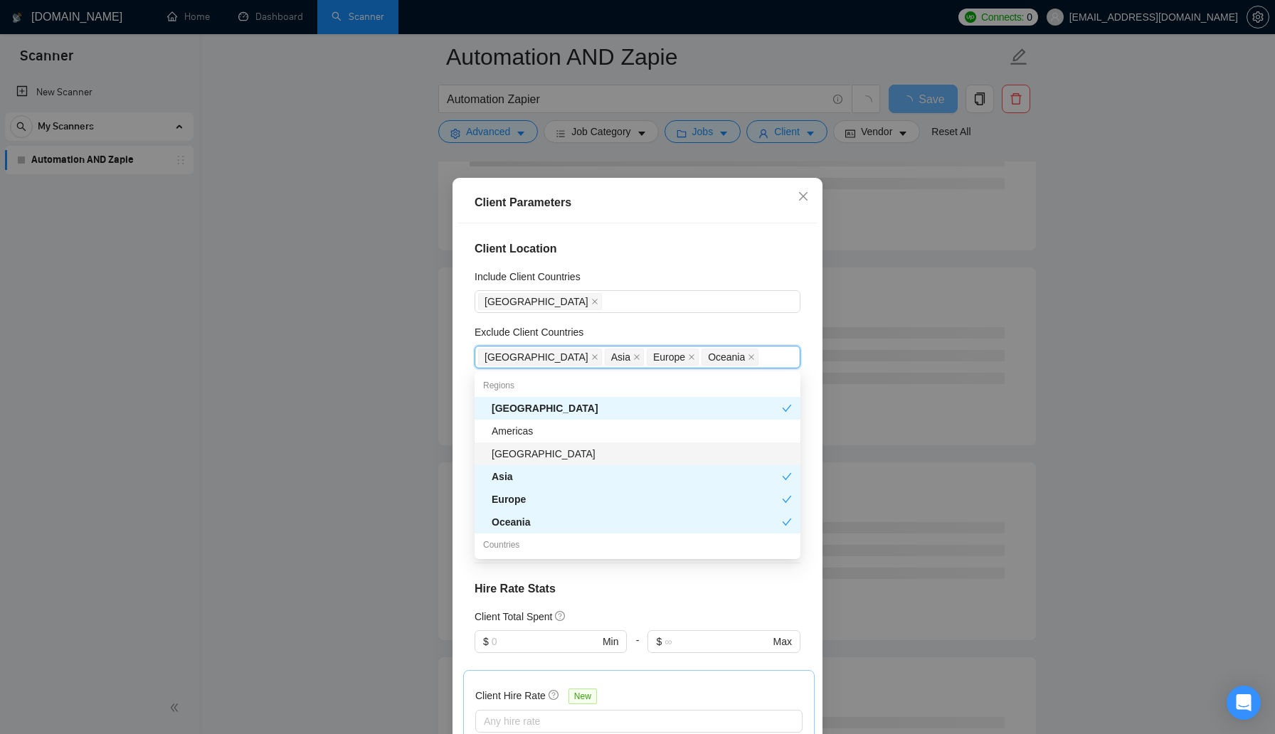
click at [596, 455] on div "Antarctica" at bounding box center [642, 454] width 300 height 16
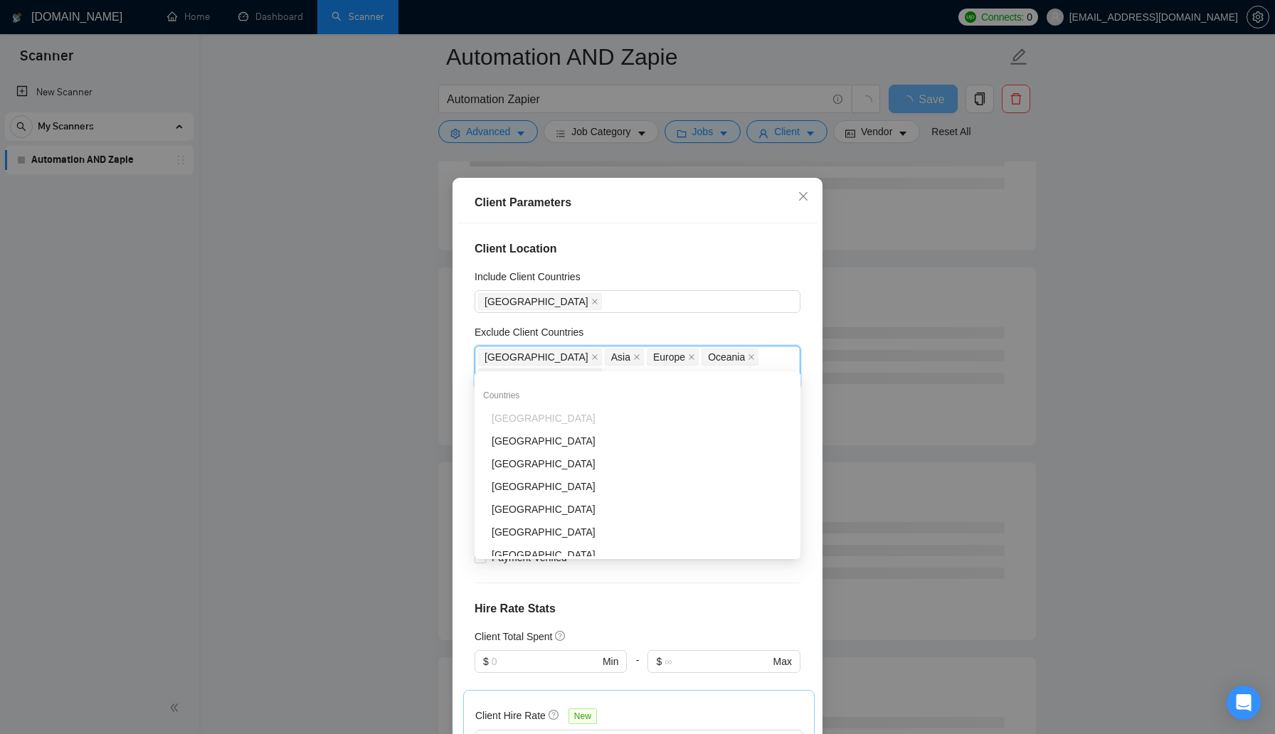
scroll to position [161, 0]
click at [522, 358] on span "Africa" at bounding box center [540, 357] width 124 height 17
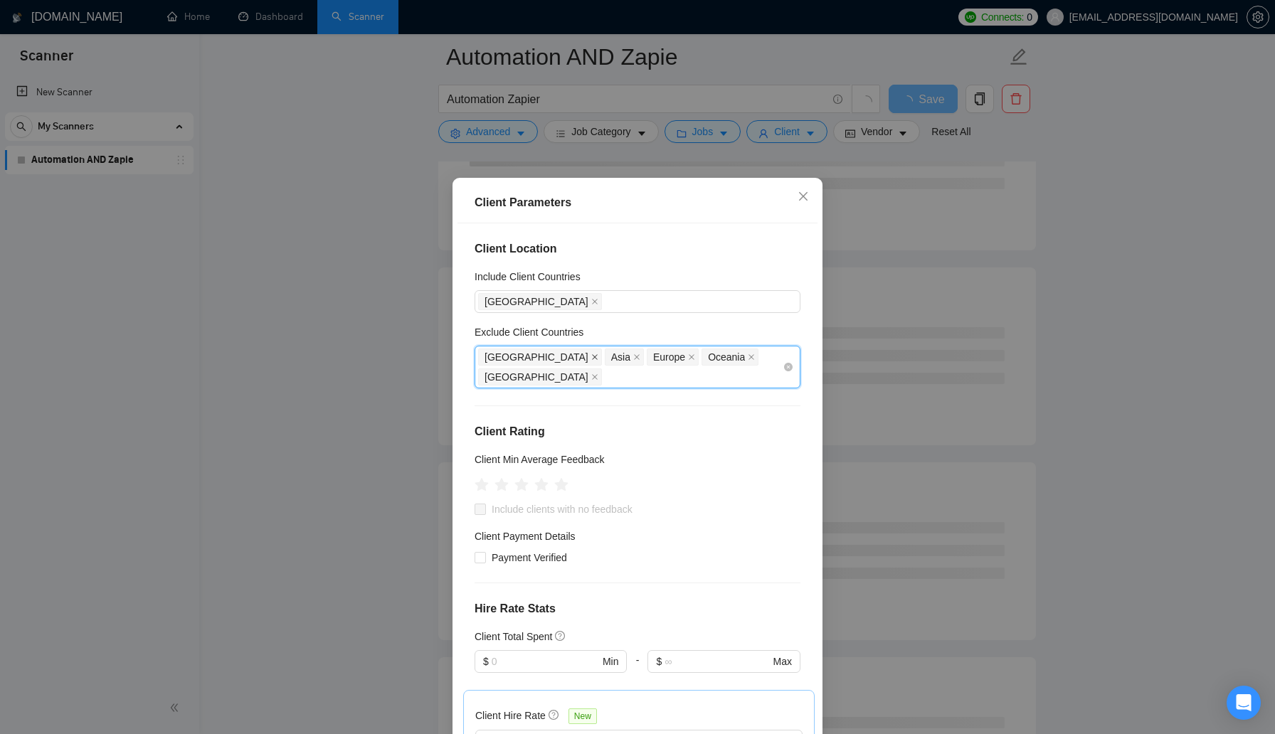
click at [591, 358] on icon "close" at bounding box center [594, 357] width 7 height 7
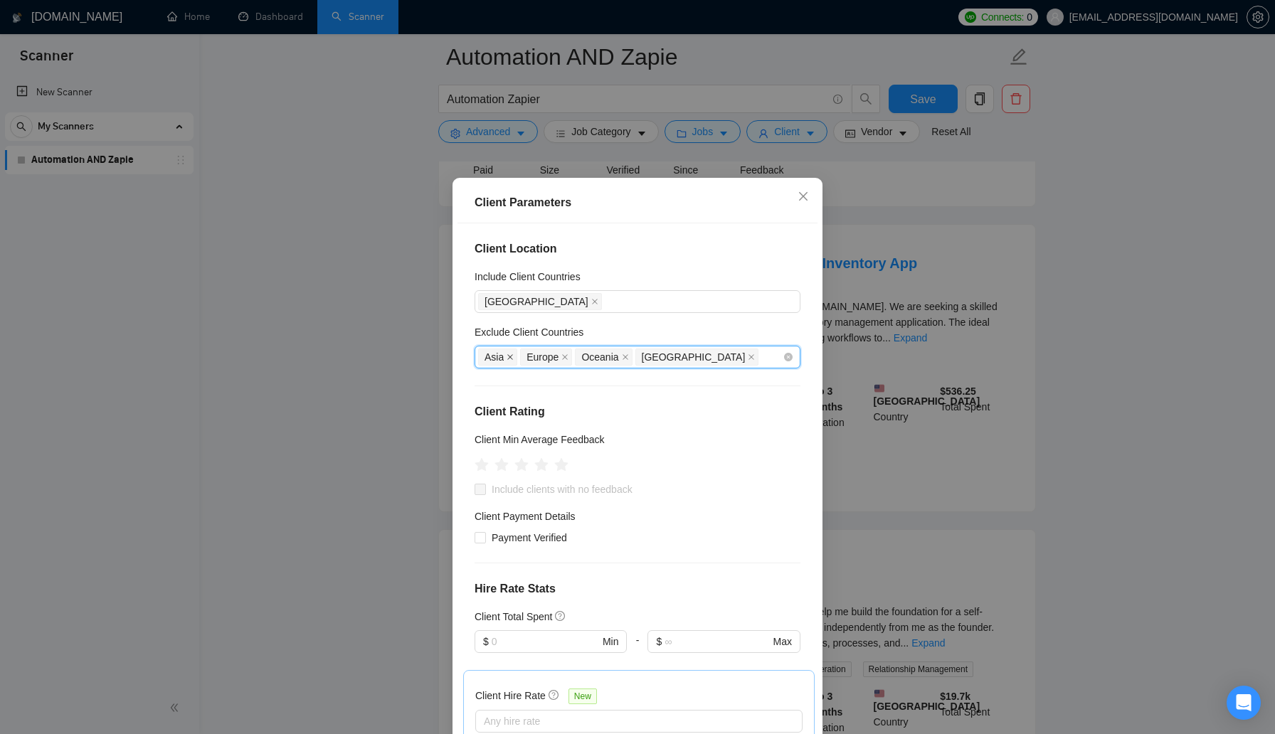
click at [512, 357] on icon "close" at bounding box center [510, 357] width 7 height 7
click at [512, 357] on span "Europe" at bounding box center [501, 357] width 32 height 16
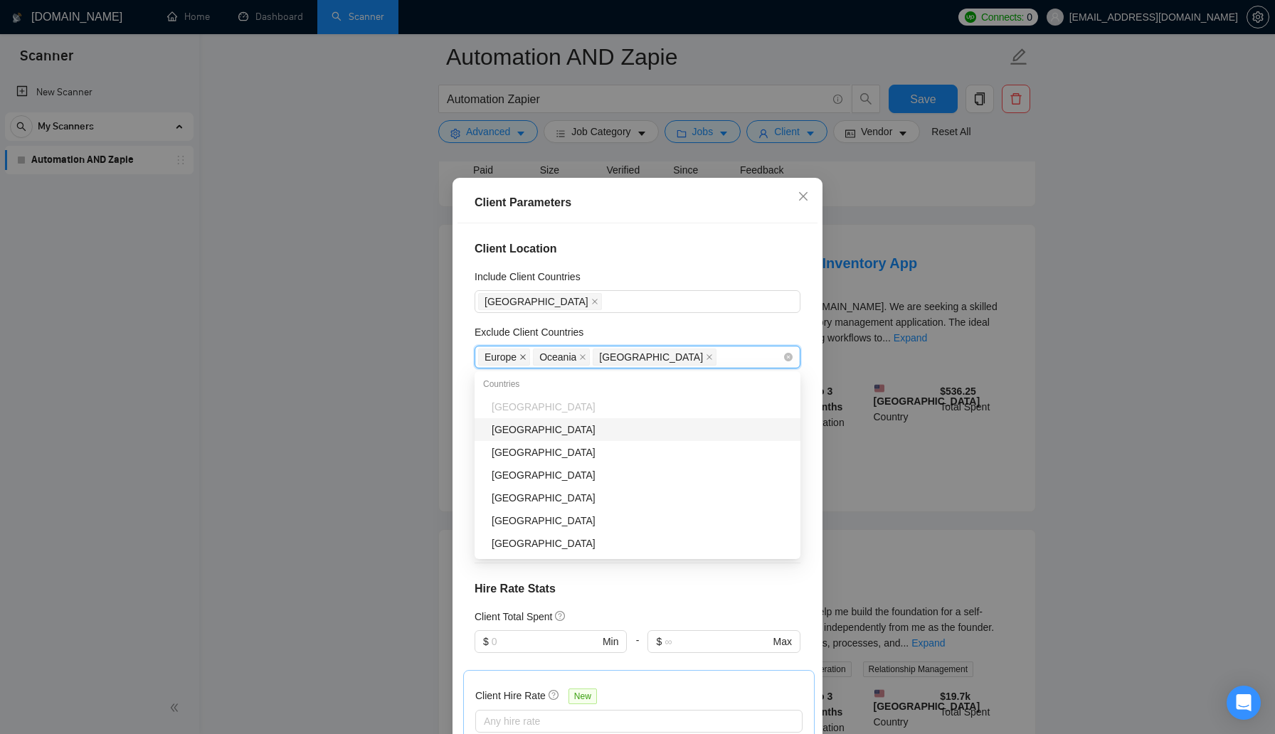
click at [522, 357] on icon "close" at bounding box center [522, 357] width 7 height 7
click at [526, 356] on icon "close" at bounding box center [527, 357] width 7 height 7
click at [591, 355] on icon "close" at bounding box center [594, 357] width 7 height 7
drag, startPoint x: 544, startPoint y: 458, endPoint x: 744, endPoint y: 290, distance: 261.1
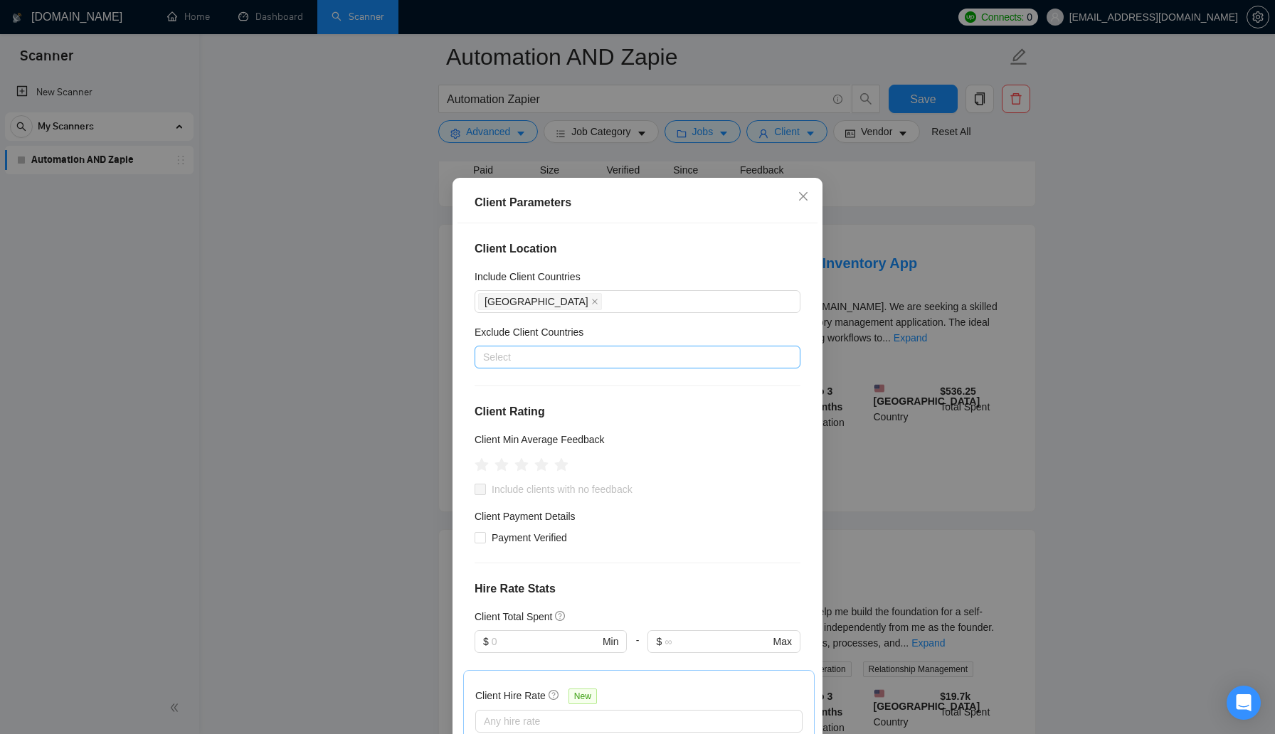
click at [740, 253] on h4 "Client Location" at bounding box center [638, 248] width 326 height 17
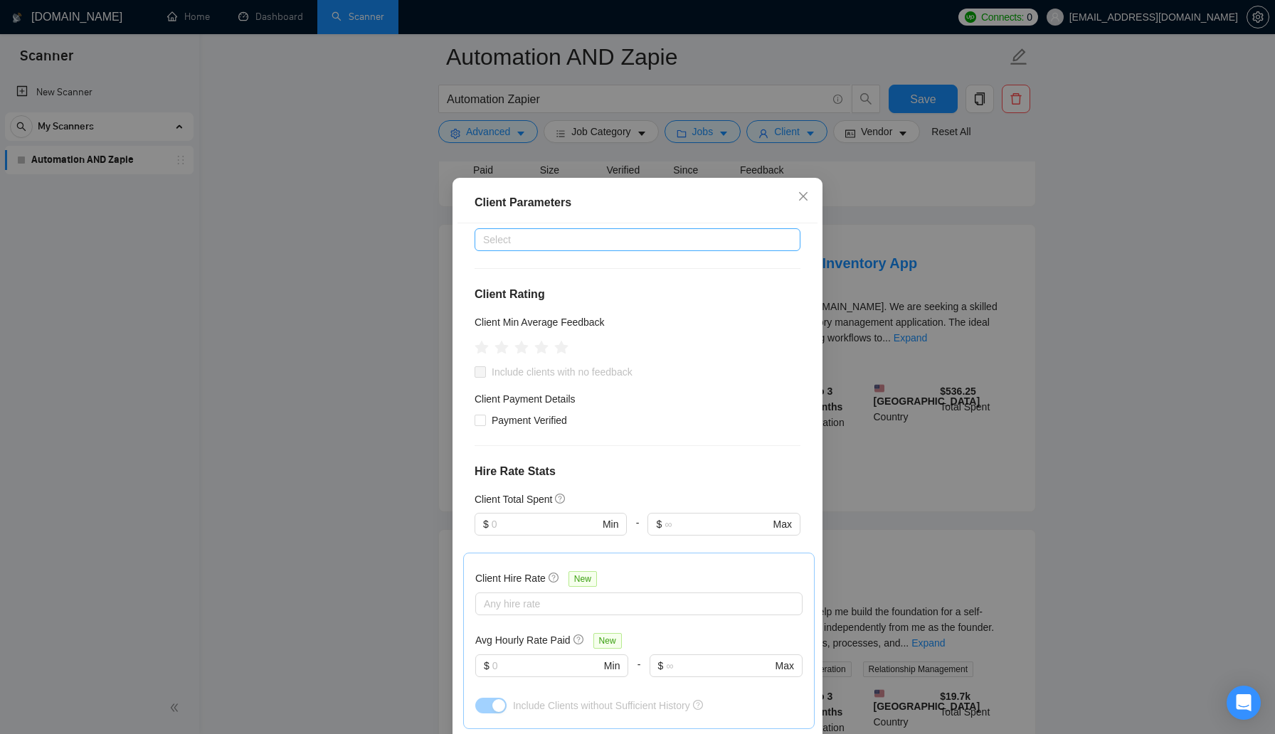
scroll to position [23, 0]
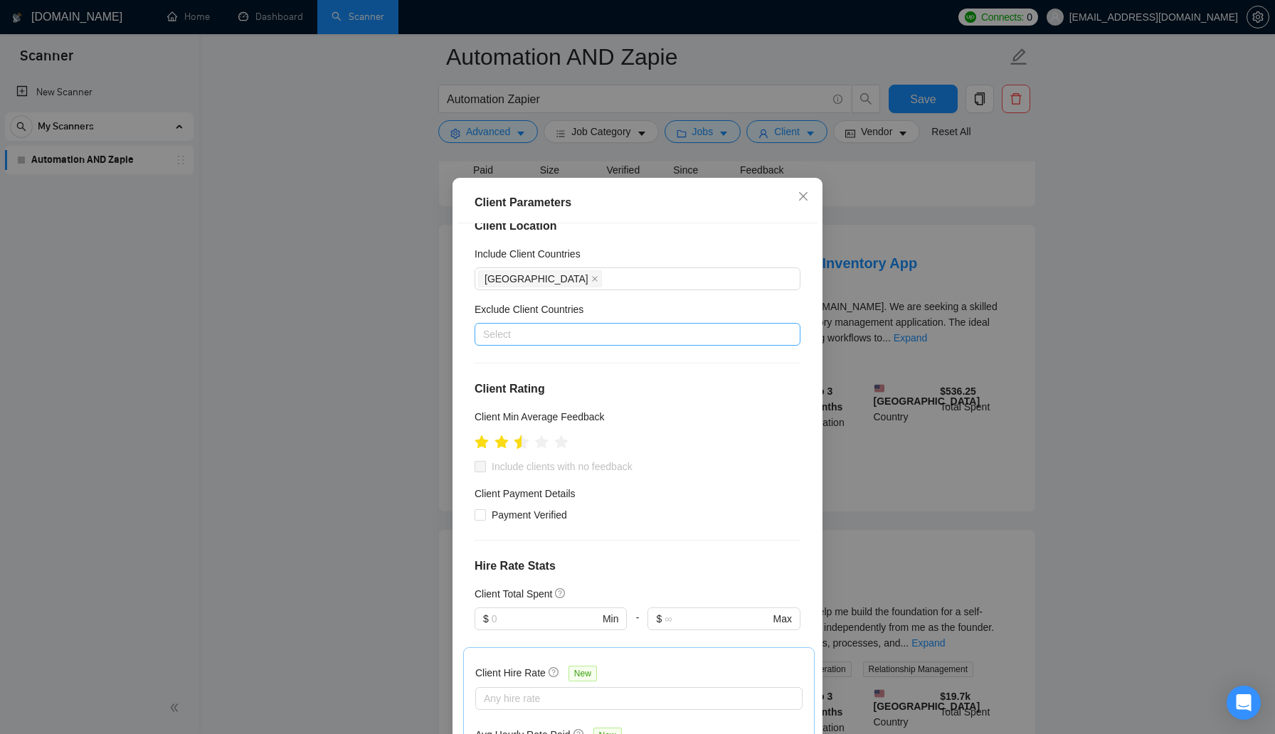
click at [519, 443] on icon "star" at bounding box center [521, 442] width 15 height 14
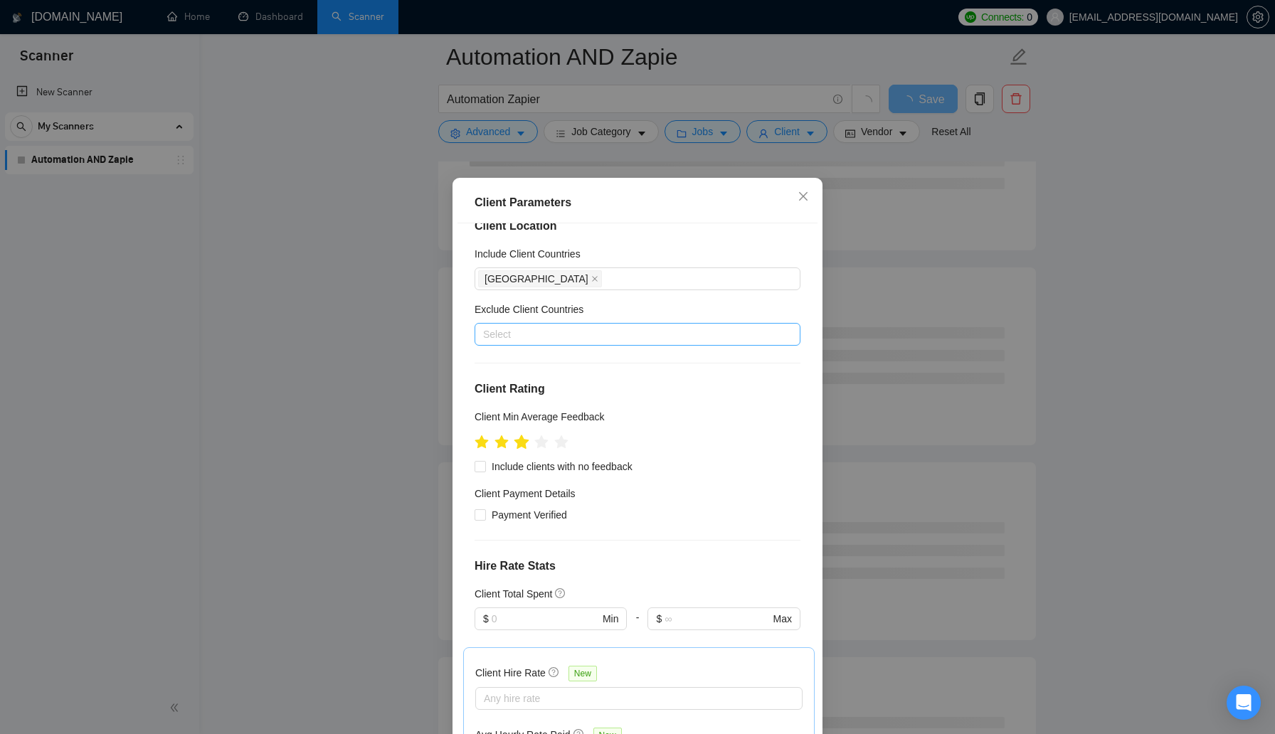
click at [522, 446] on icon "star" at bounding box center [521, 442] width 15 height 14
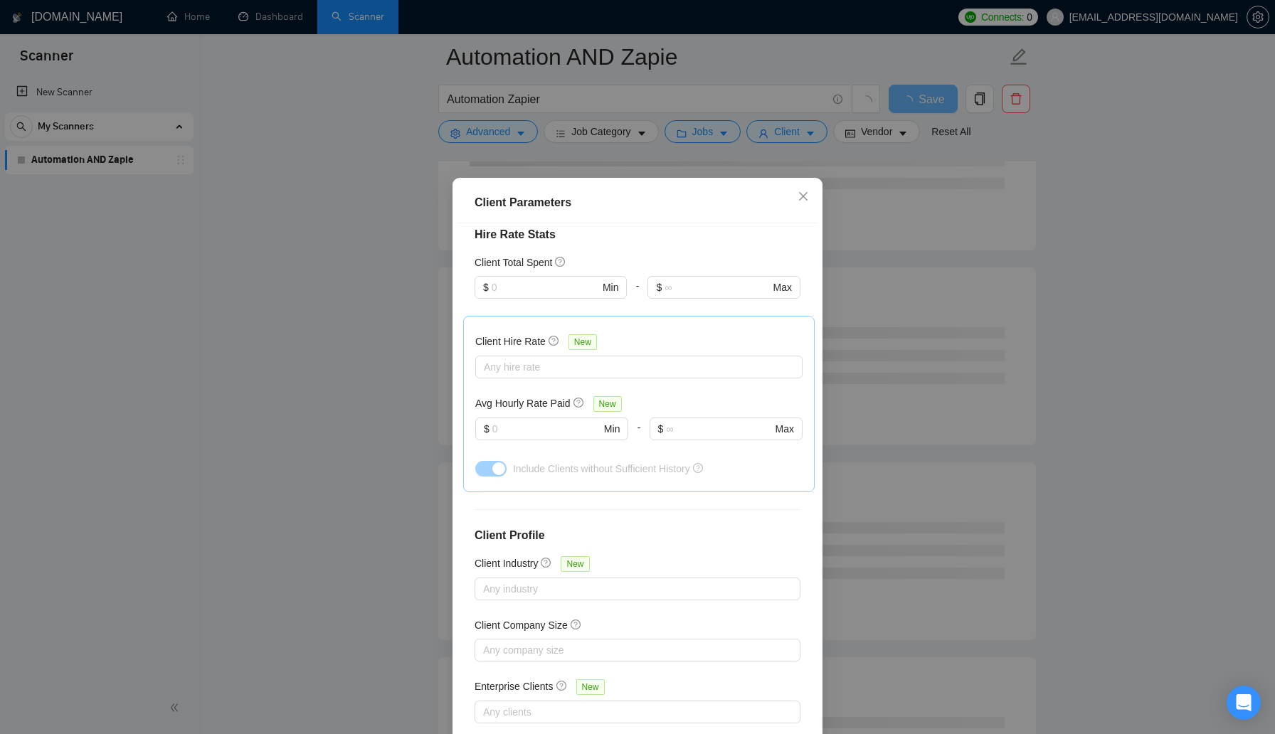
scroll to position [373, 0]
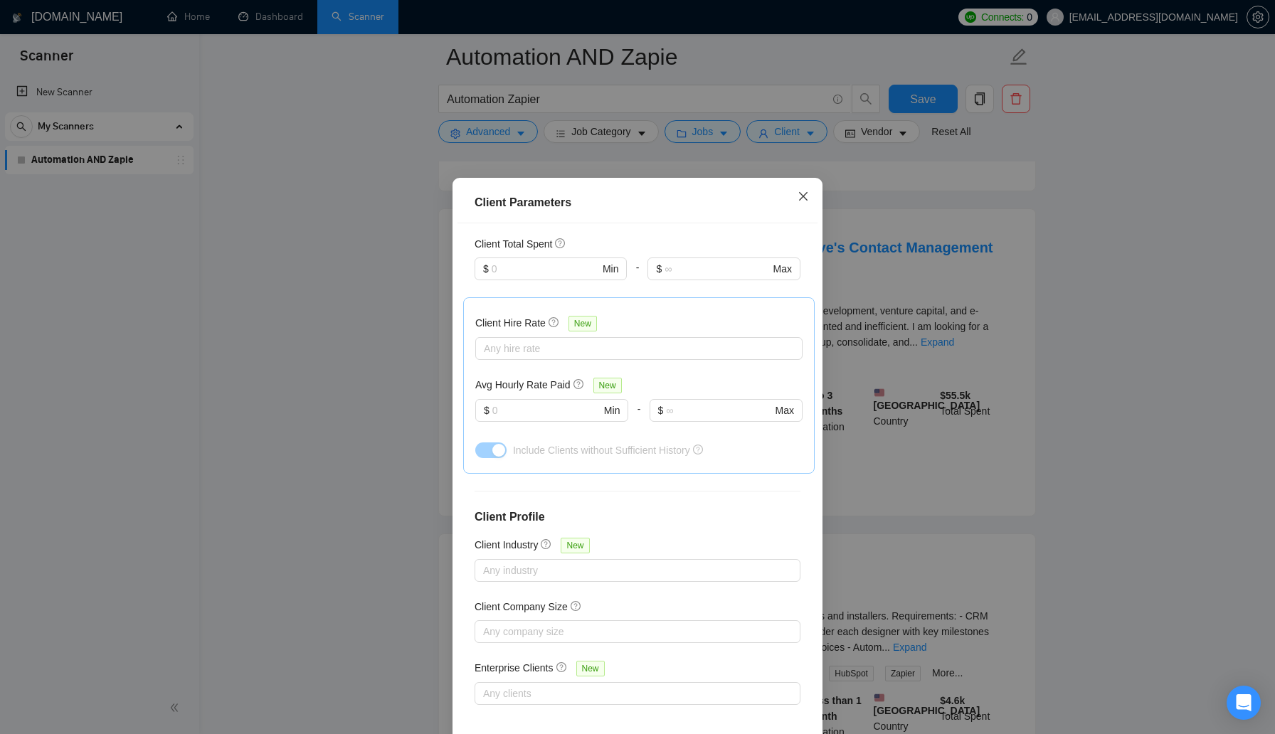
click at [804, 197] on icon "close" at bounding box center [803, 196] width 9 height 9
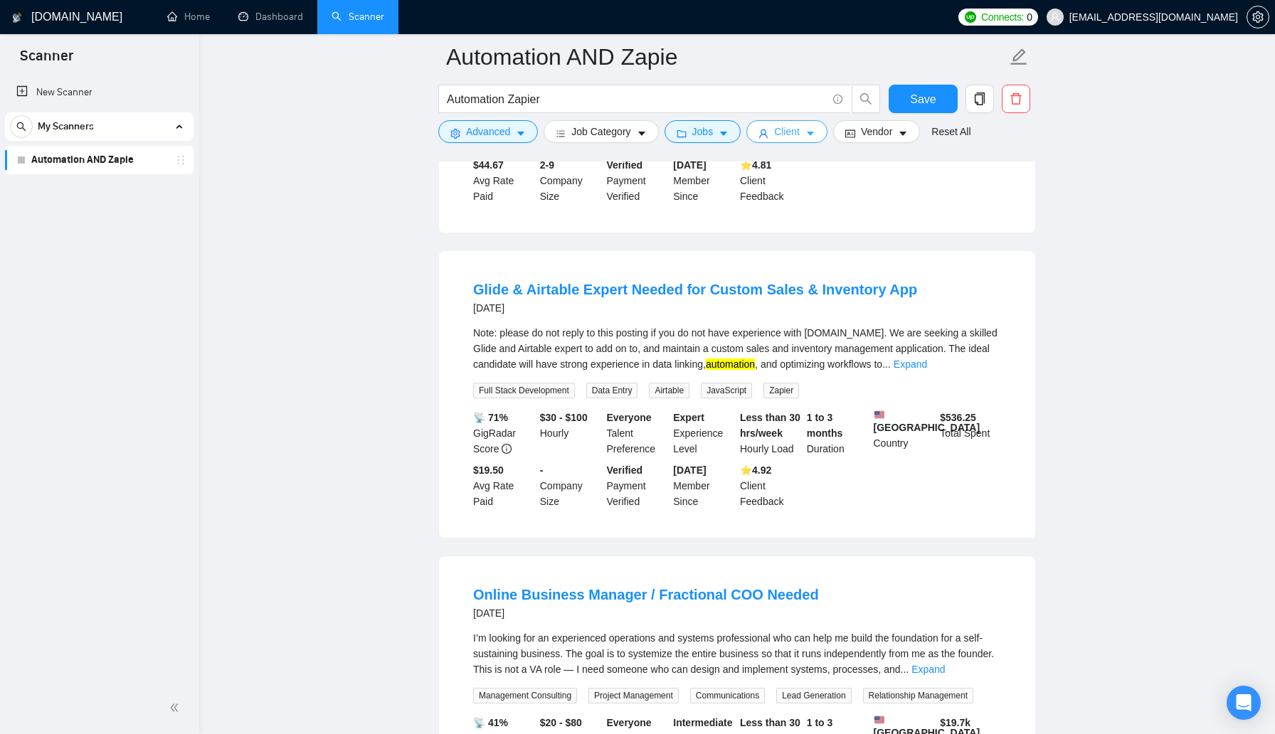
scroll to position [523, 0]
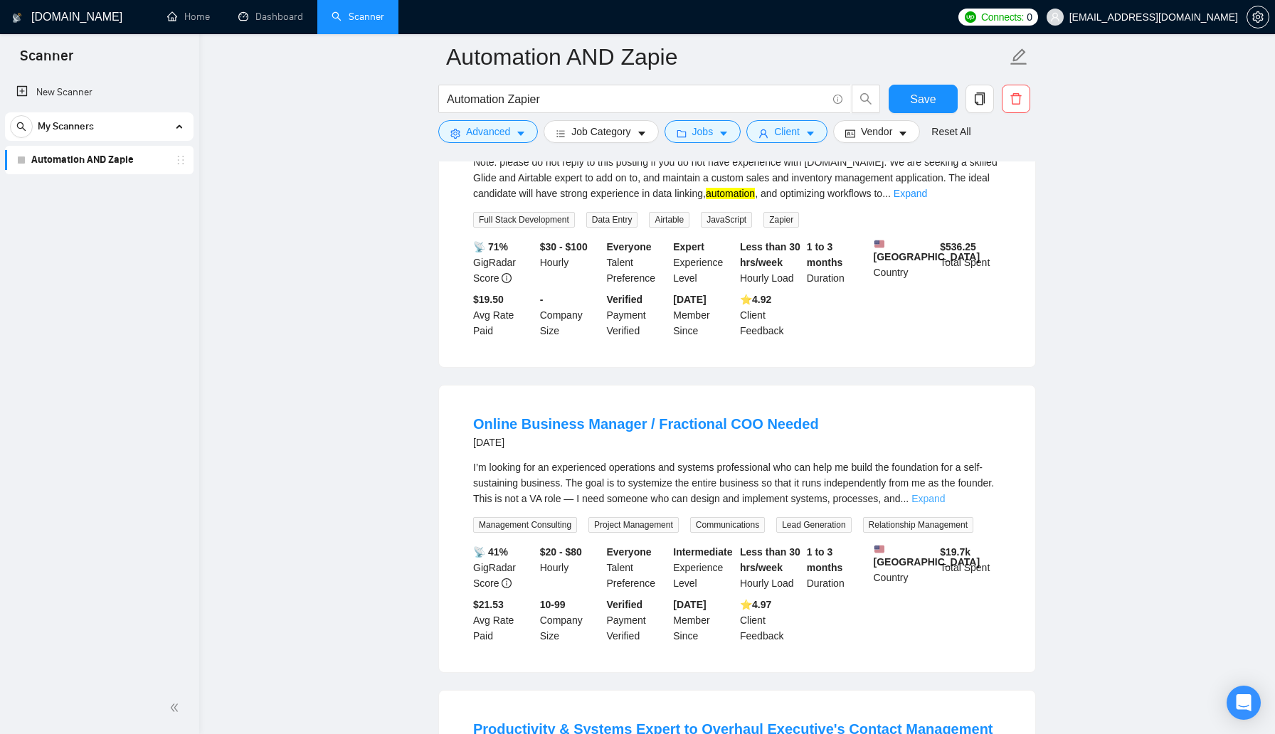
click at [945, 504] on link "Expand" at bounding box center [927, 498] width 33 height 11
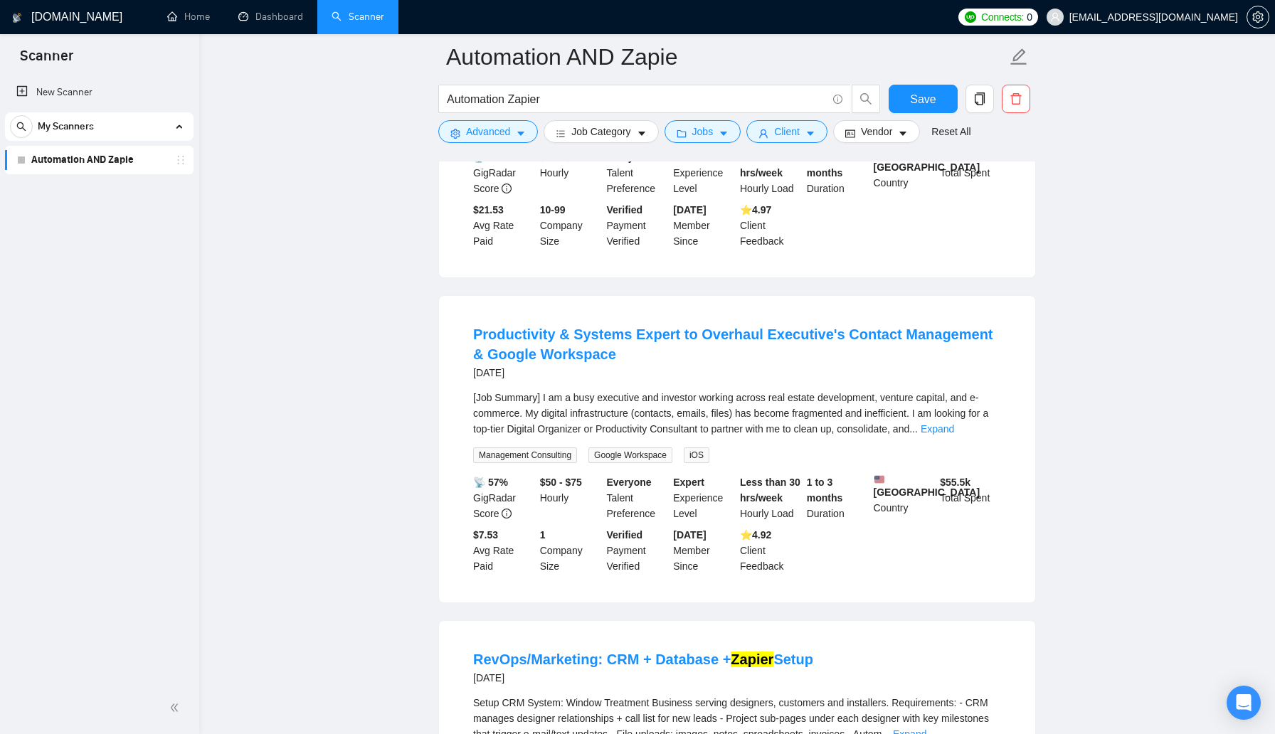
scroll to position [1139, 0]
click at [954, 433] on link "Expand" at bounding box center [937, 426] width 33 height 11
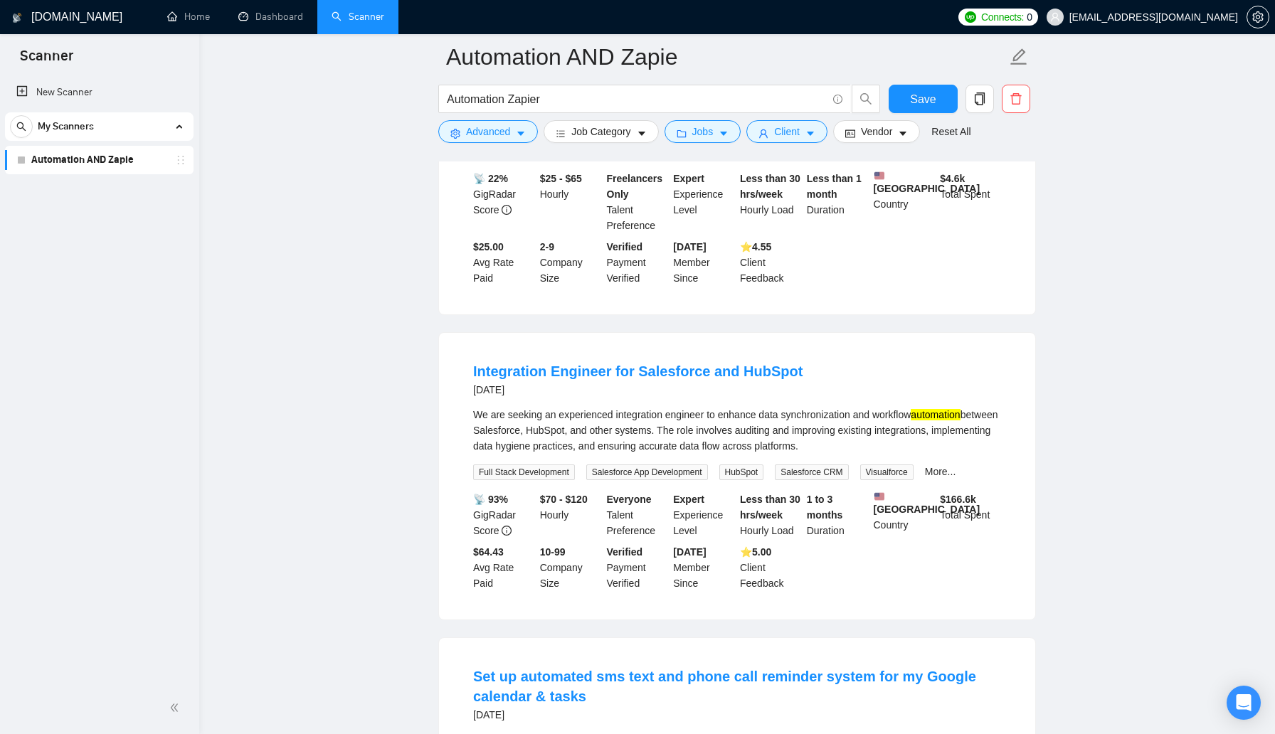
scroll to position [2188, 0]
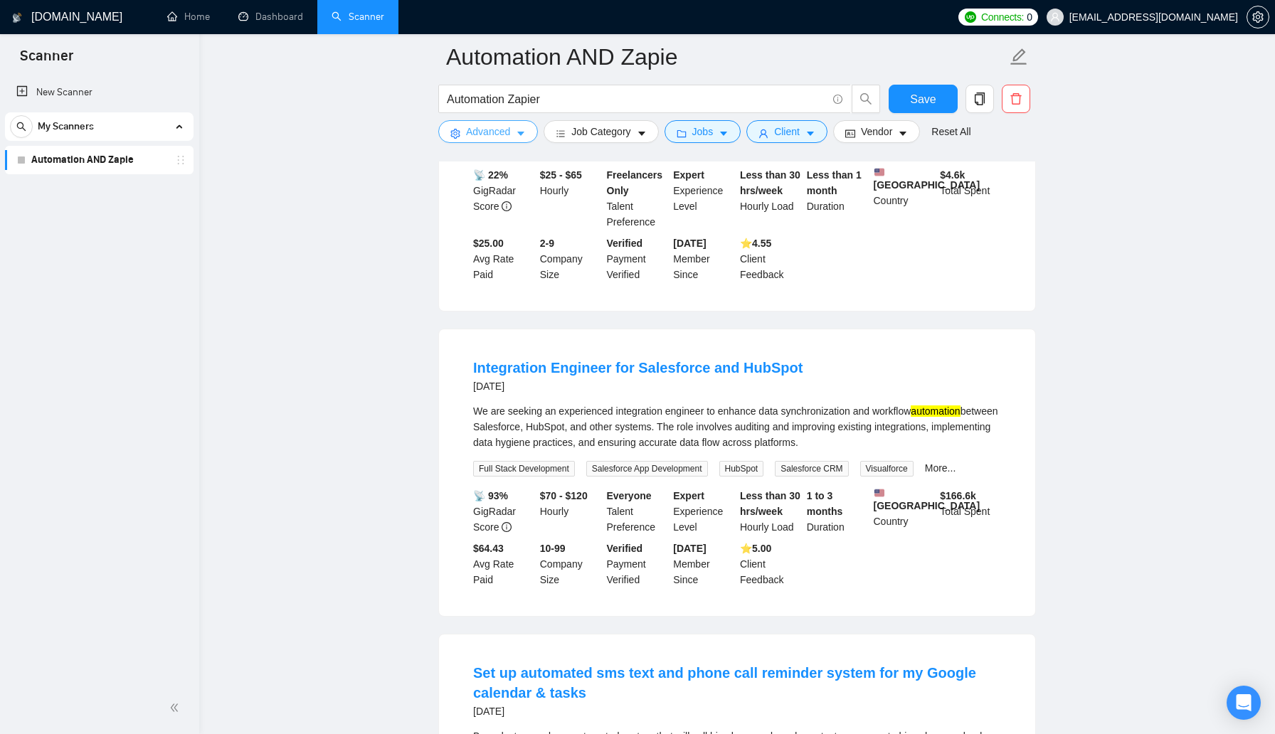
click at [472, 130] on span "Advanced" at bounding box center [488, 132] width 44 height 16
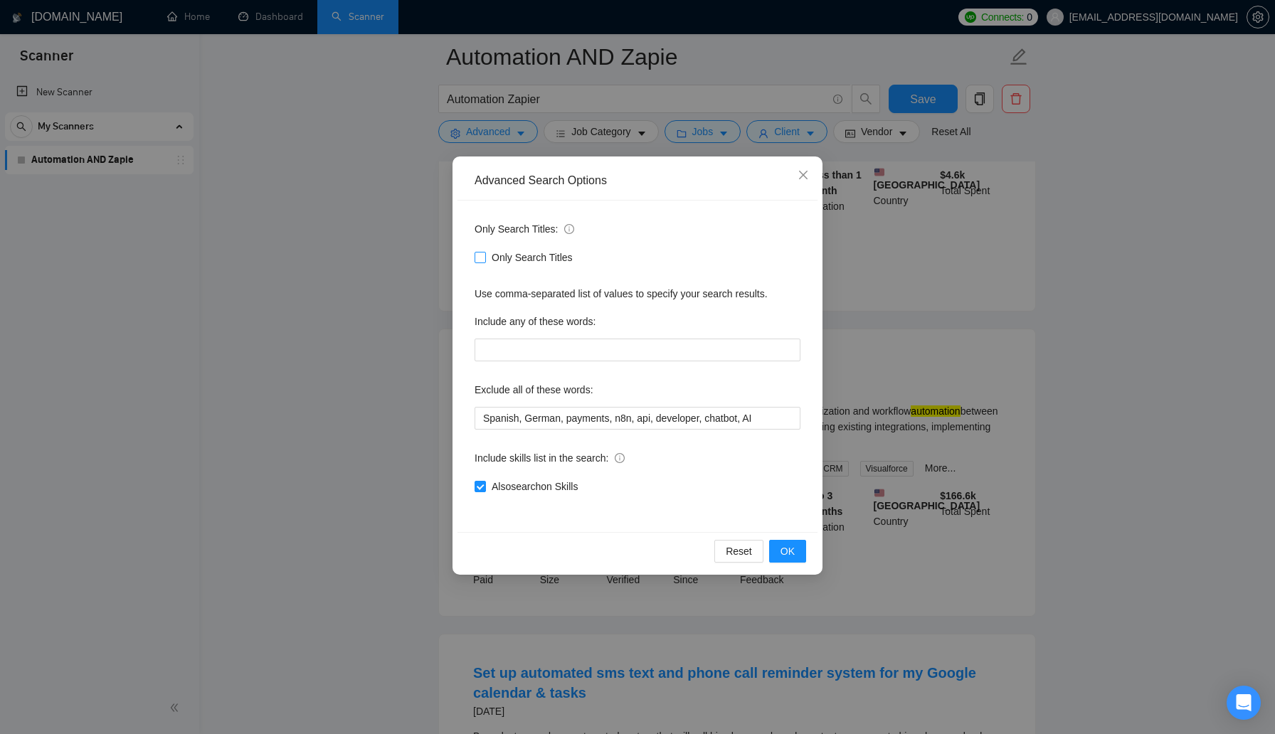
click at [481, 256] on input "Only Search Titles" at bounding box center [480, 257] width 10 height 10
checkbox input "true"
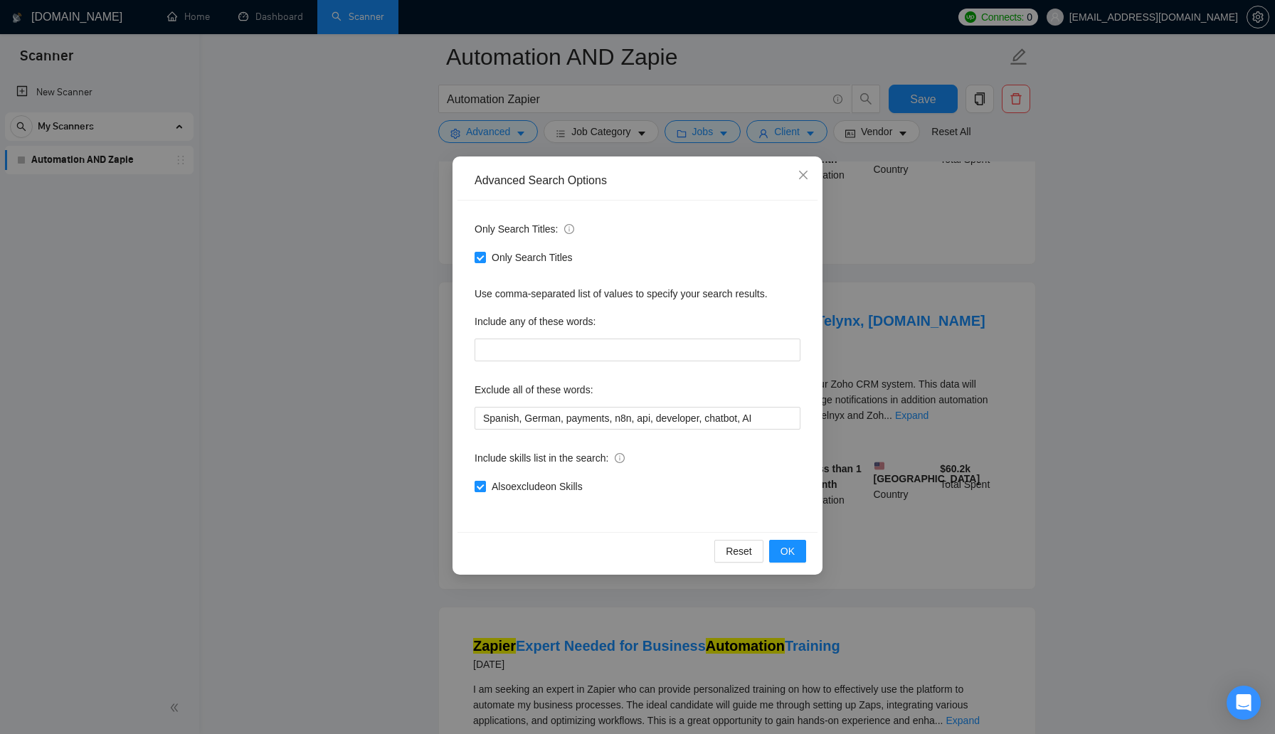
click at [476, 484] on input "Also exclude on Skills" at bounding box center [480, 486] width 10 height 10
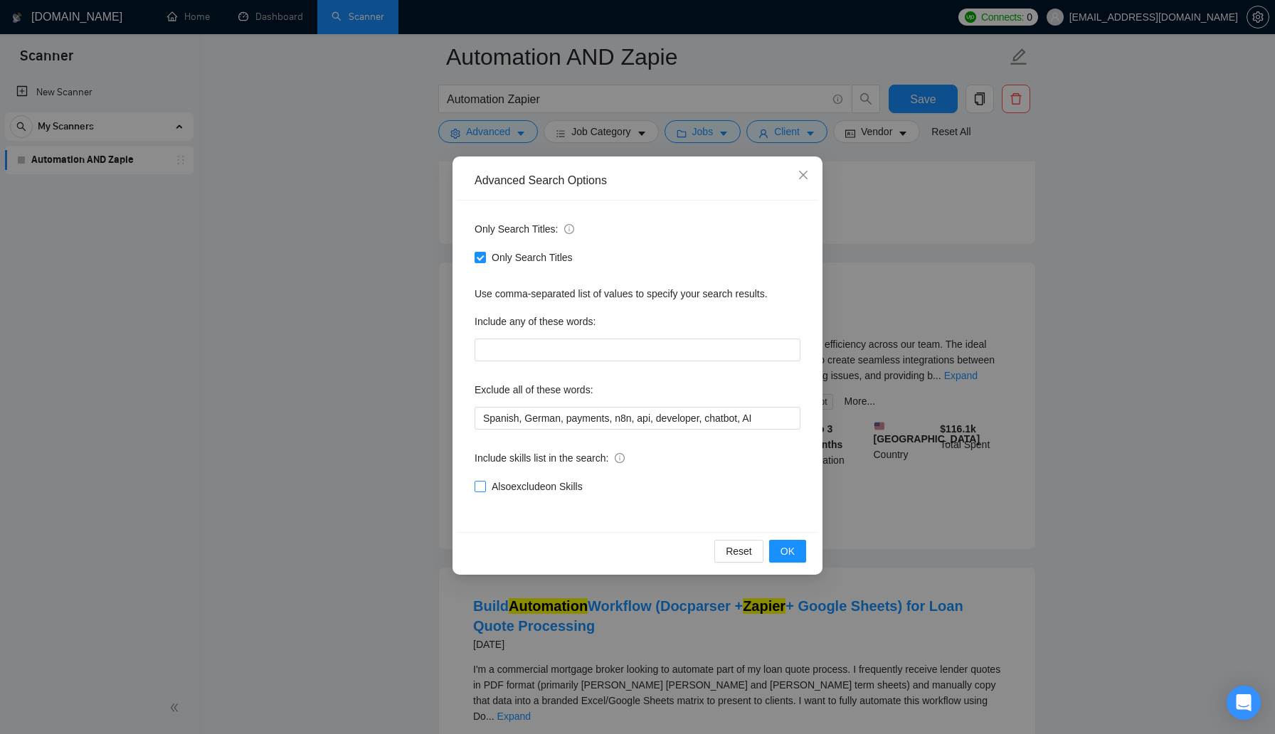
click at [482, 488] on input "Also exclude on Skills" at bounding box center [480, 486] width 10 height 10
checkbox input "true"
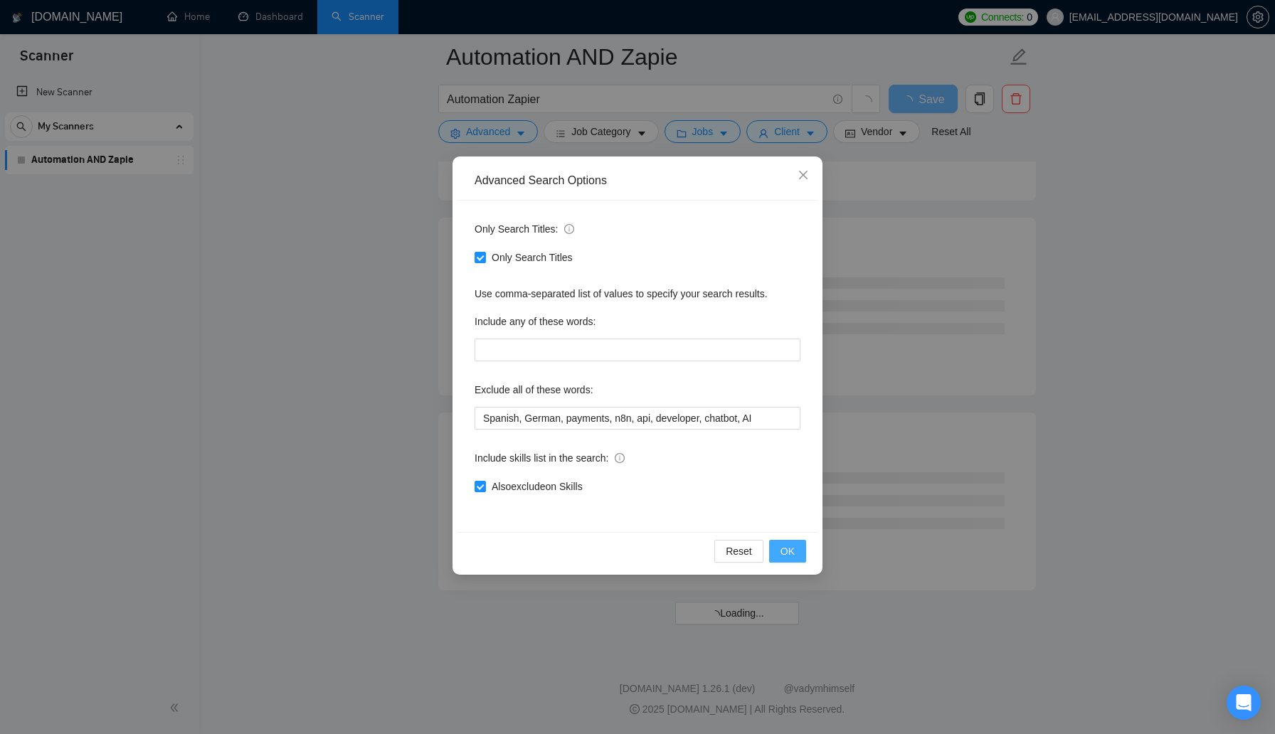
click at [789, 551] on span "OK" at bounding box center [787, 552] width 14 height 16
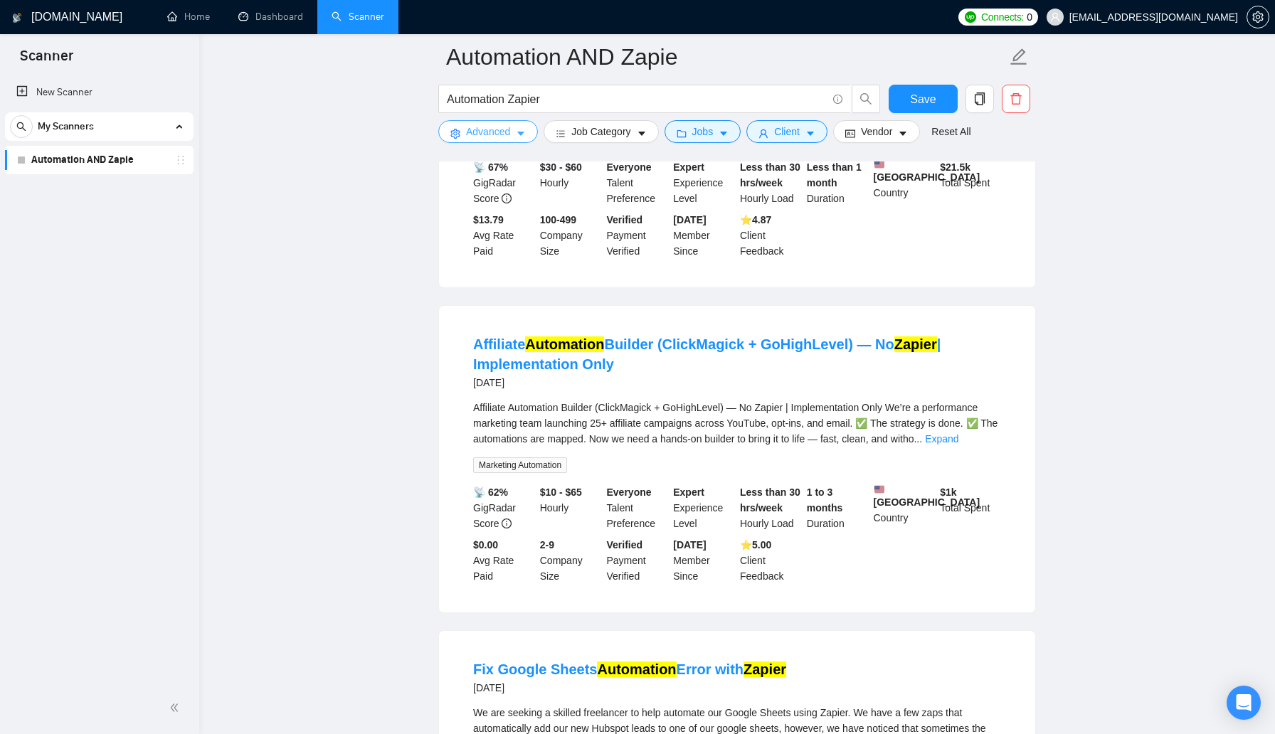
scroll to position [1305, 0]
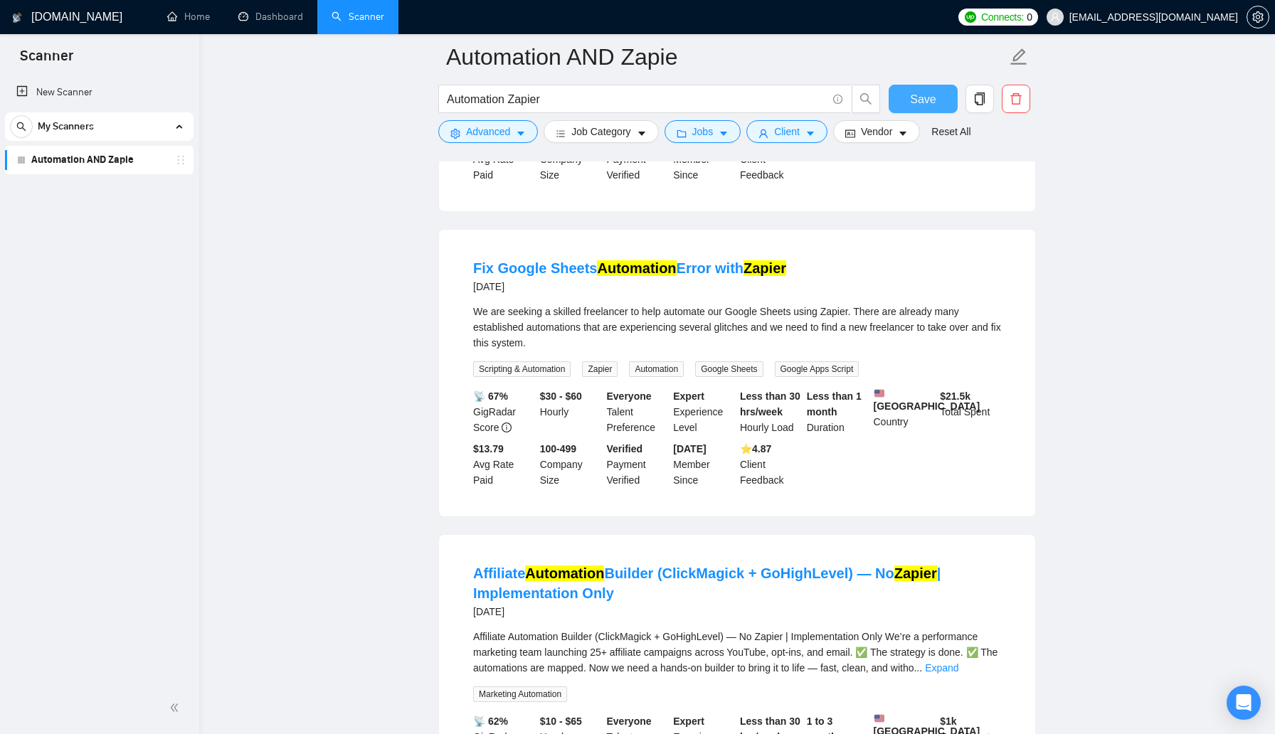
click at [912, 91] on span "Save" at bounding box center [923, 99] width 26 height 18
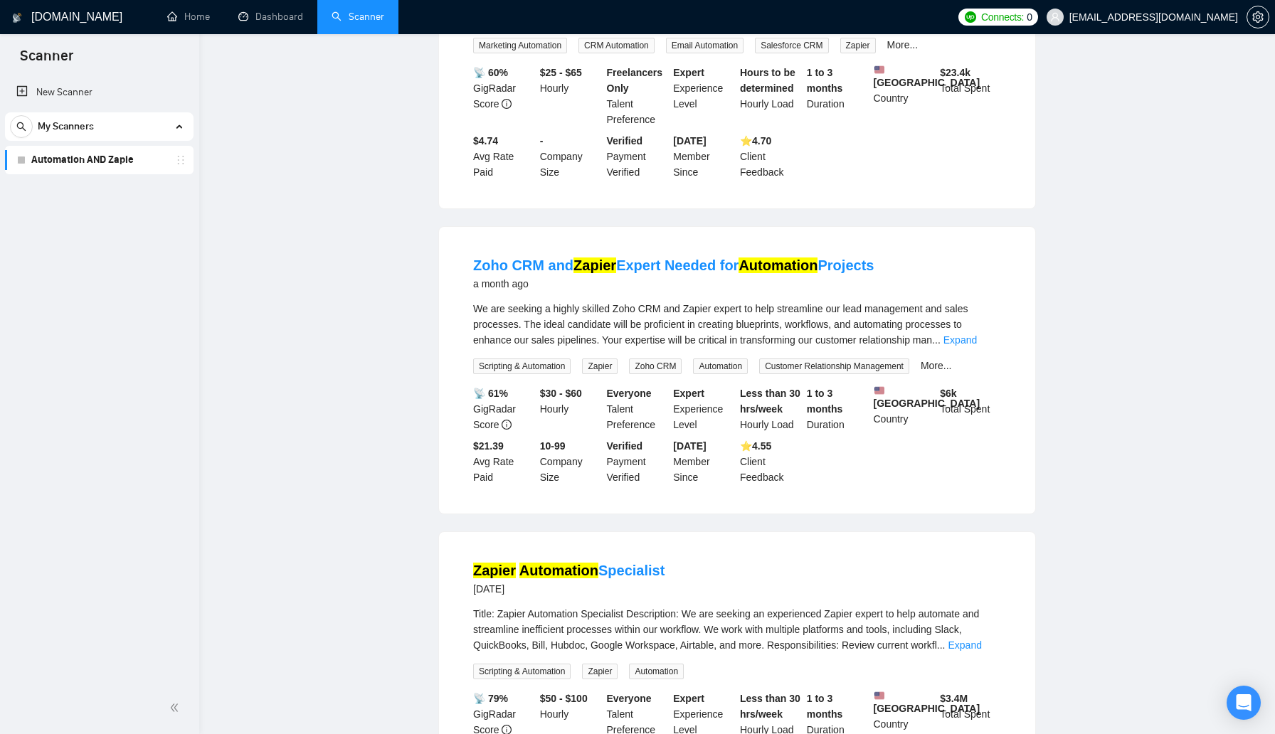
scroll to position [0, 0]
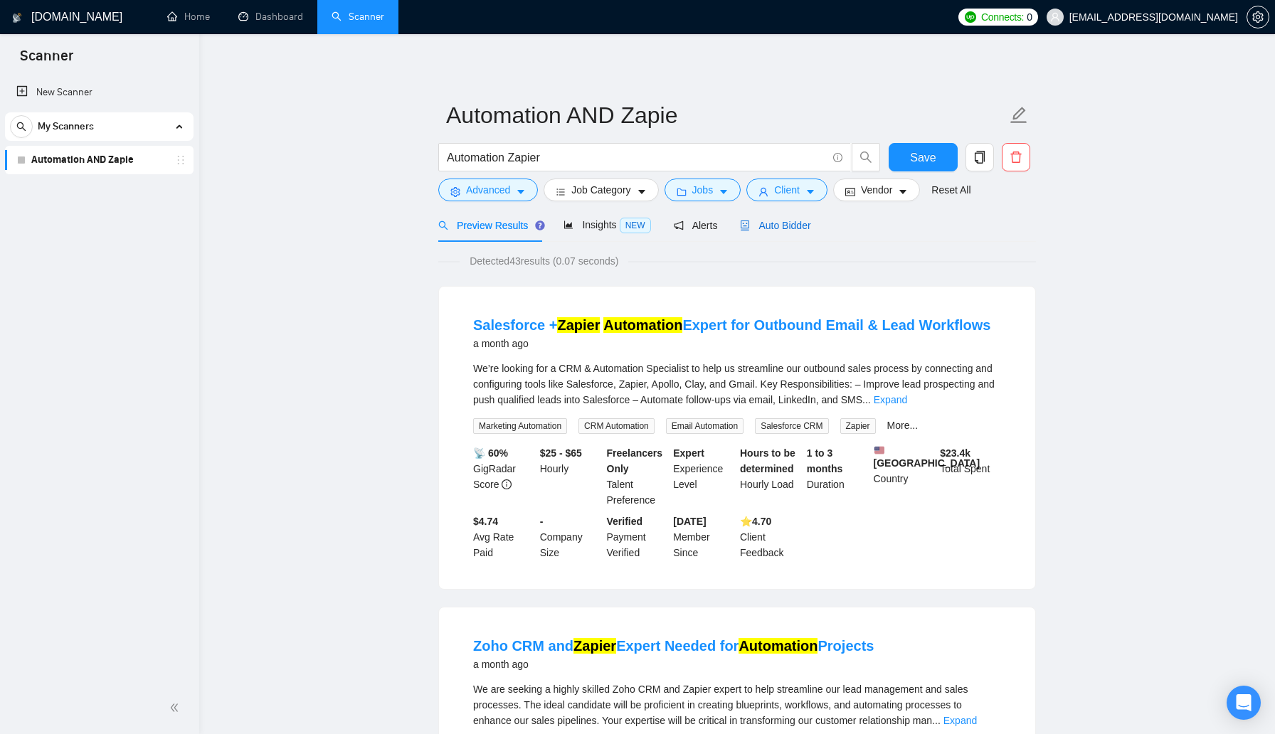
click at [770, 228] on span "Auto Bidder" at bounding box center [775, 225] width 70 height 11
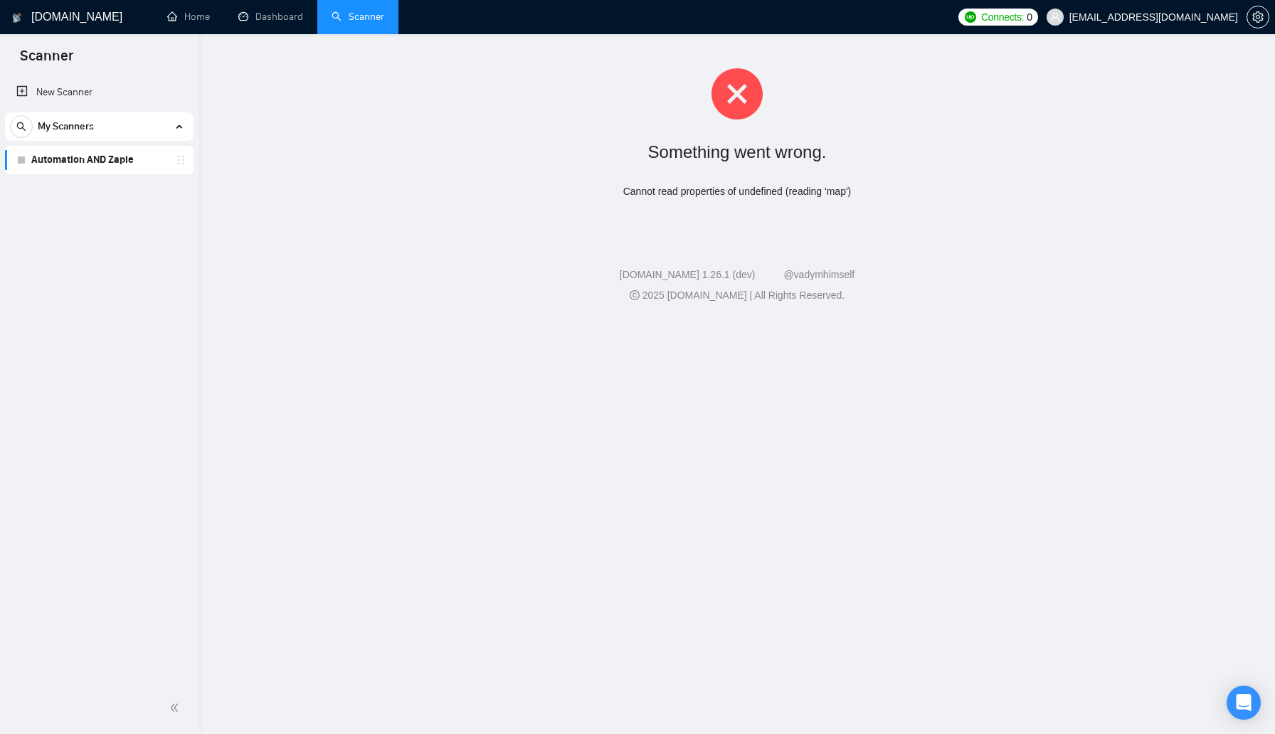
click at [97, 162] on link "Automation AND Zapie" at bounding box center [98, 160] width 135 height 28
click at [268, 21] on link "Dashboard" at bounding box center [270, 17] width 65 height 12
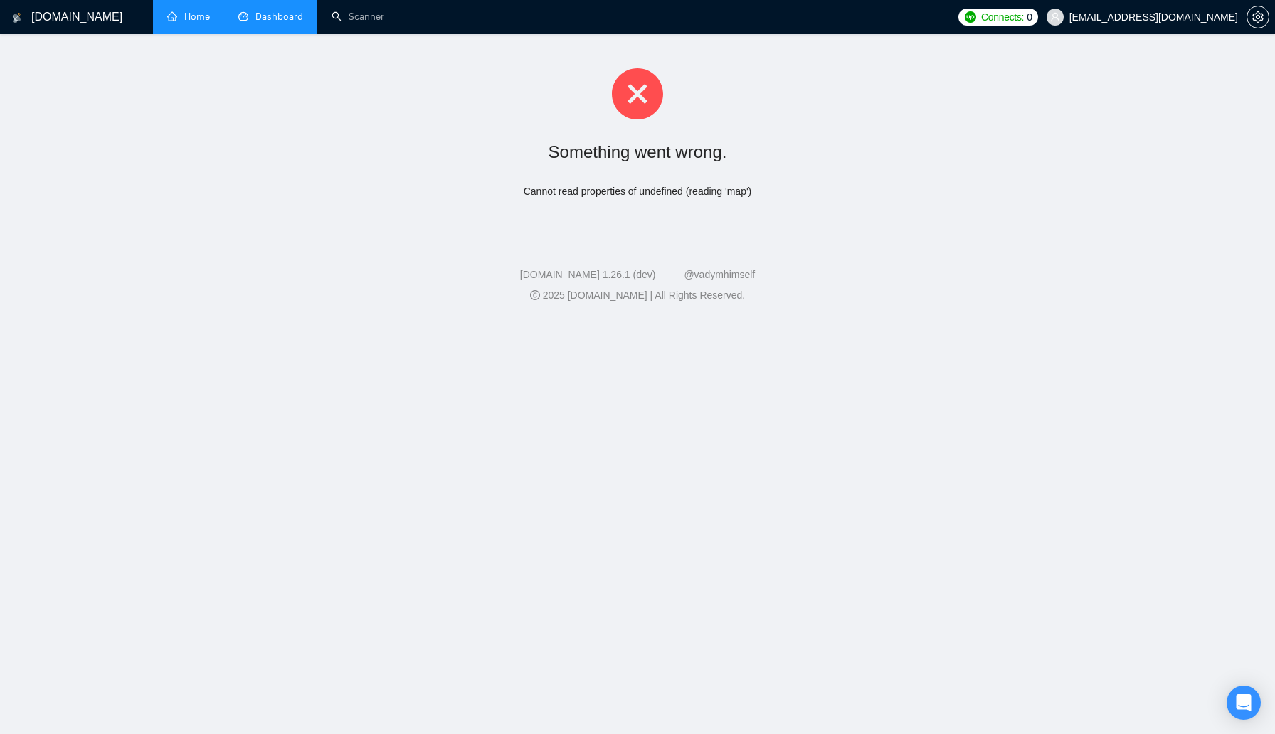
click at [202, 16] on link "Home" at bounding box center [188, 17] width 43 height 12
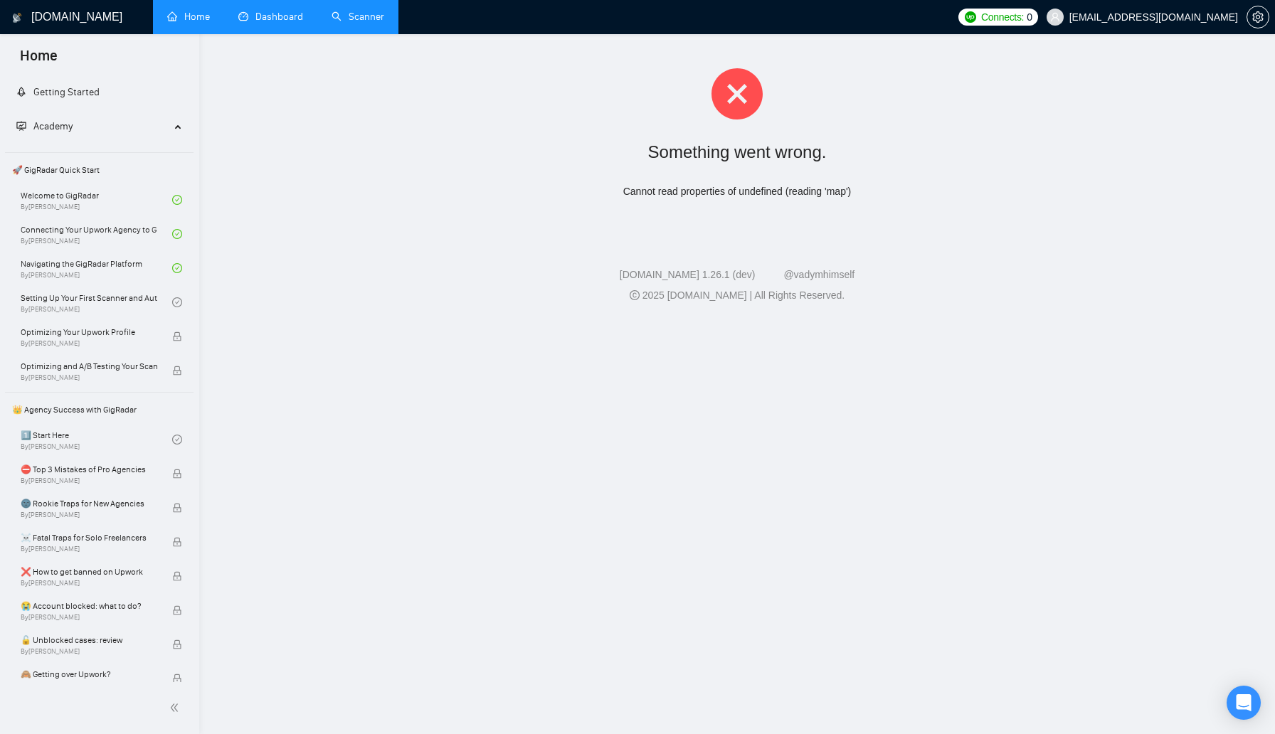
click at [379, 17] on link "Scanner" at bounding box center [358, 17] width 53 height 12
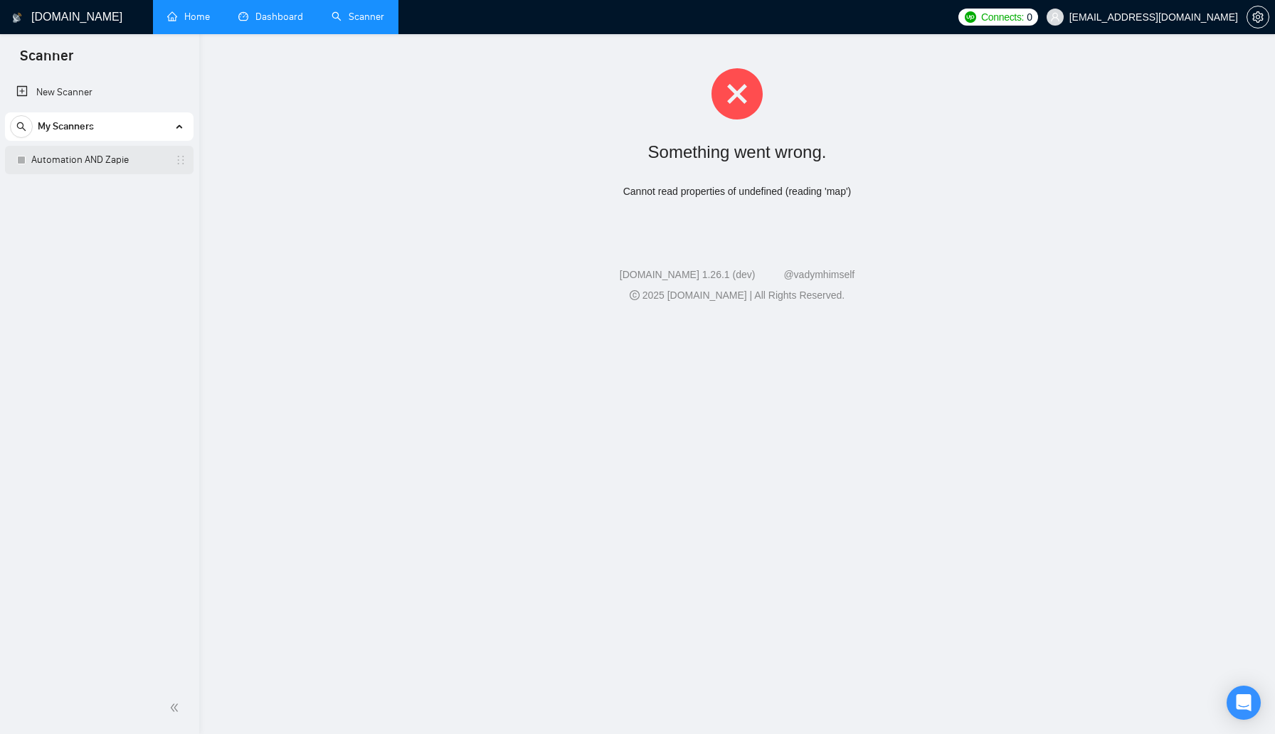
click at [99, 161] on link "Automation AND Zapie" at bounding box center [98, 160] width 135 height 28
click at [122, 158] on link "Automation AND Zapie" at bounding box center [98, 160] width 135 height 28
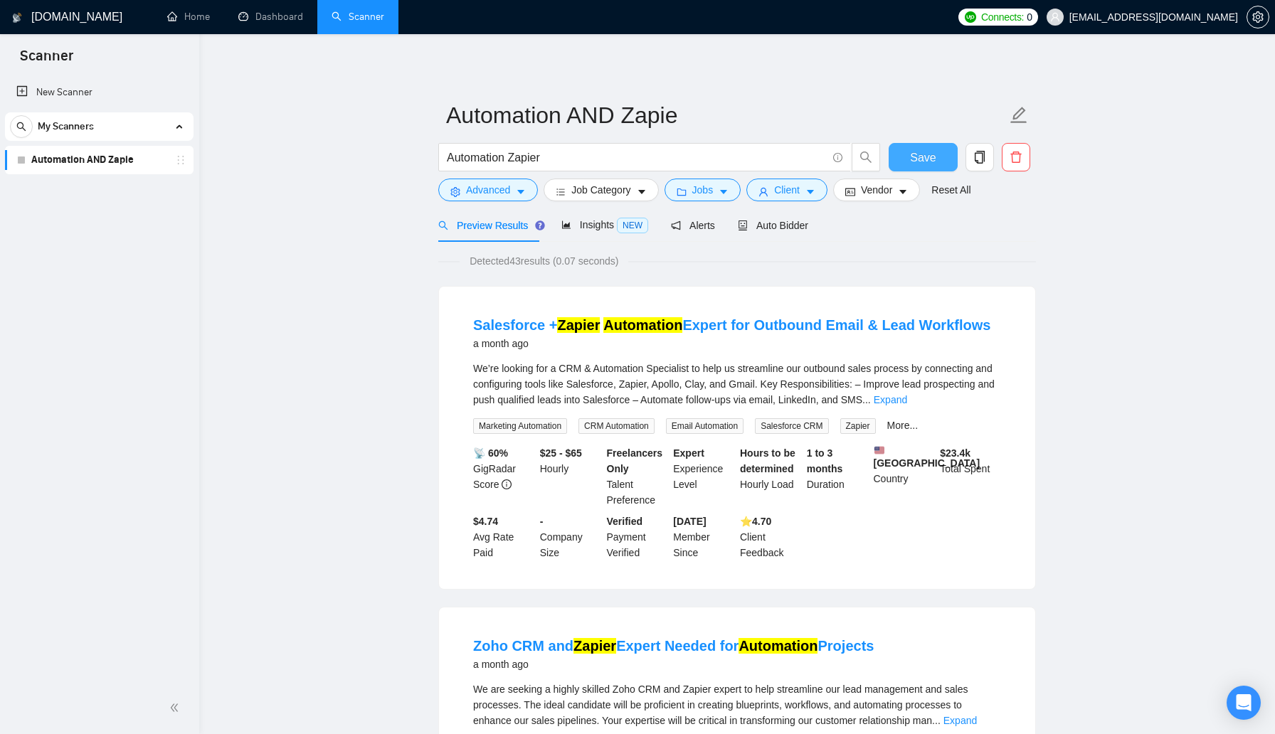
click at [924, 156] on span "Save" at bounding box center [923, 158] width 26 height 18
click at [586, 229] on span "Insights NEW" at bounding box center [606, 224] width 87 height 11
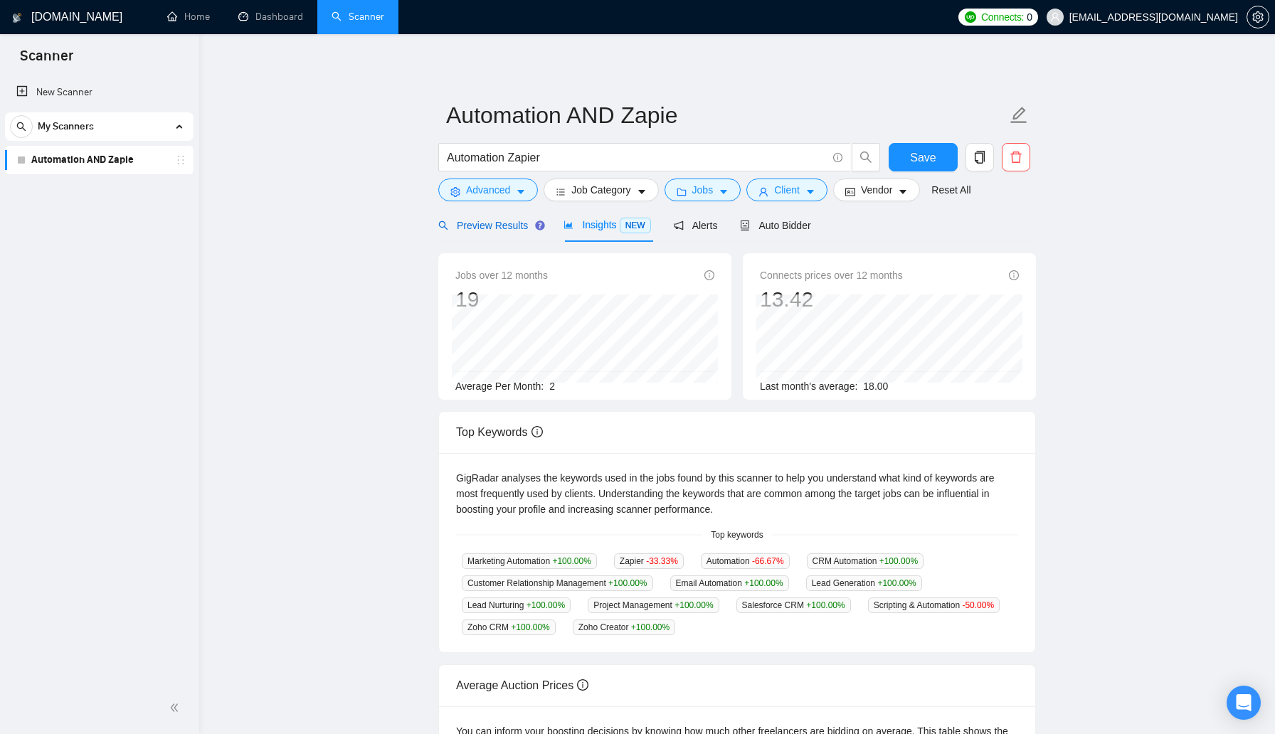
click at [495, 221] on span "Preview Results" at bounding box center [489, 225] width 102 height 11
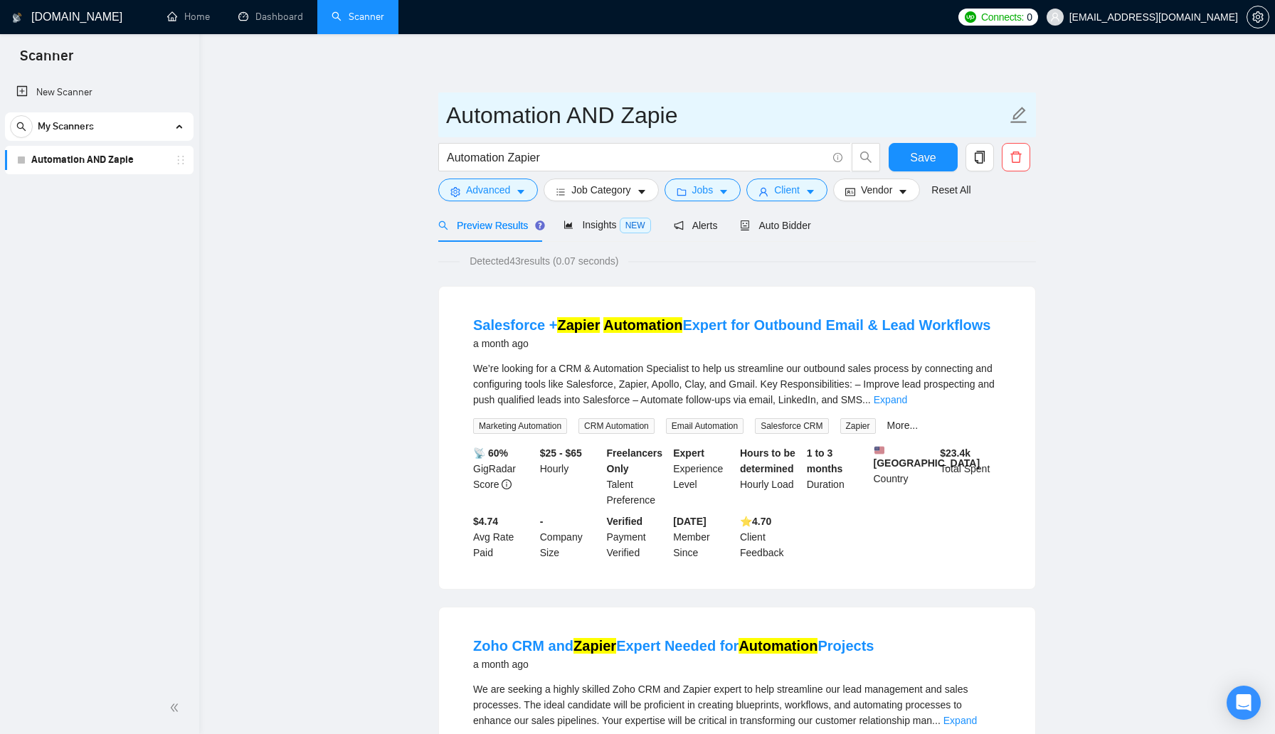
click at [1019, 120] on icon "edit" at bounding box center [1019, 115] width 18 height 18
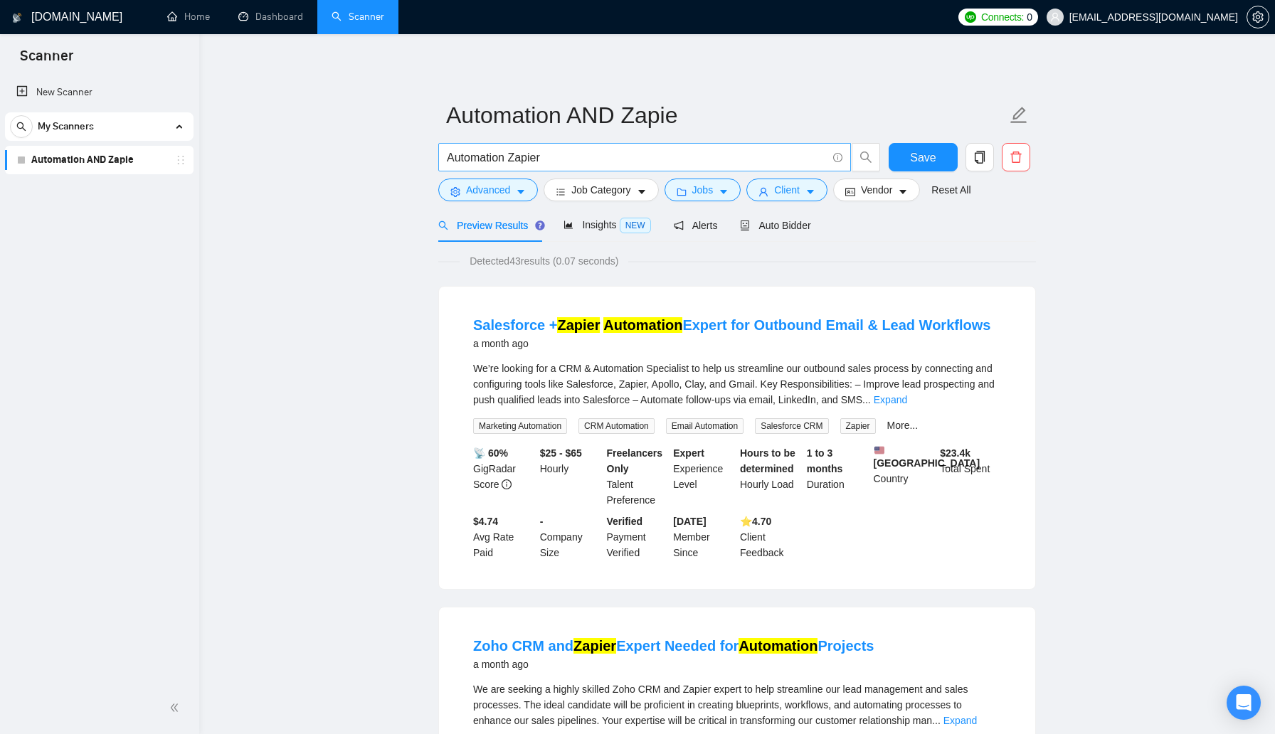
click at [654, 160] on input "Automation Zapier" at bounding box center [637, 158] width 380 height 18
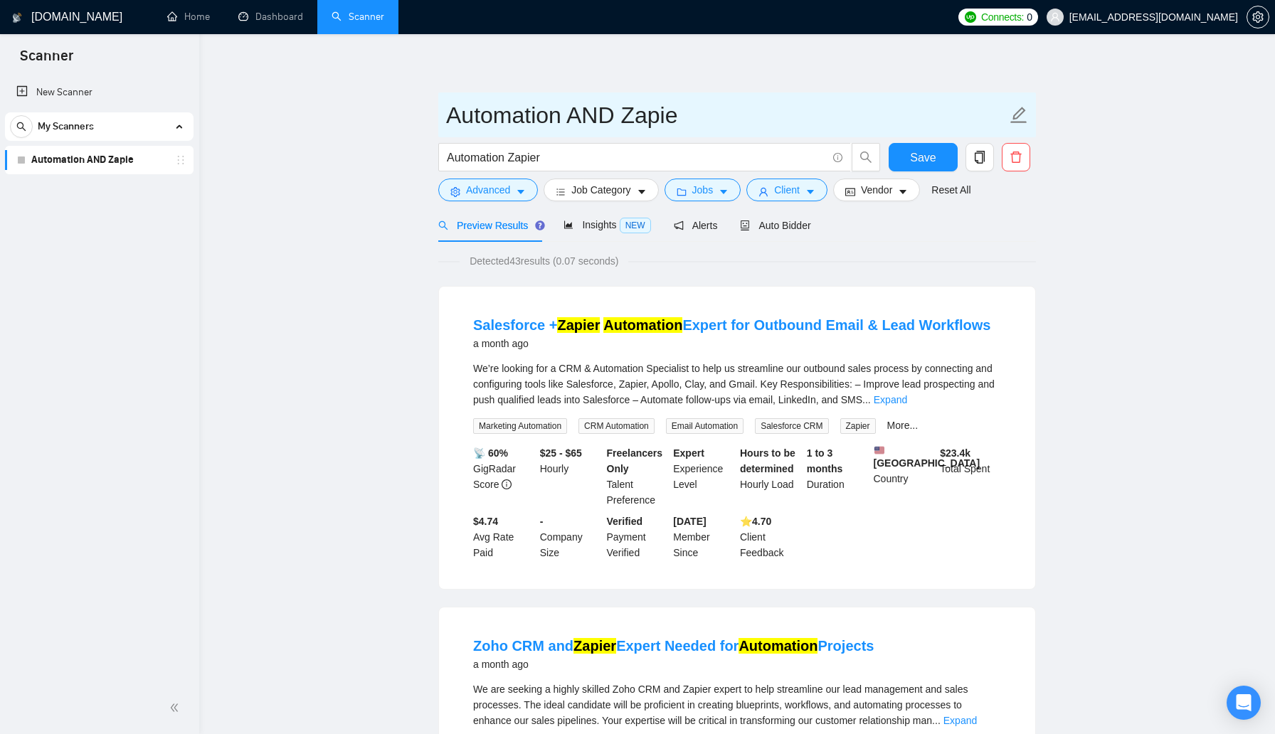
click at [1018, 118] on icon "edit" at bounding box center [1019, 115] width 18 height 18
click at [607, 113] on input "Automation AND Zapie" at bounding box center [726, 115] width 561 height 36
type input "Zapier Automations"
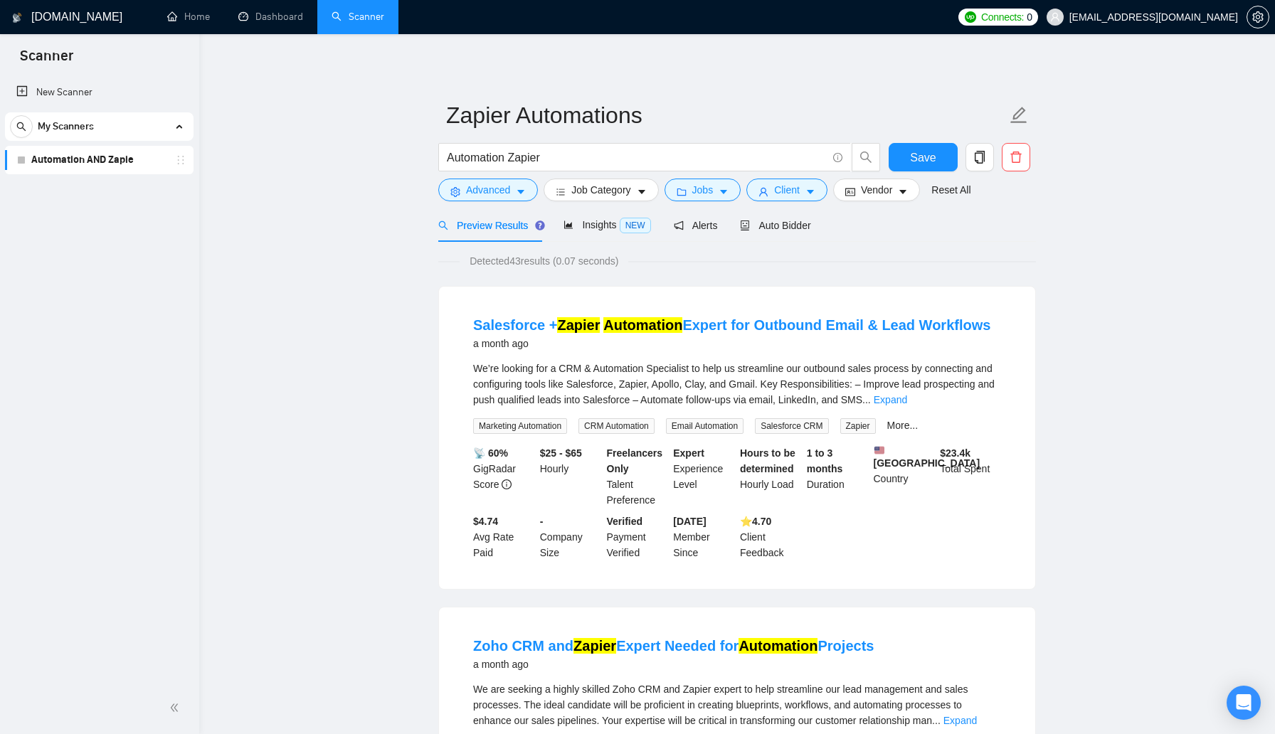
click at [677, 159] on input "Automation Zapier" at bounding box center [637, 158] width 380 height 18
click at [914, 152] on span "Save" at bounding box center [923, 158] width 26 height 18
click at [780, 223] on span "Auto Bidder" at bounding box center [775, 225] width 70 height 11
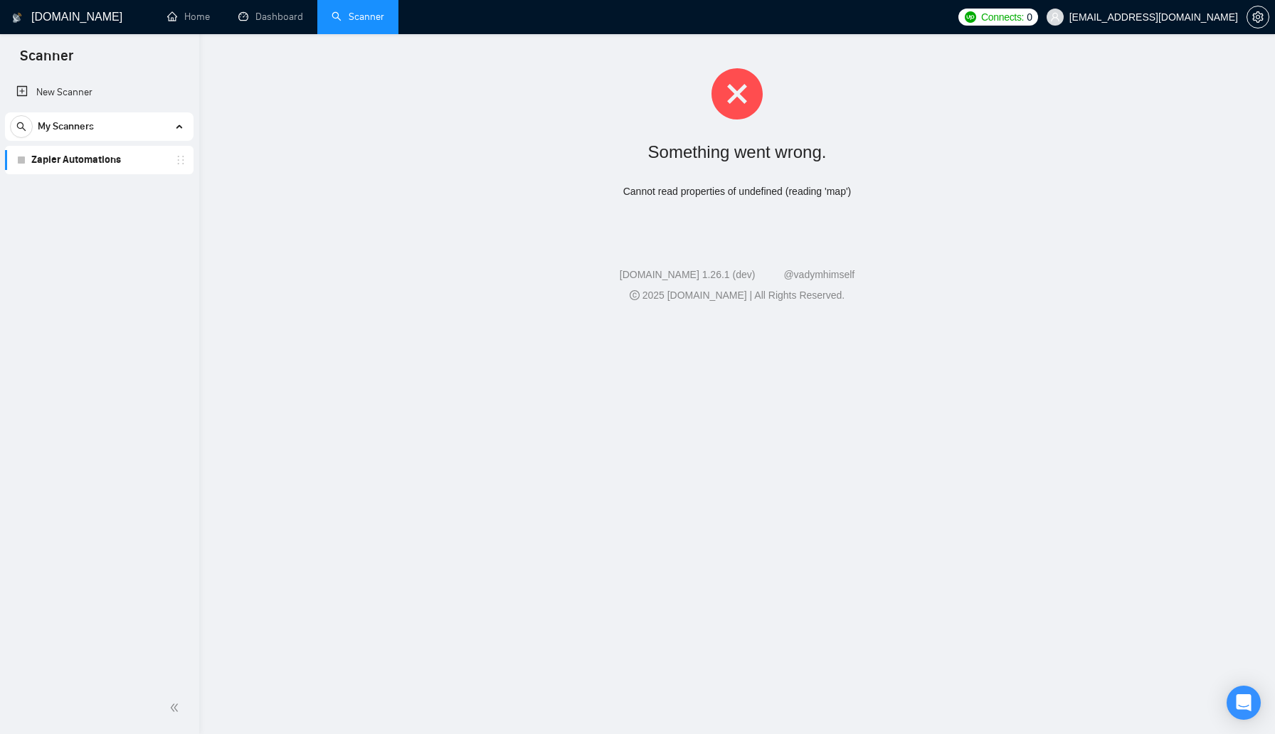
click at [123, 137] on div "My Scanners" at bounding box center [99, 126] width 179 height 28
